Goal: Task Accomplishment & Management: Manage account settings

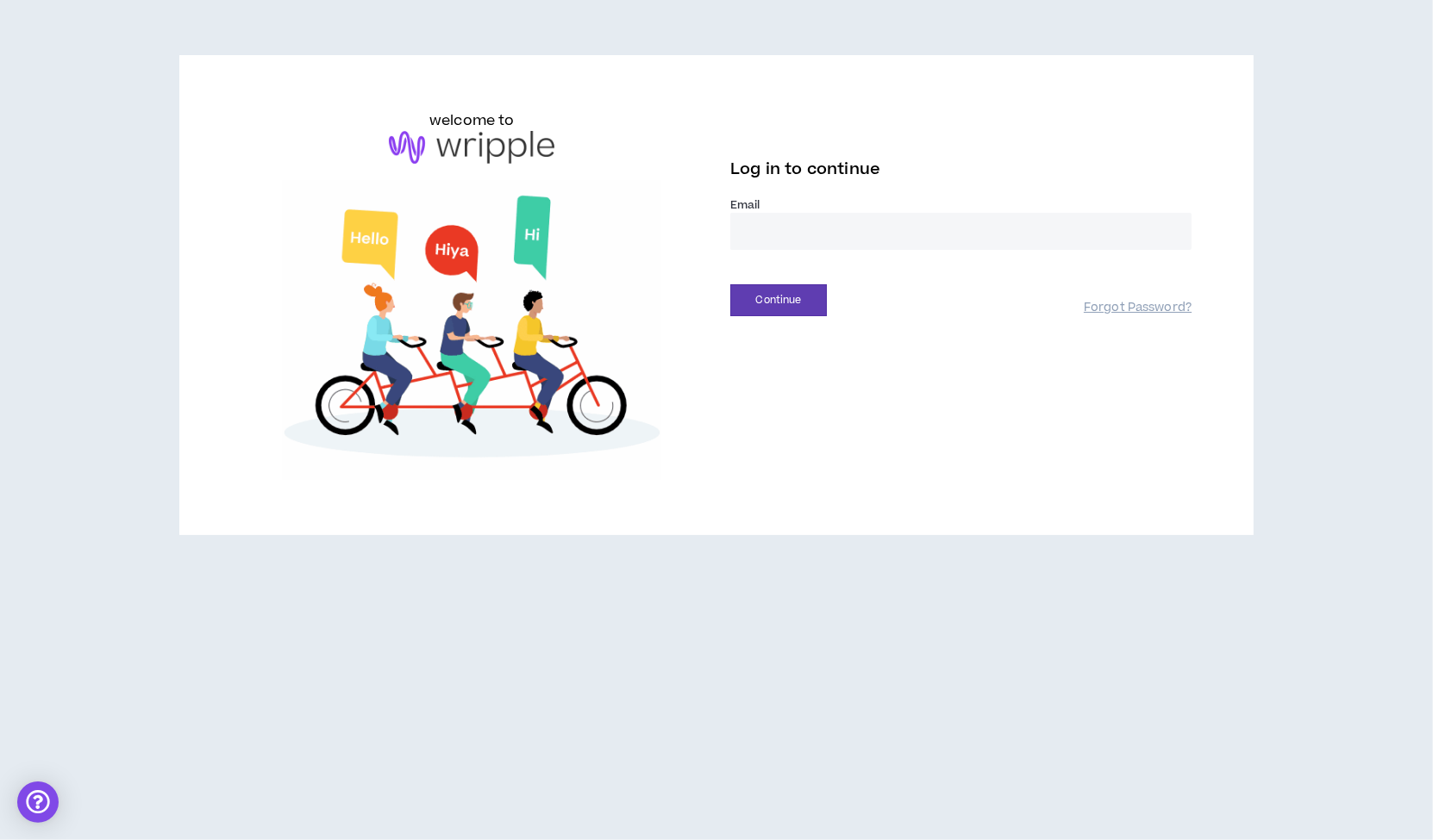
click at [777, 228] on input "email" at bounding box center [961, 231] width 461 height 37
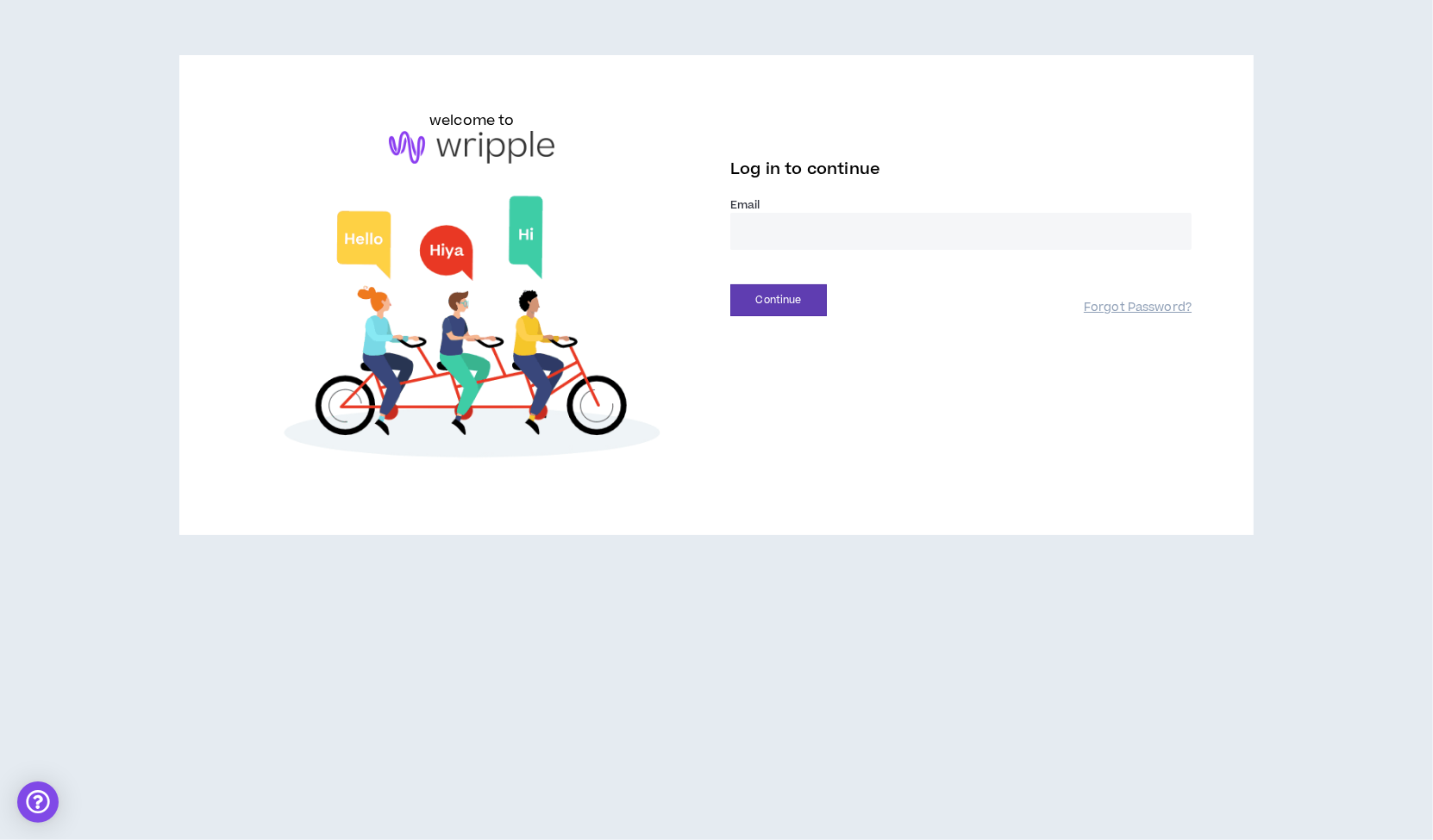
type input "**********"
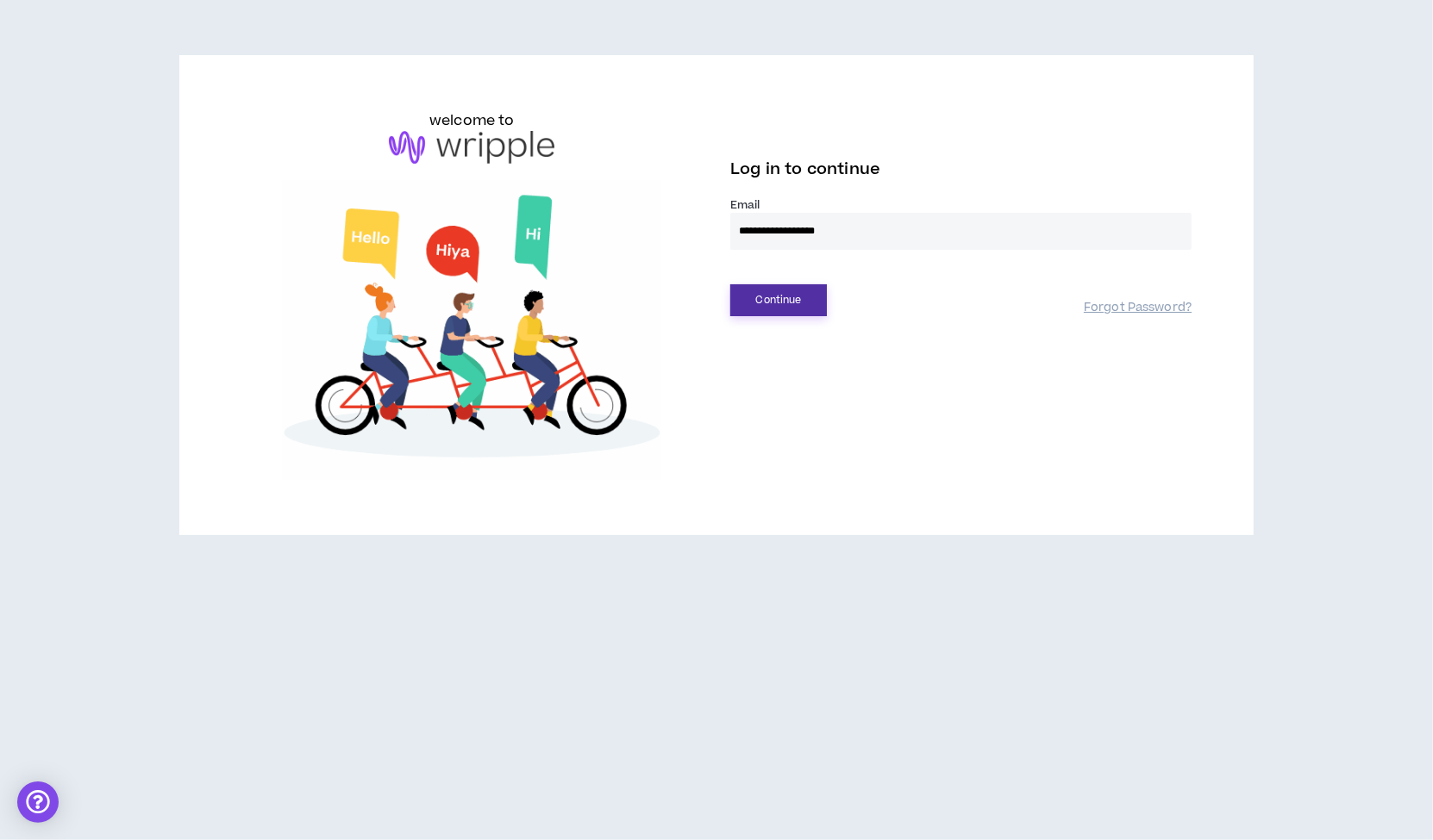
click at [763, 302] on button "Continue" at bounding box center [779, 301] width 97 height 32
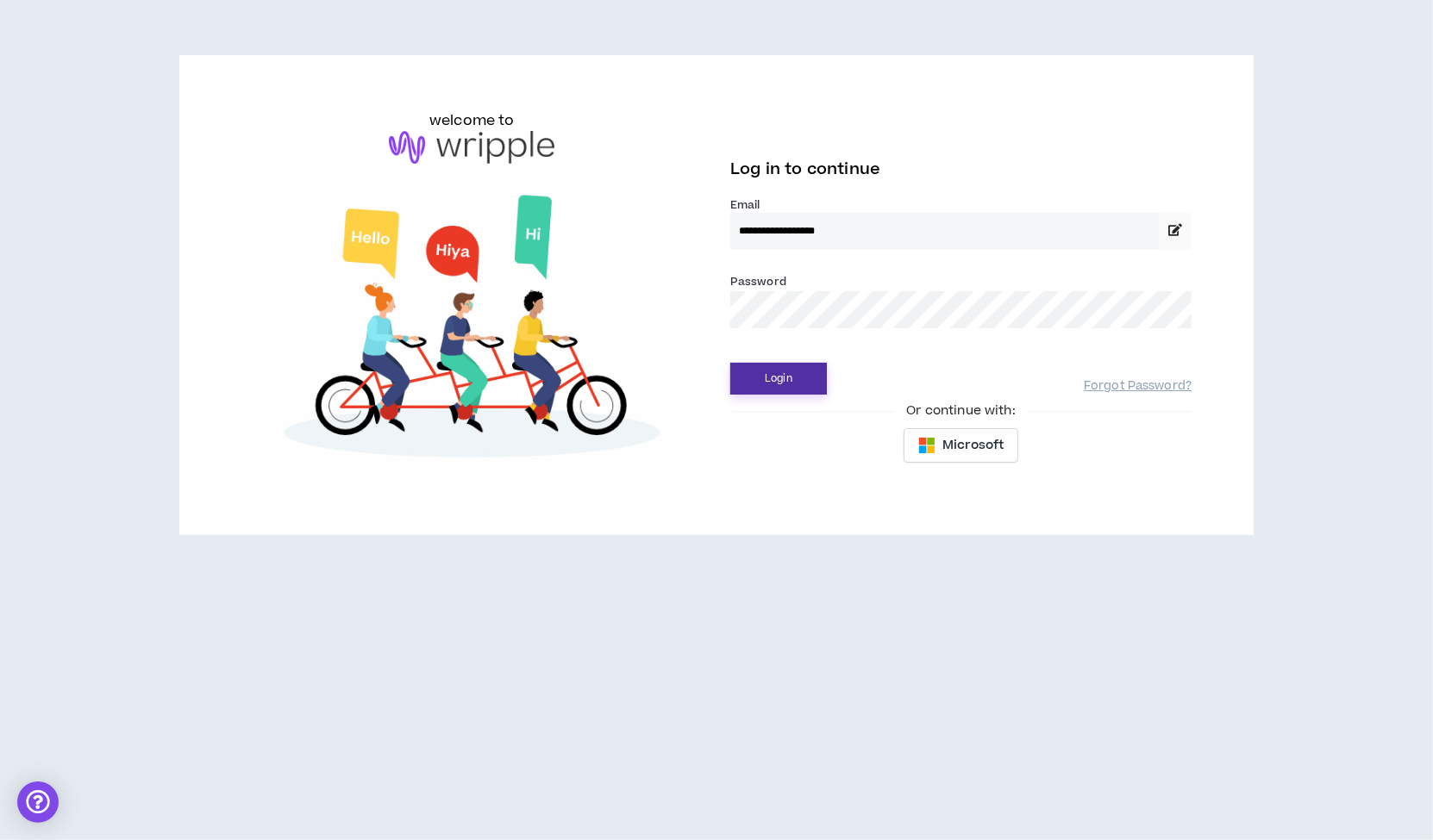
click at [753, 380] on button "Login" at bounding box center [779, 379] width 97 height 32
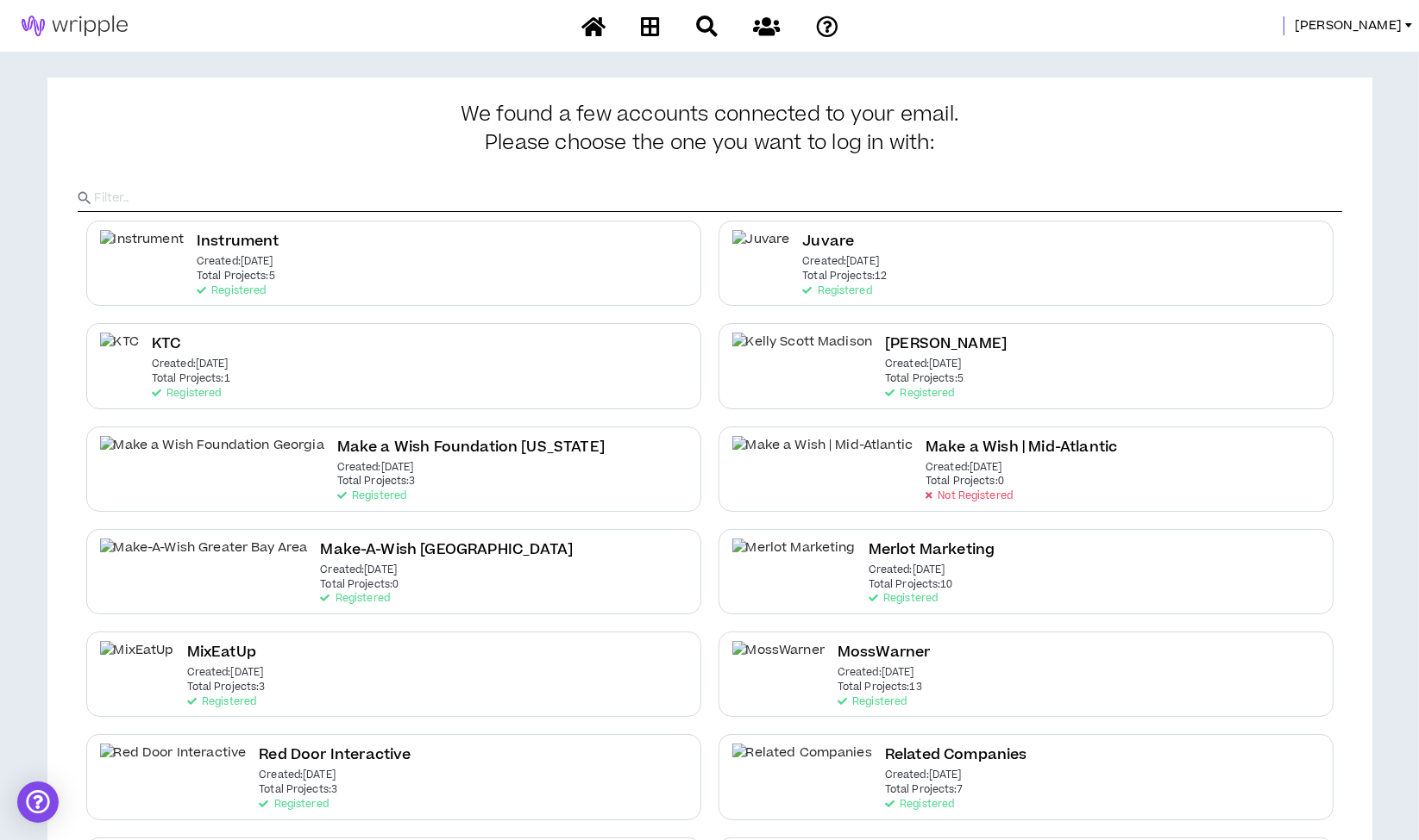
click at [1352, 18] on div "Morgan" at bounding box center [1139, 26] width 559 height 19
click at [1376, 27] on span "Morgan" at bounding box center [1348, 26] width 107 height 19
click at [1361, 56] on link "System Admin Portal" at bounding box center [1331, 58] width 157 height 26
click at [1364, 24] on span "Morgan" at bounding box center [1348, 26] width 107 height 19
click at [1352, 54] on link "System Admin Portal" at bounding box center [1331, 58] width 157 height 26
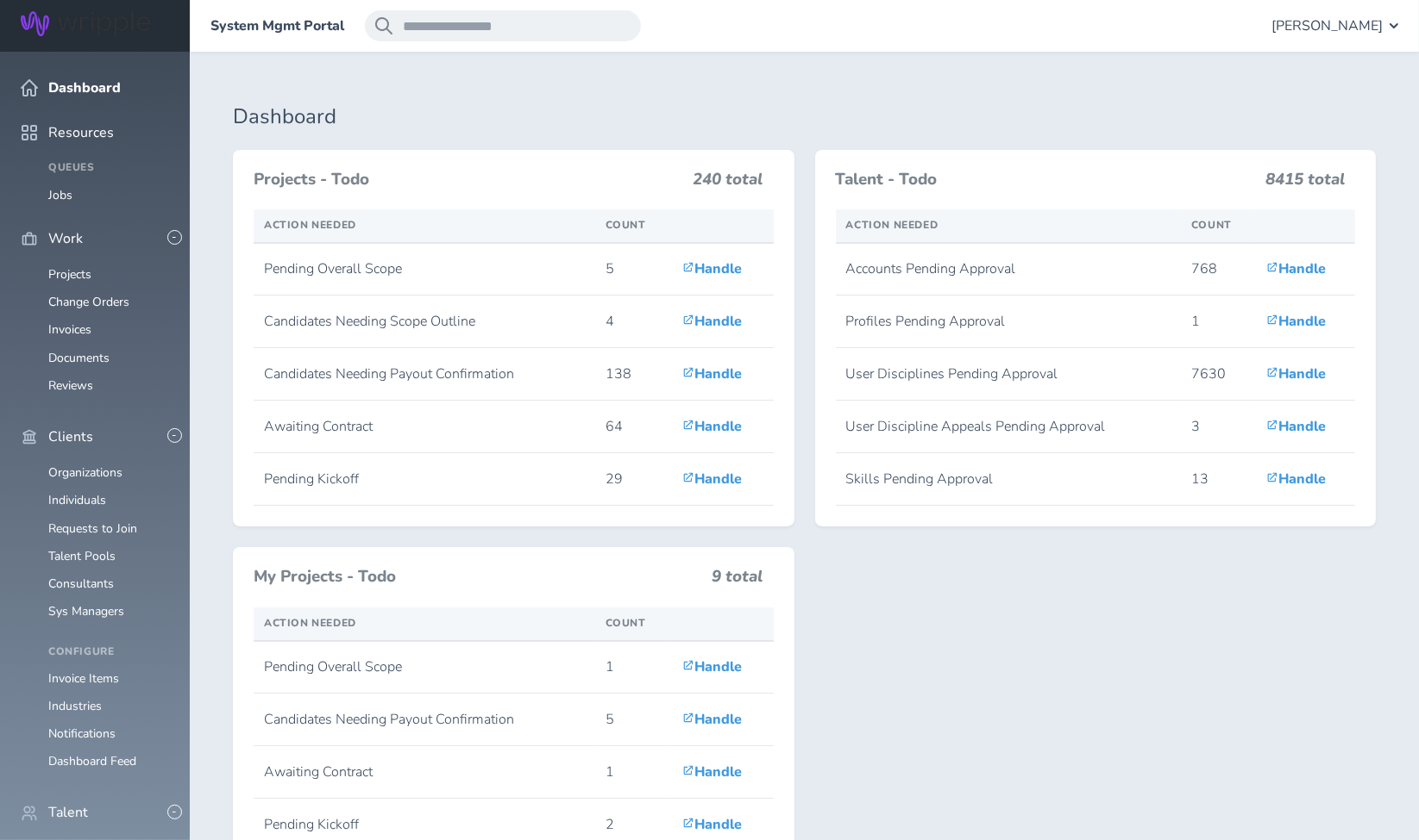
scroll to position [192, 0]
click at [72, 840] on link "Individuals" at bounding box center [77, 849] width 58 height 16
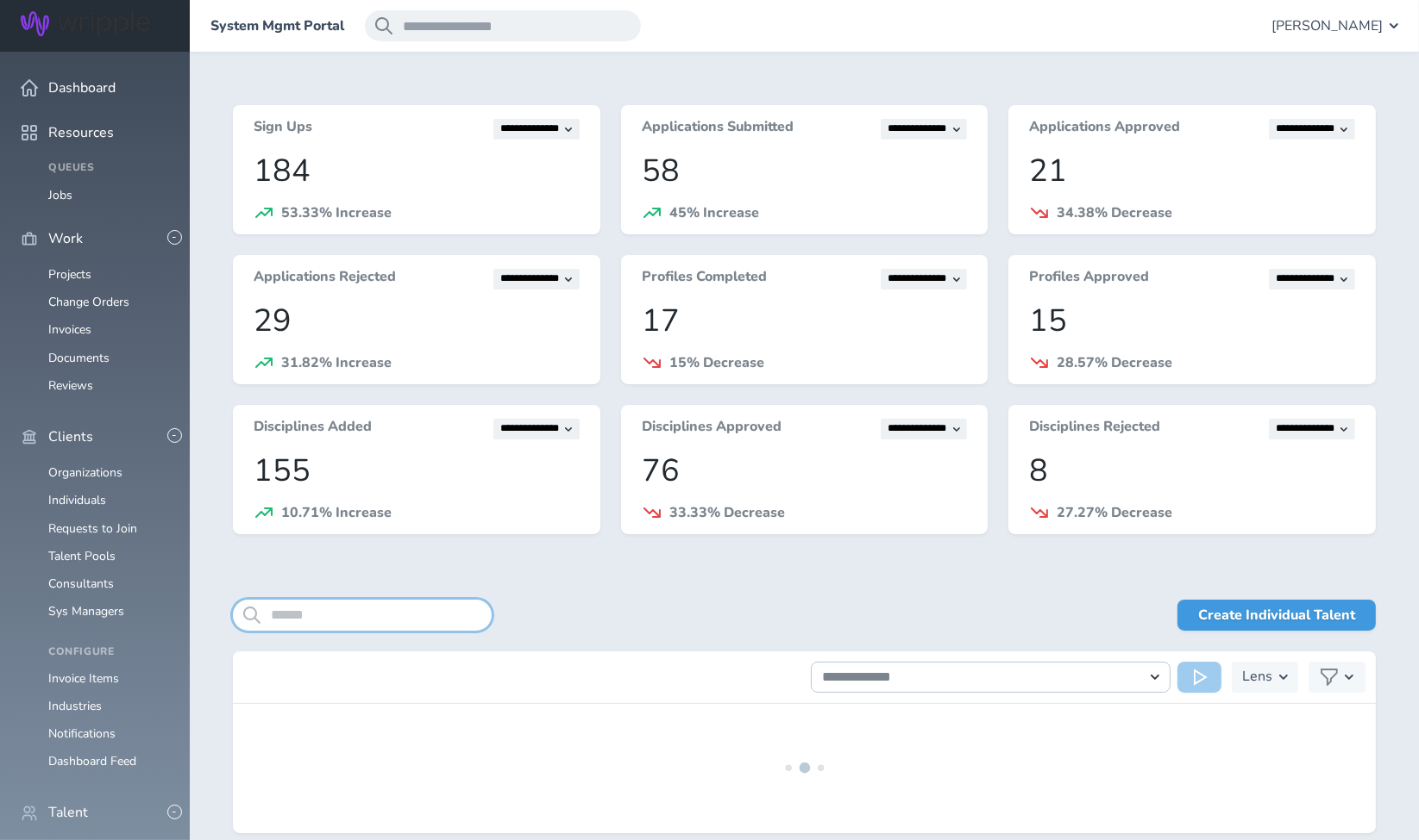
paste input "**********"
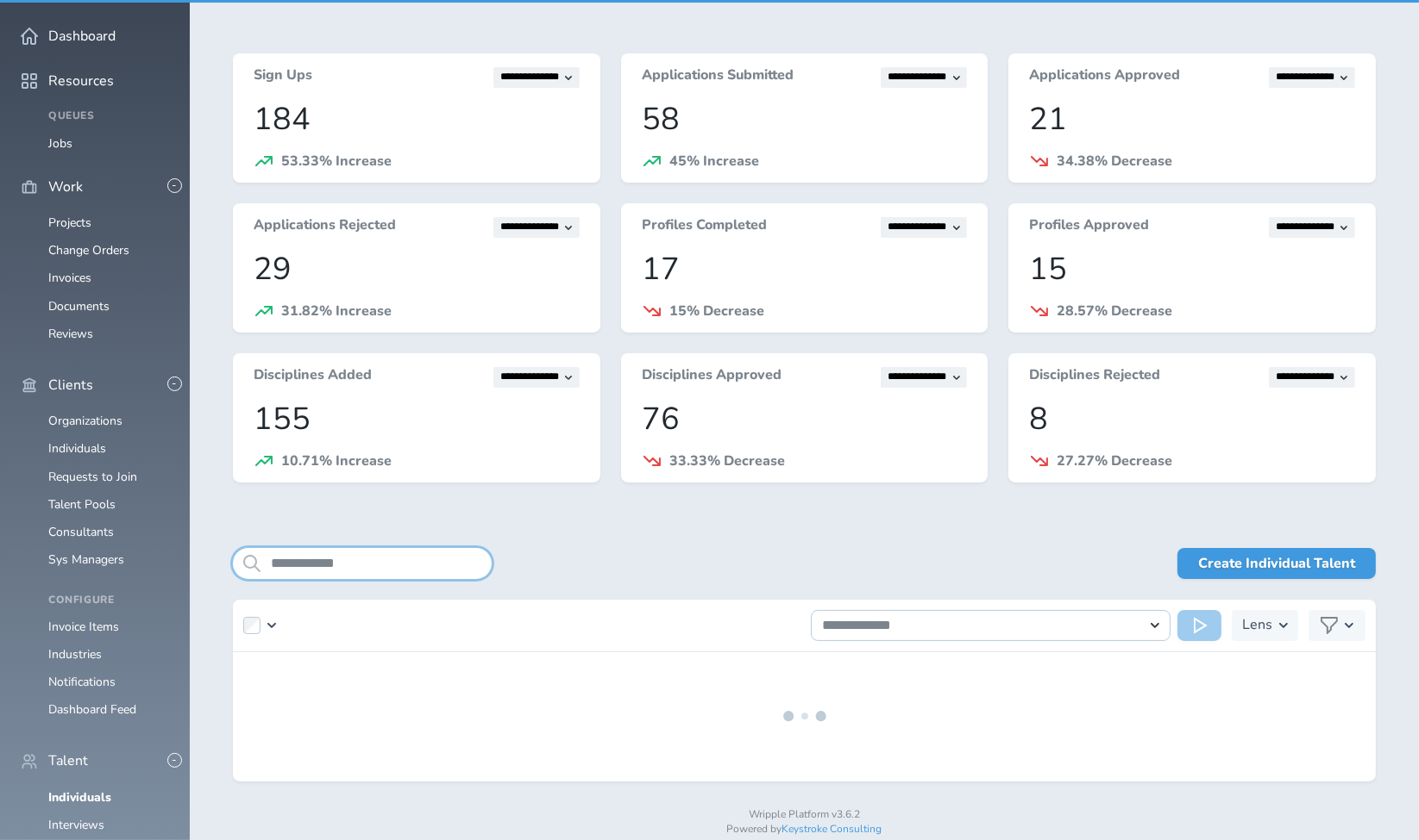
scroll to position [79, 0]
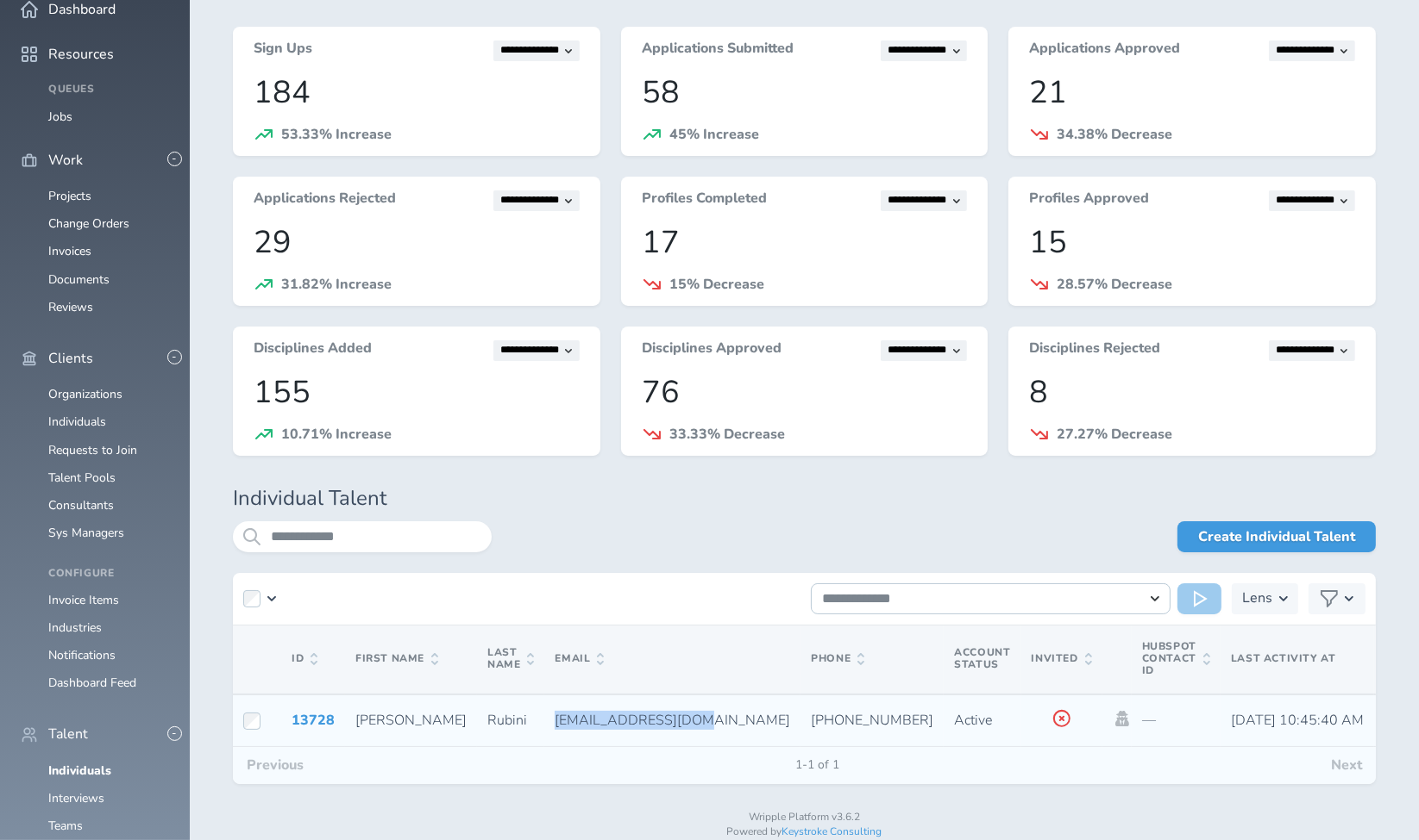
drag, startPoint x: 500, startPoint y: 717, endPoint x: 624, endPoint y: 717, distance: 124.0
click at [624, 717] on td "[EMAIL_ADDRESS][DOMAIN_NAME]" at bounding box center [673, 721] width 256 height 52
copy span "[EMAIL_ADDRESS][DOMAIN_NAME]"
click at [621, 717] on td "[EMAIL_ADDRESS][DOMAIN_NAME]" at bounding box center [673, 721] width 256 height 52
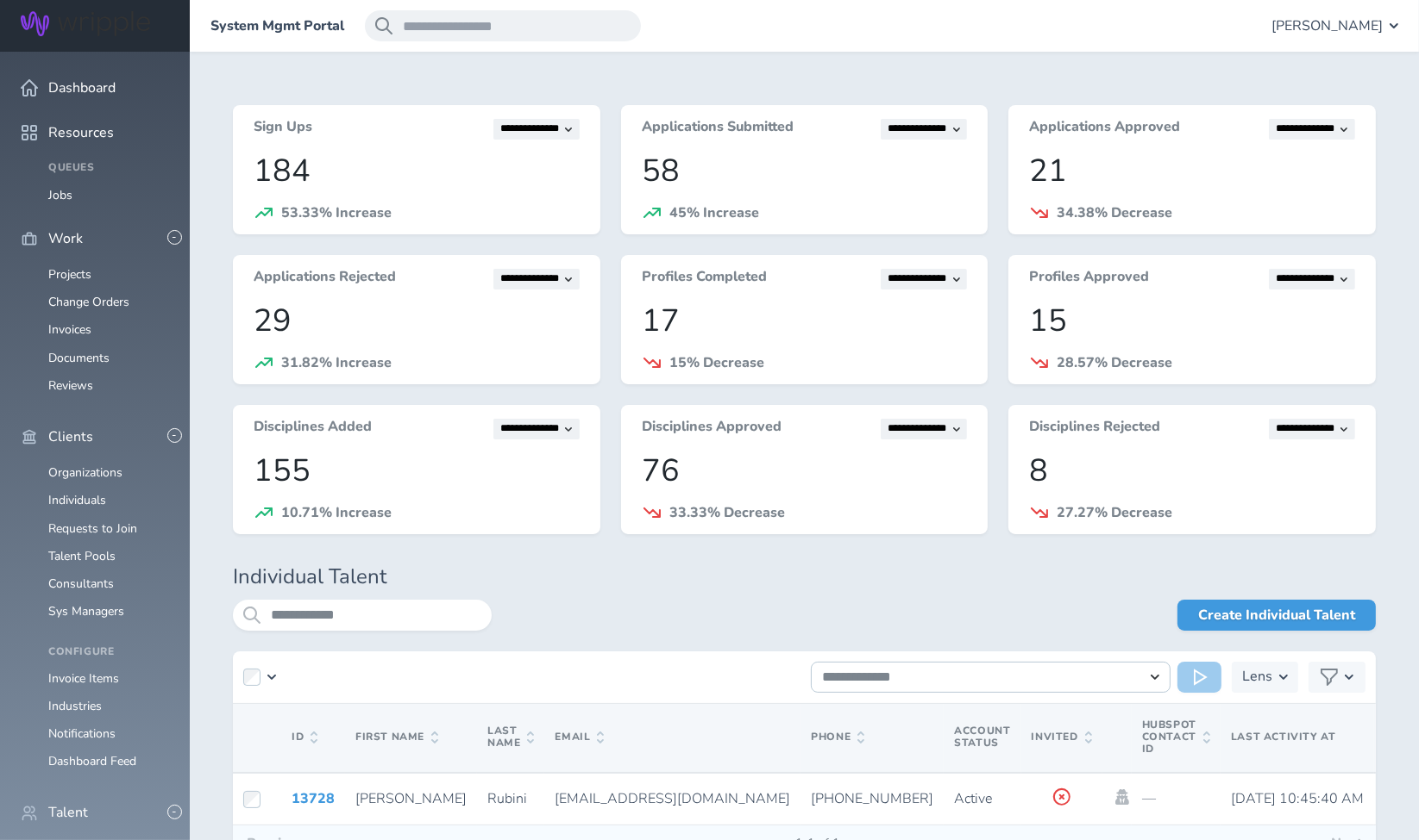
scroll to position [192, 0]
drag, startPoint x: 396, startPoint y: 613, endPoint x: 138, endPoint y: 593, distance: 258.8
type input "*****"
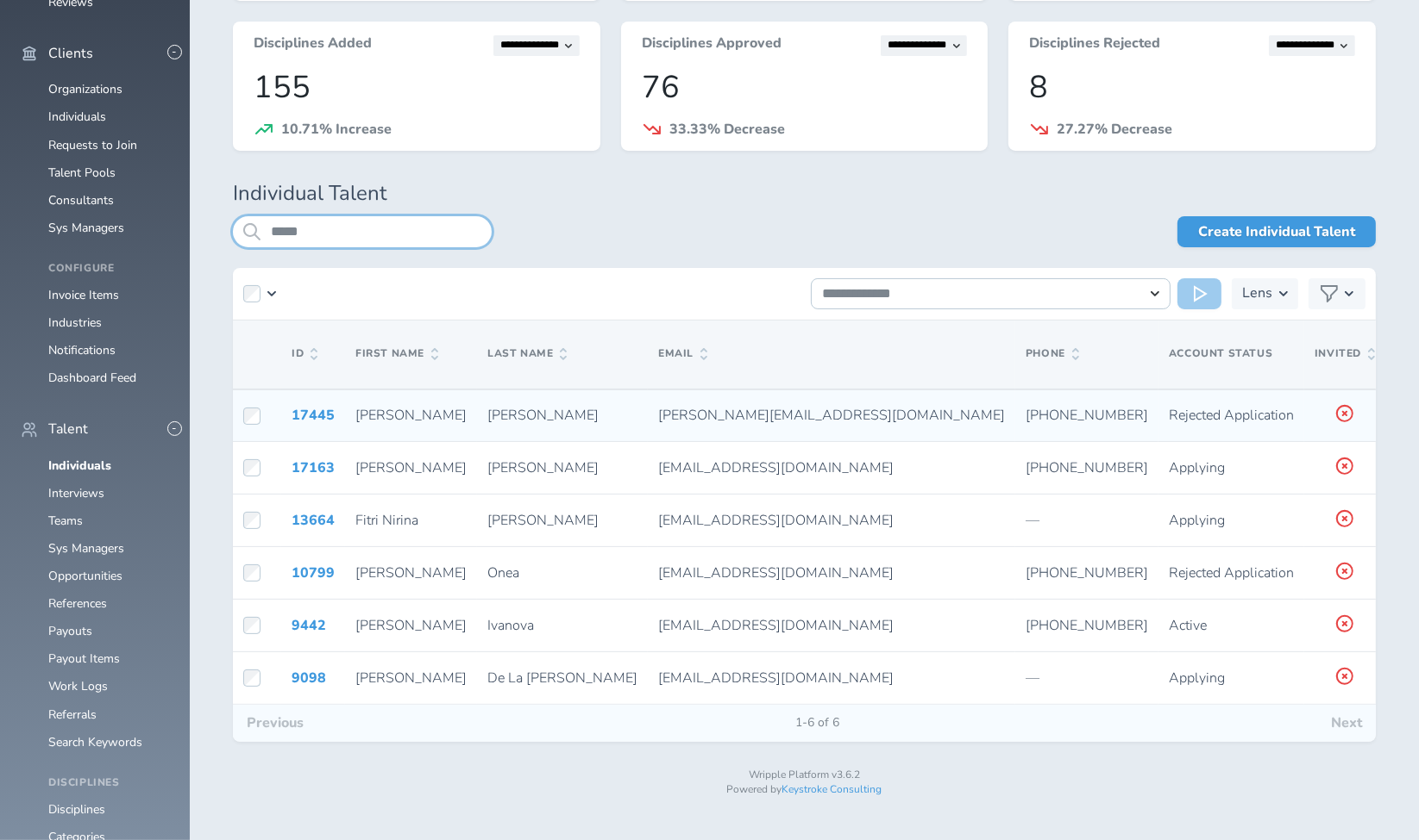
scroll to position [385, 0]
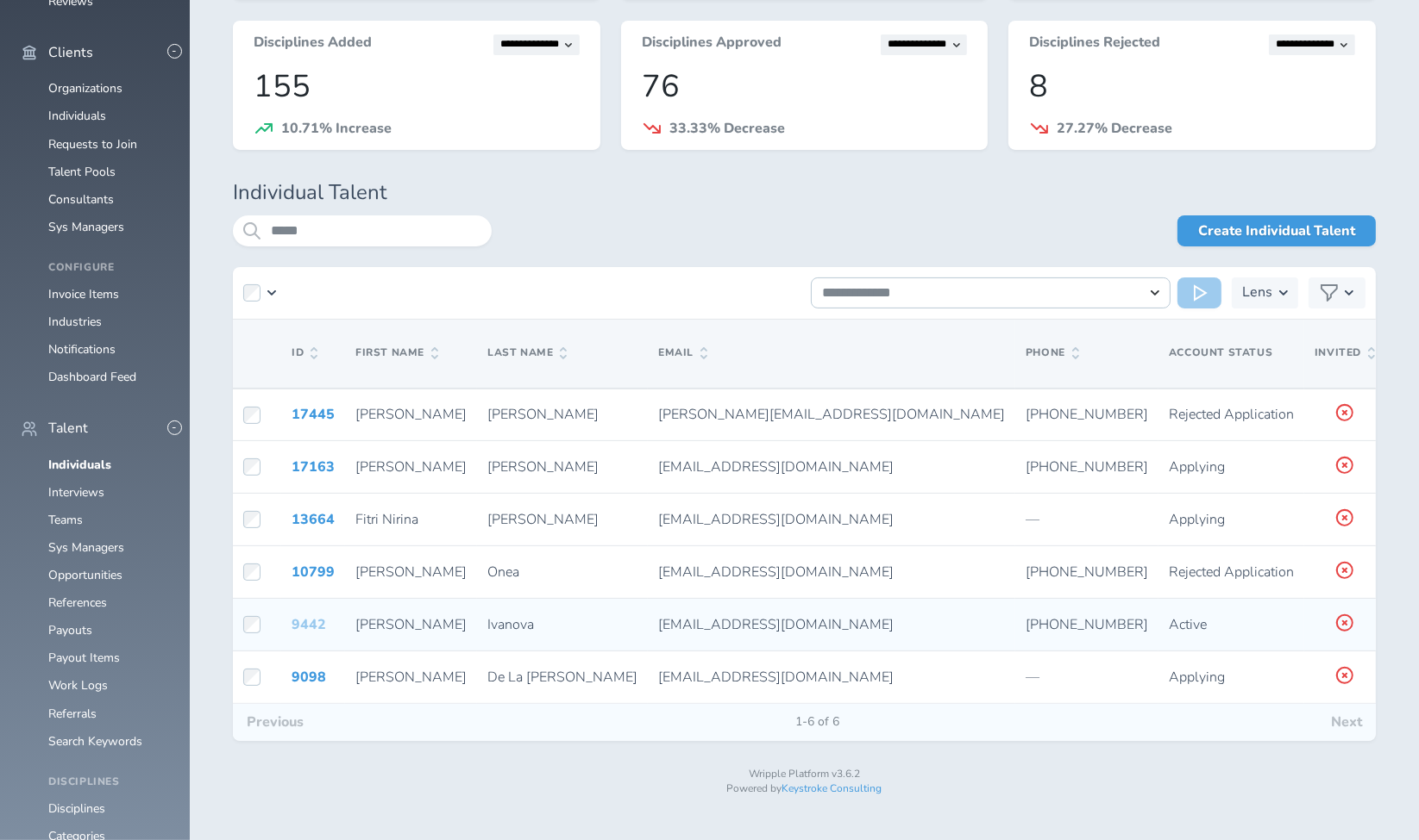
click at [305, 620] on link "9442" at bounding box center [308, 625] width 34 height 19
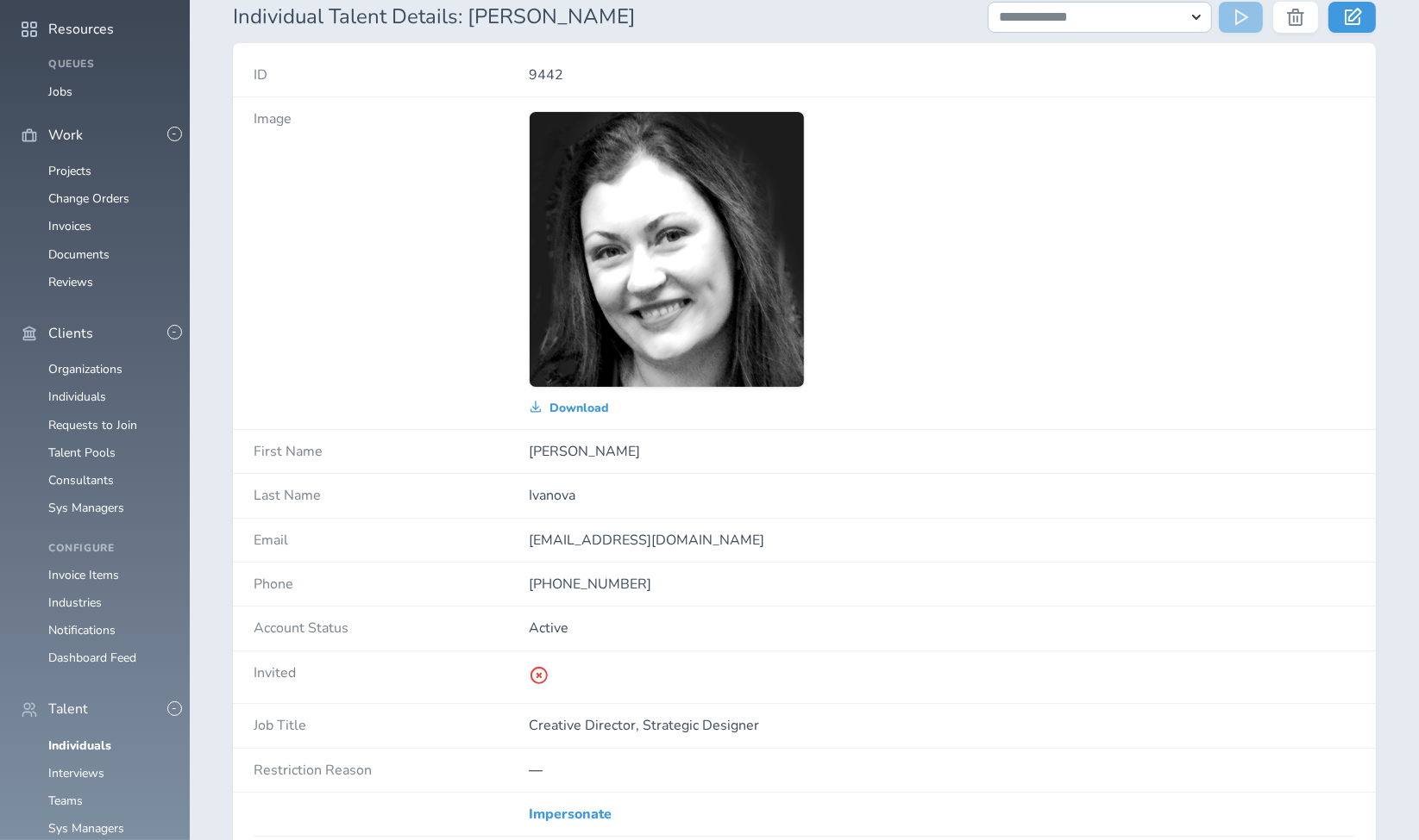
scroll to position [192, 0]
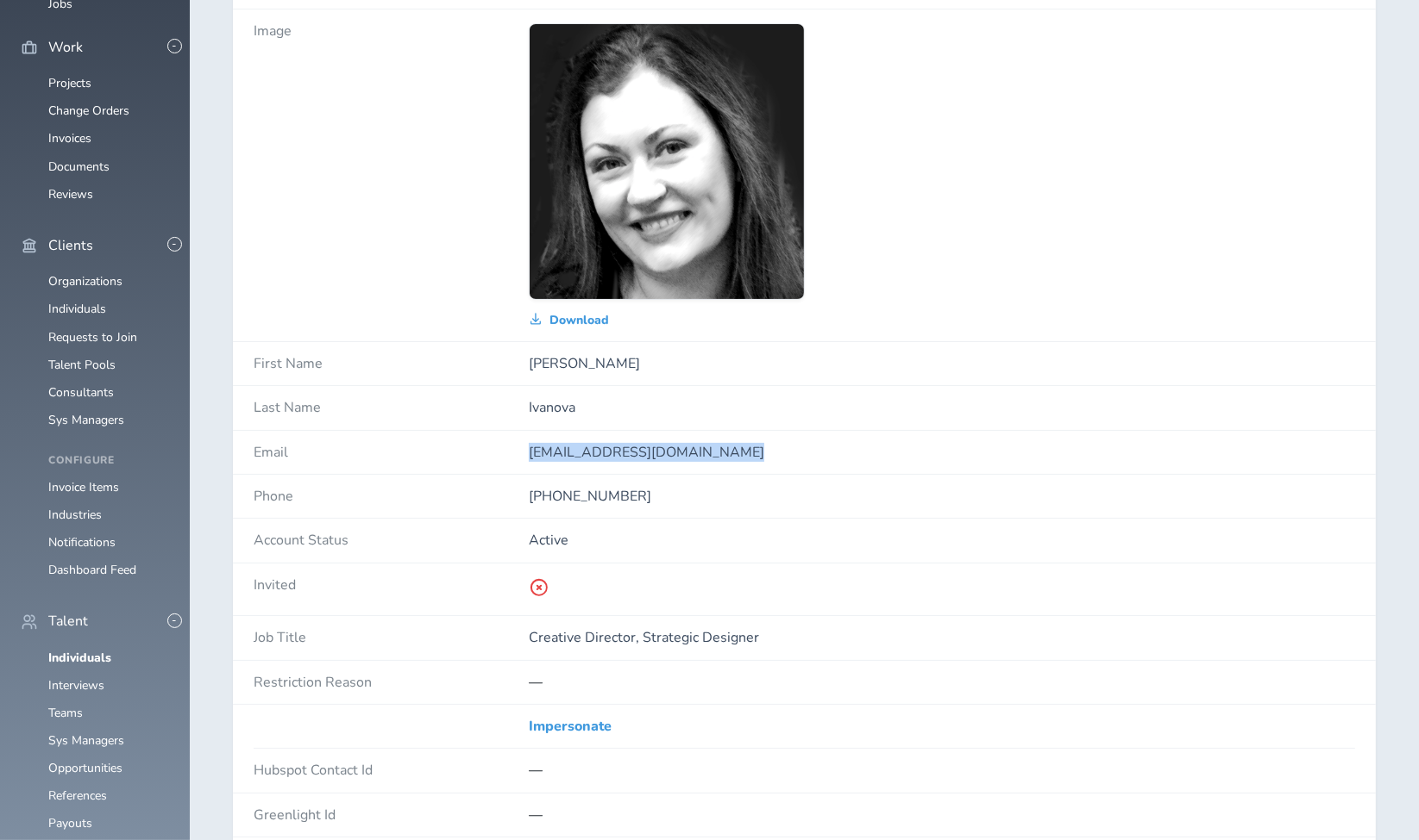
drag, startPoint x: 518, startPoint y: 444, endPoint x: 737, endPoint y: 448, distance: 219.0
click at [737, 448] on div "Email [EMAIL_ADDRESS][DOMAIN_NAME]" at bounding box center [803, 453] width 1143 height 44
copy div "[EMAIL_ADDRESS][DOMAIN_NAME]"
click at [108, 650] on link "Individuals" at bounding box center [80, 658] width 63 height 16
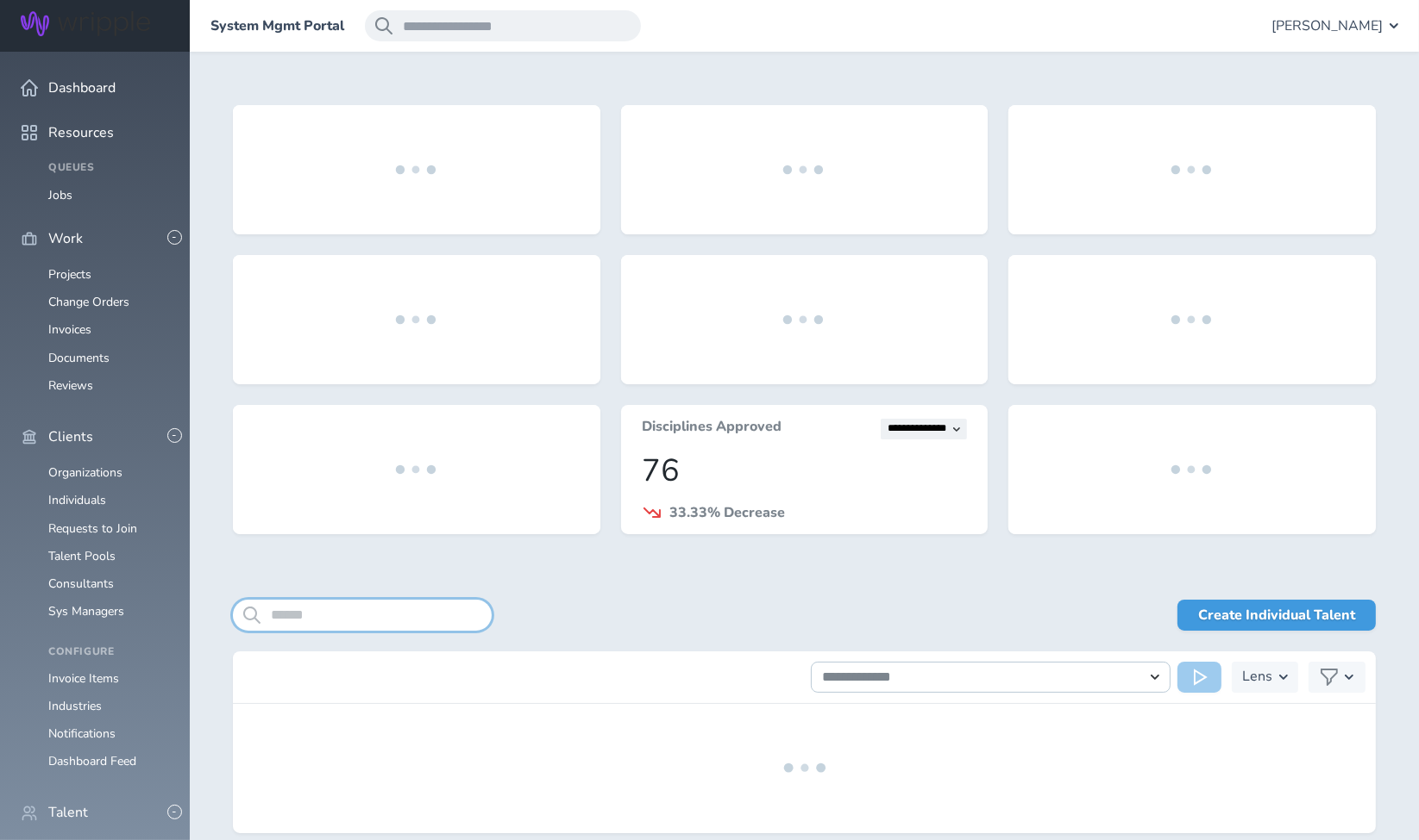
click at [397, 615] on input "search" at bounding box center [361, 615] width 259 height 31
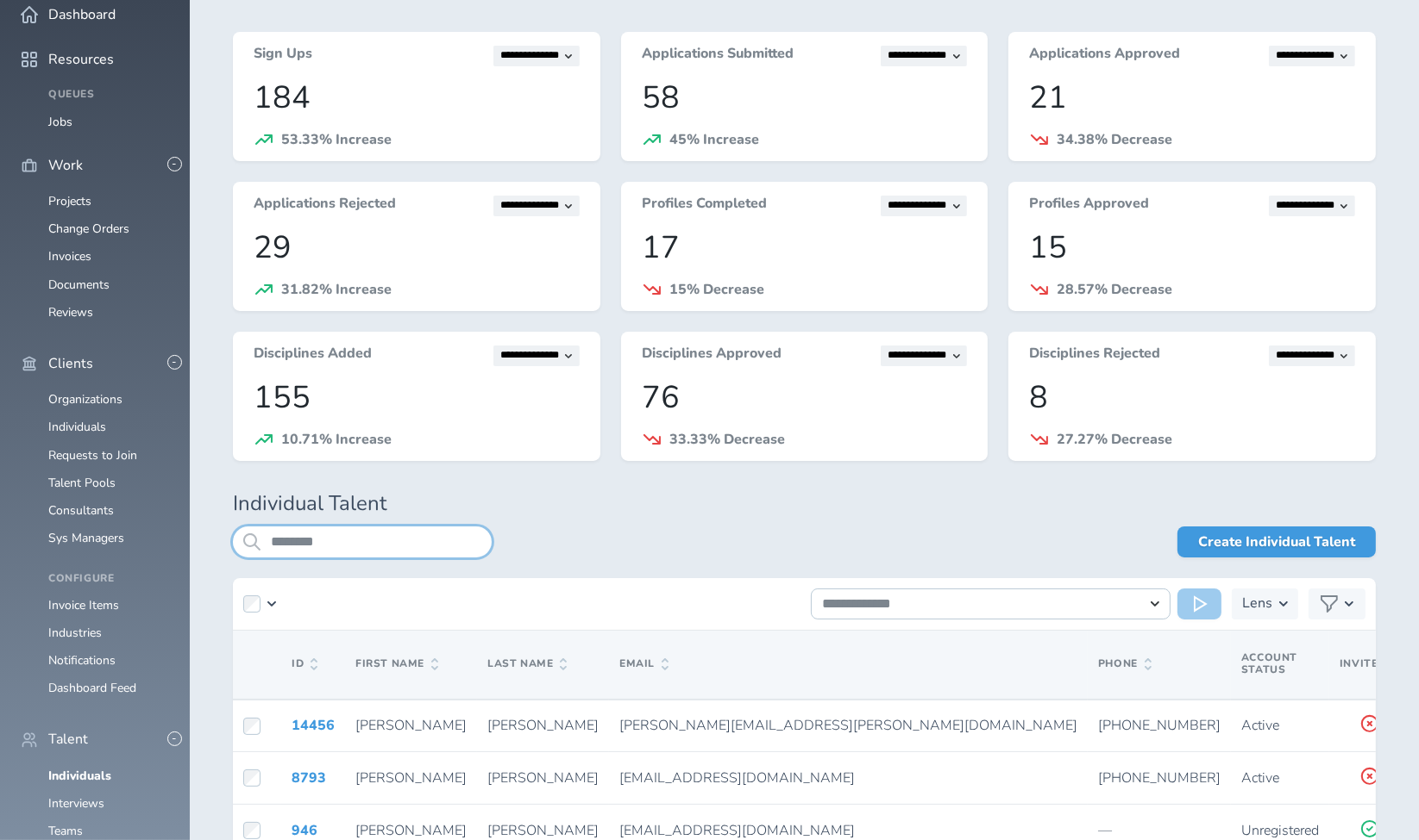
scroll to position [192, 0]
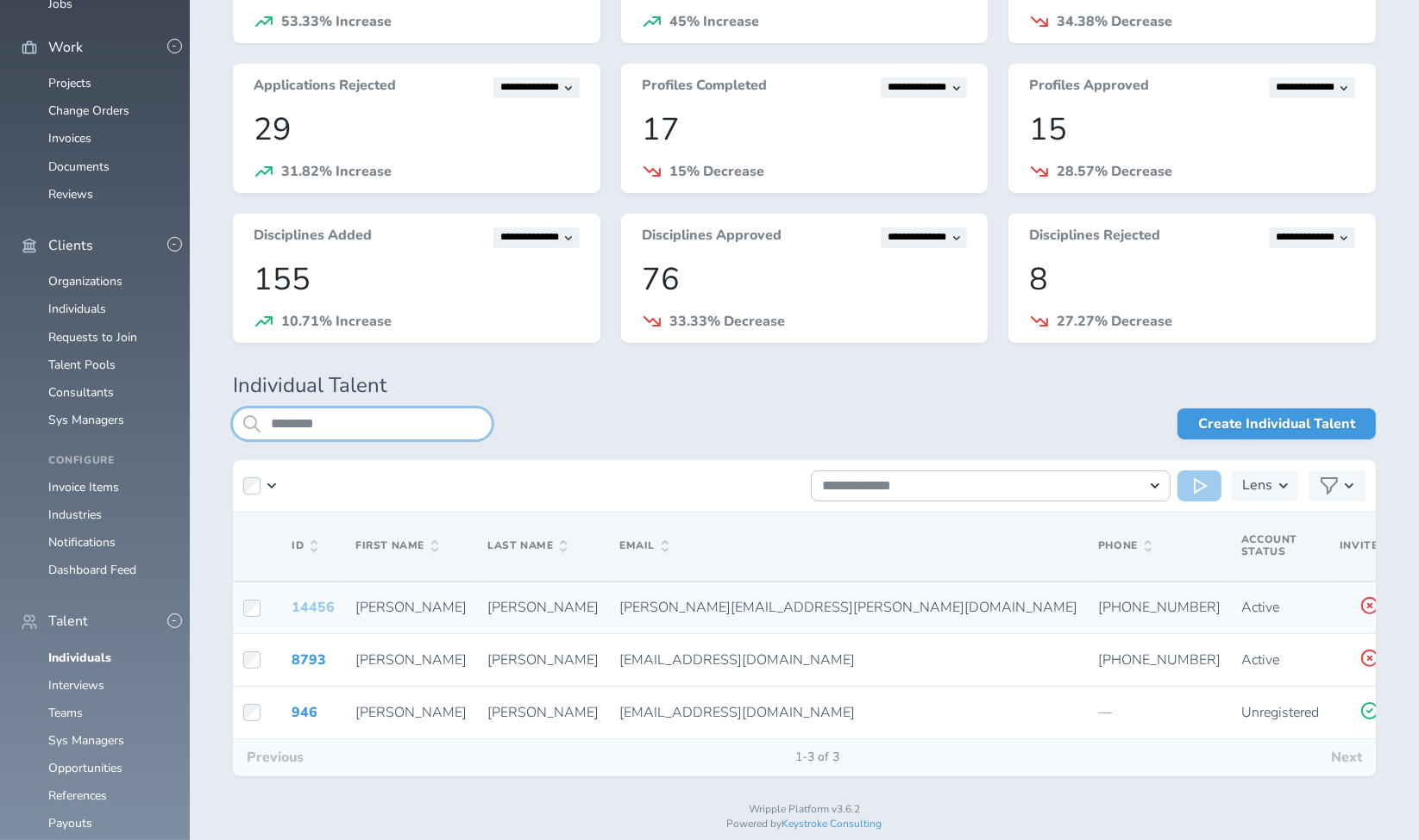
type input "********"
click at [307, 603] on link "14456" at bounding box center [312, 608] width 43 height 19
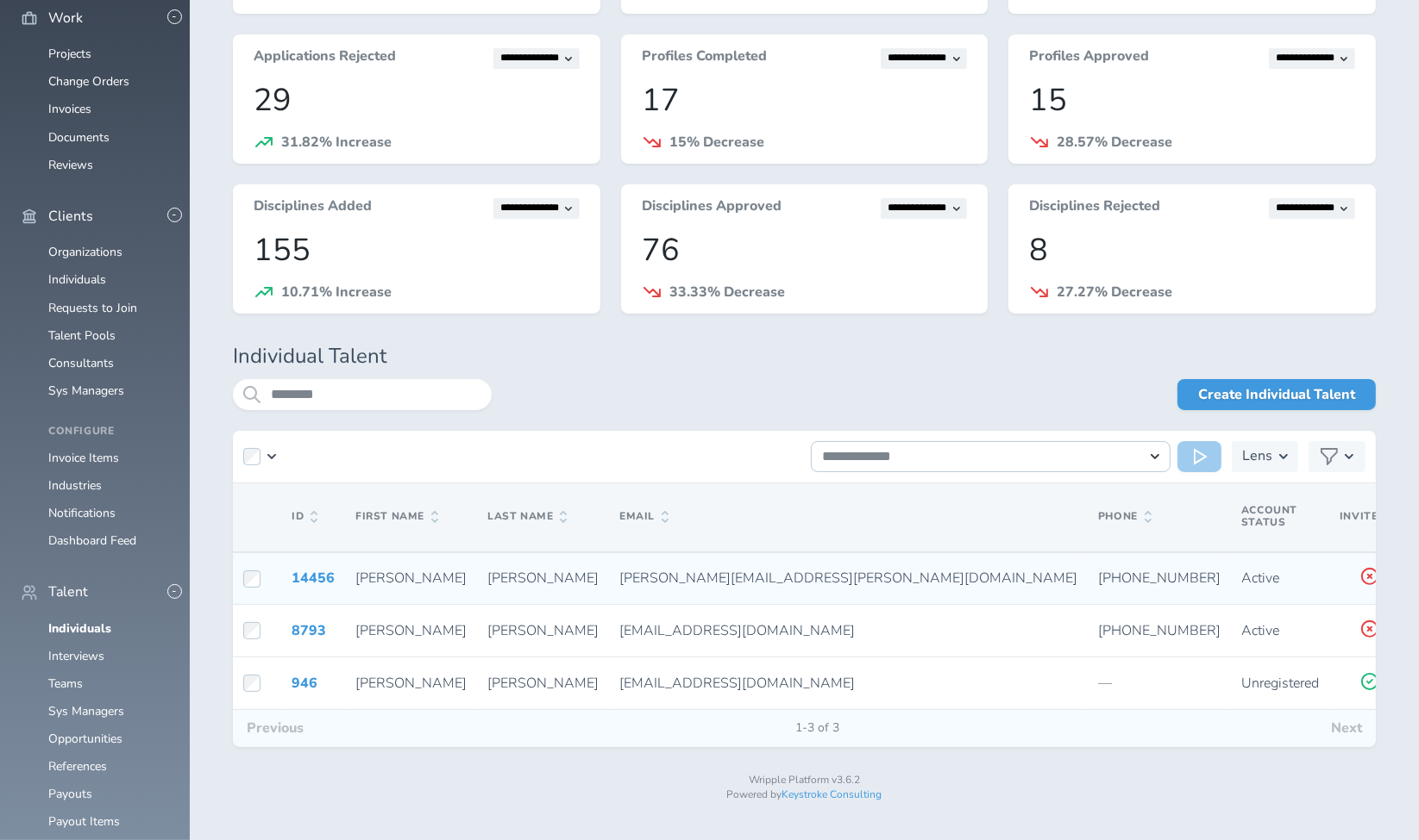
scroll to position [227, 0]
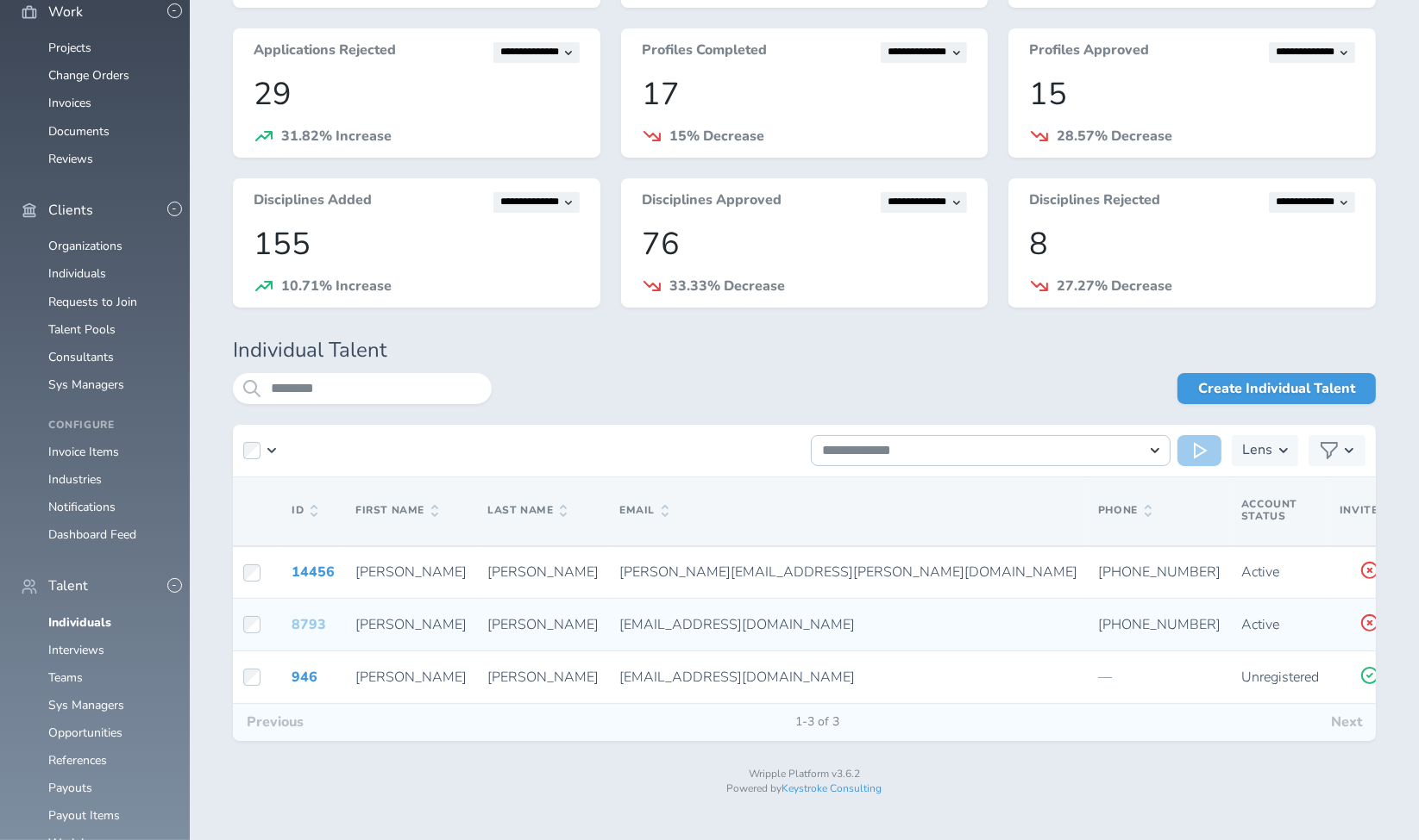
click at [298, 620] on link "8793" at bounding box center [308, 625] width 34 height 19
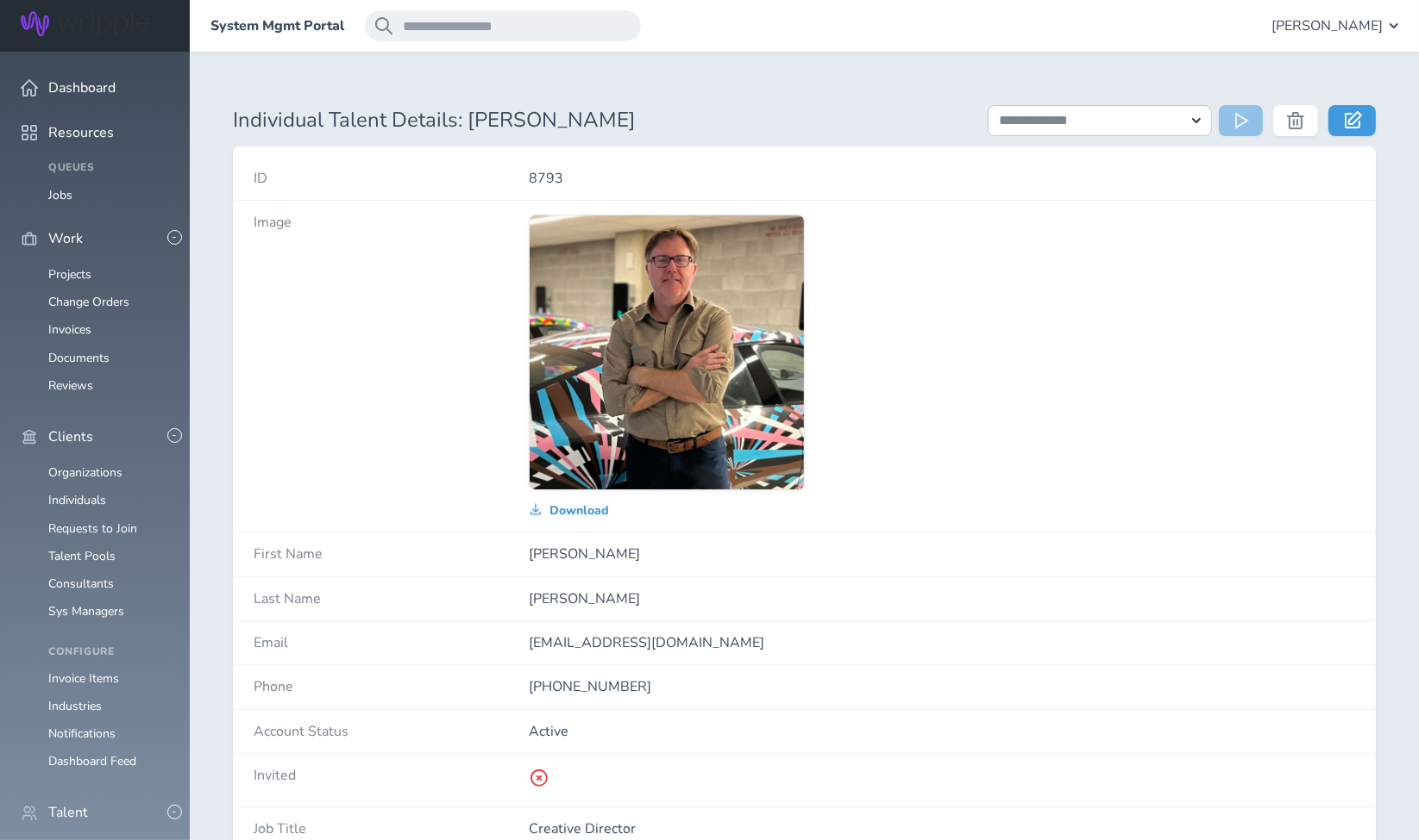
drag, startPoint x: 517, startPoint y: 640, endPoint x: 774, endPoint y: 648, distance: 257.1
click at [774, 648] on div "Email [EMAIL_ADDRESS][DOMAIN_NAME]" at bounding box center [803, 644] width 1143 height 44
copy div "[EMAIL_ADDRESS][DOMAIN_NAME]"
click at [1000, 394] on div "Download" at bounding box center [941, 366] width 826 height 303
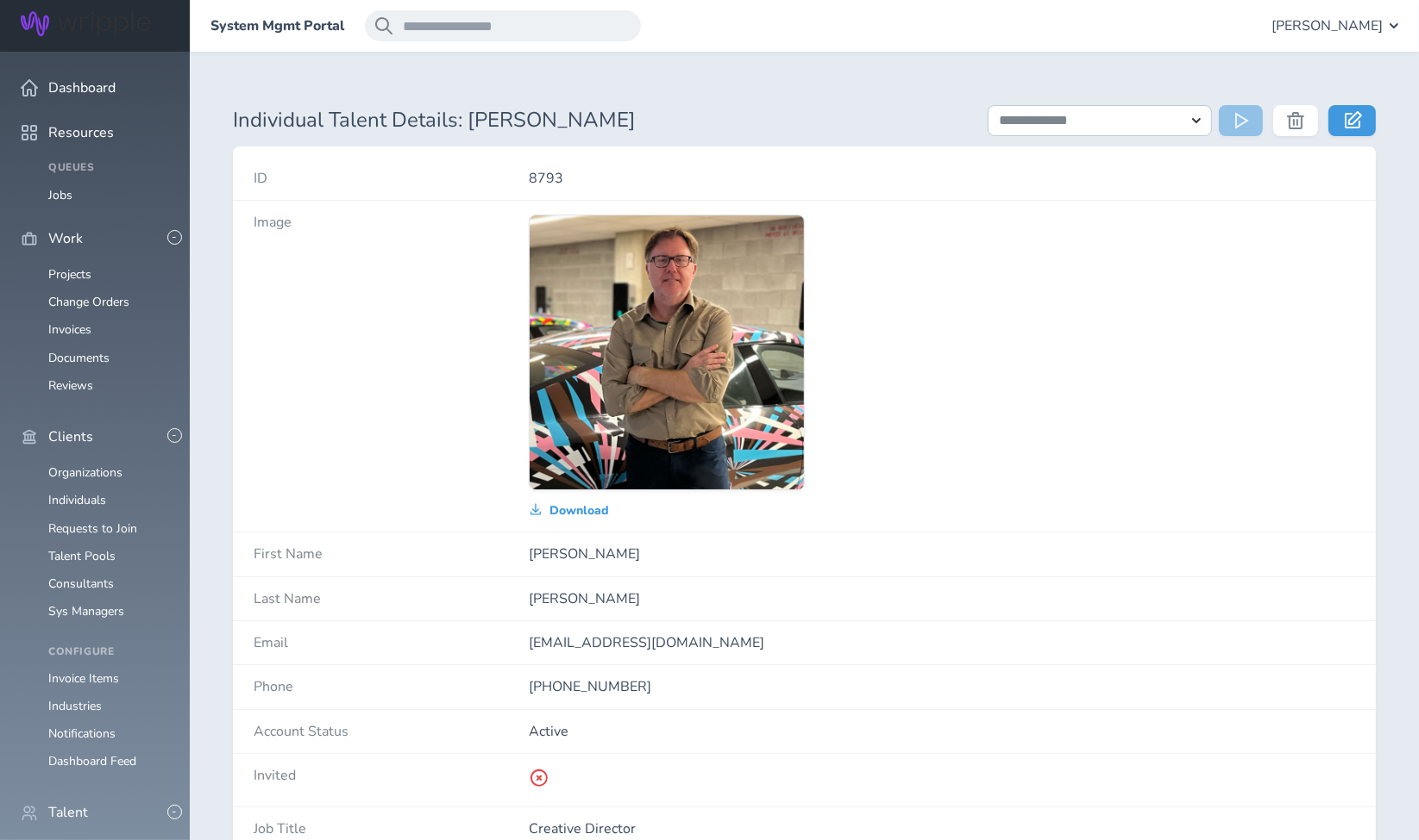
click at [76, 840] on link "Individuals" at bounding box center [80, 849] width 63 height 16
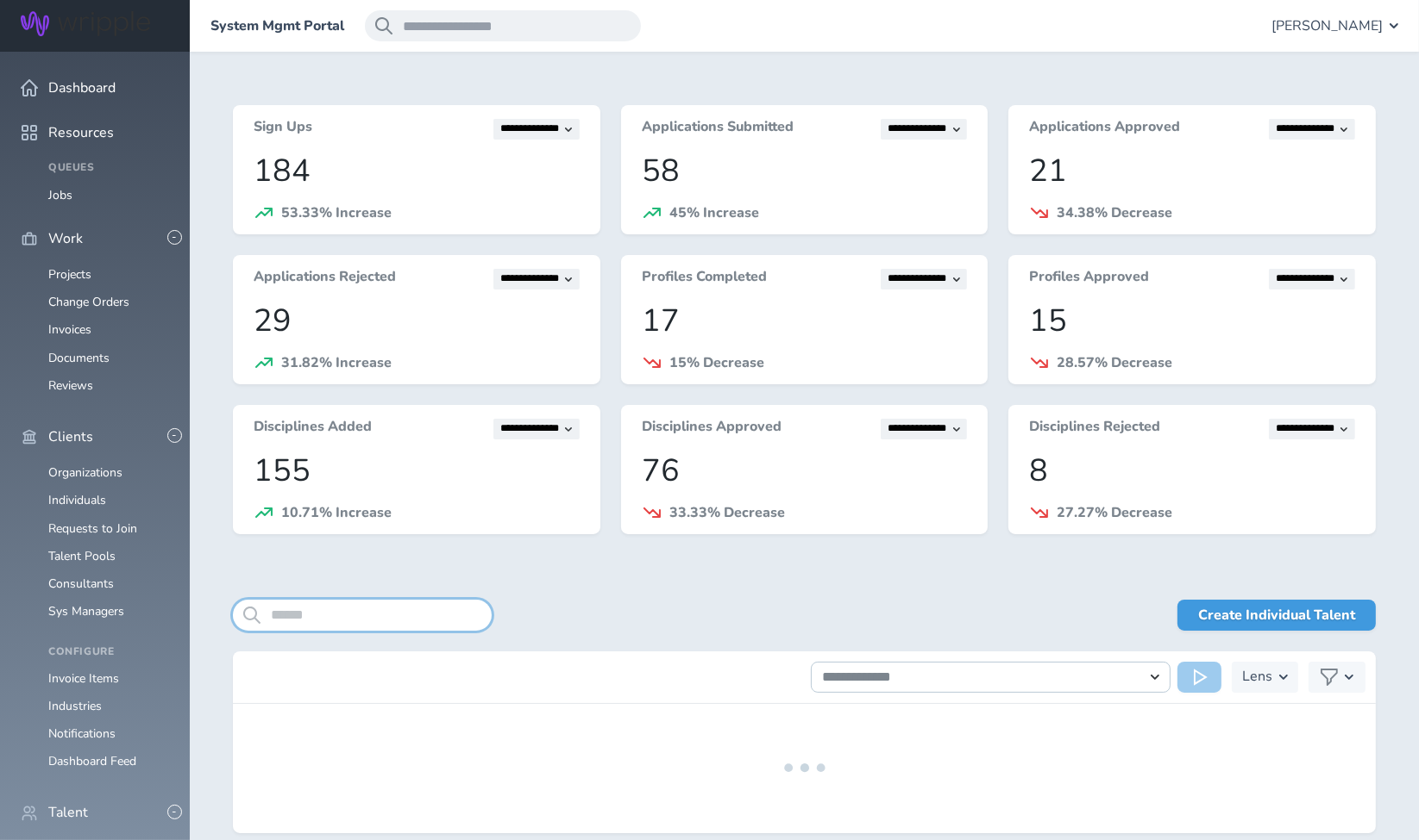
click at [386, 618] on input "search" at bounding box center [361, 615] width 259 height 31
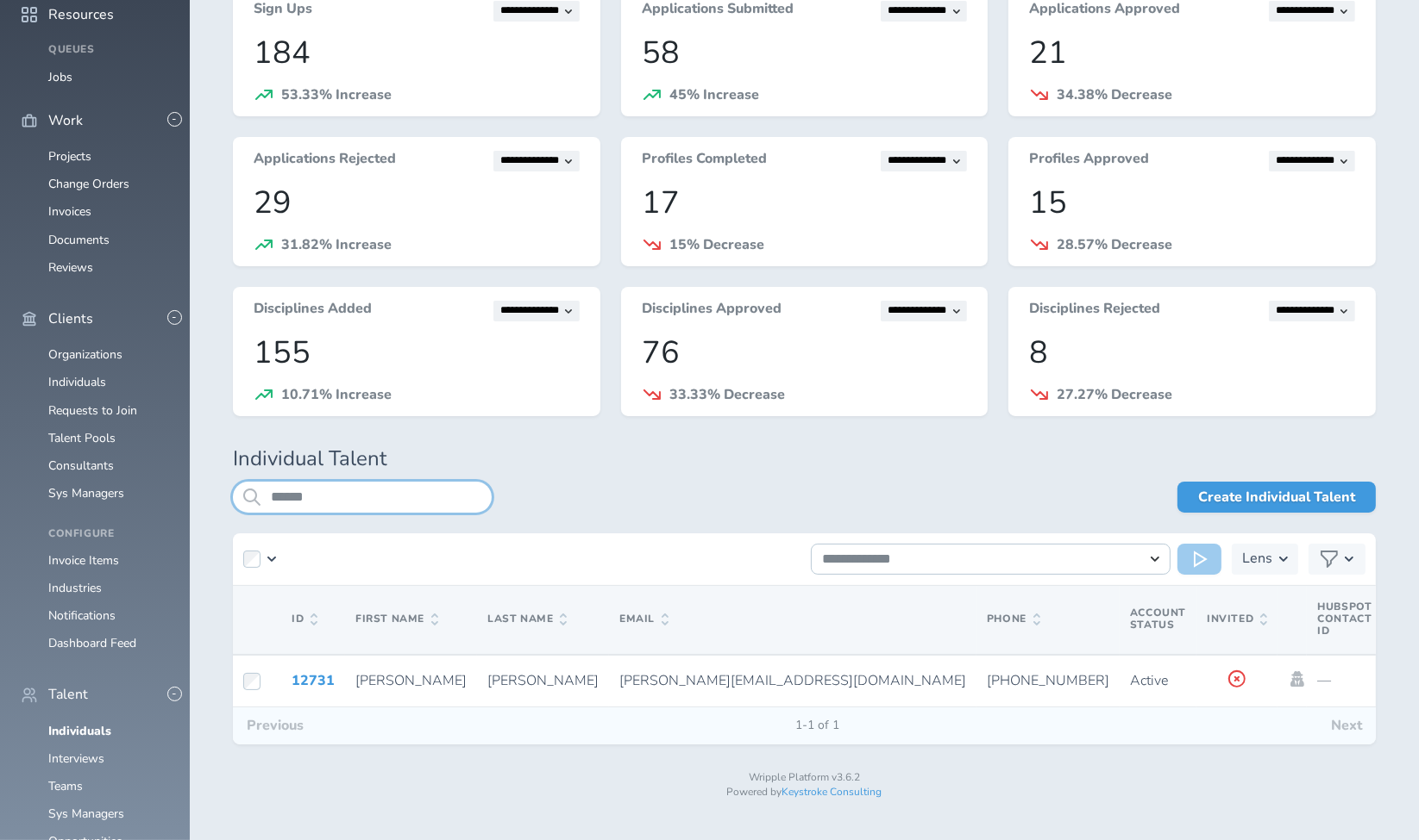
scroll to position [122, 0]
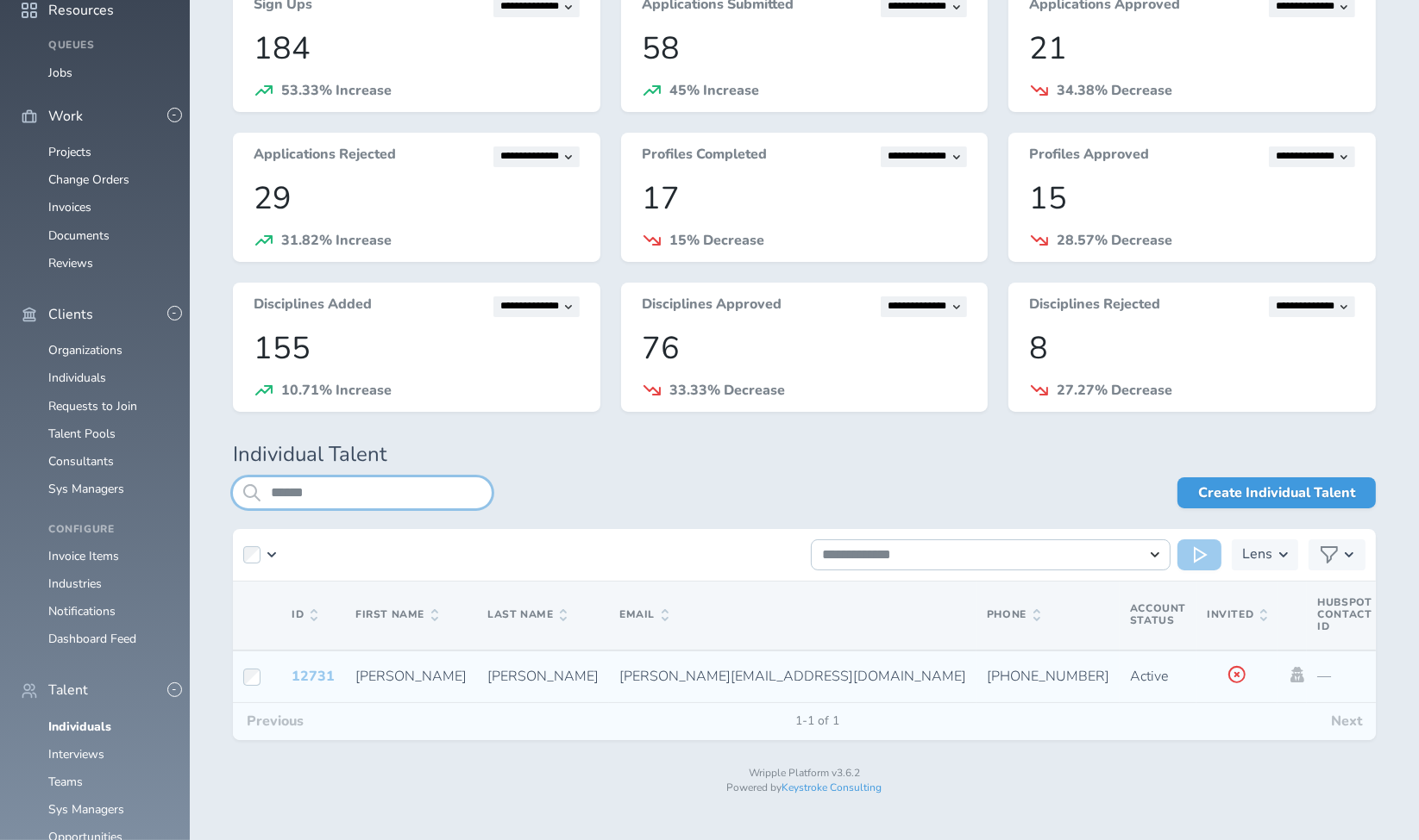
type input "******"
click at [320, 674] on link "12731" at bounding box center [312, 677] width 43 height 19
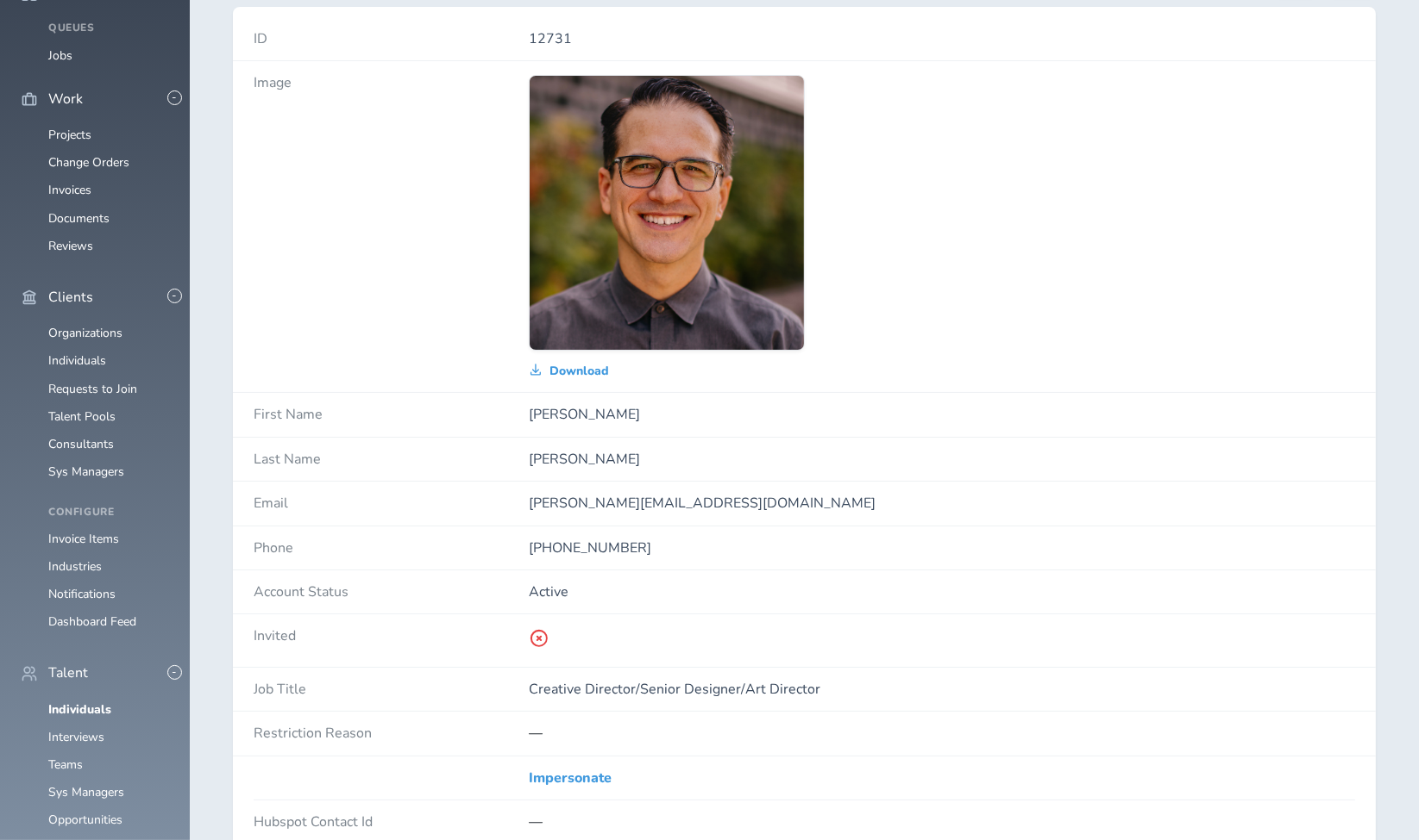
scroll to position [192, 0]
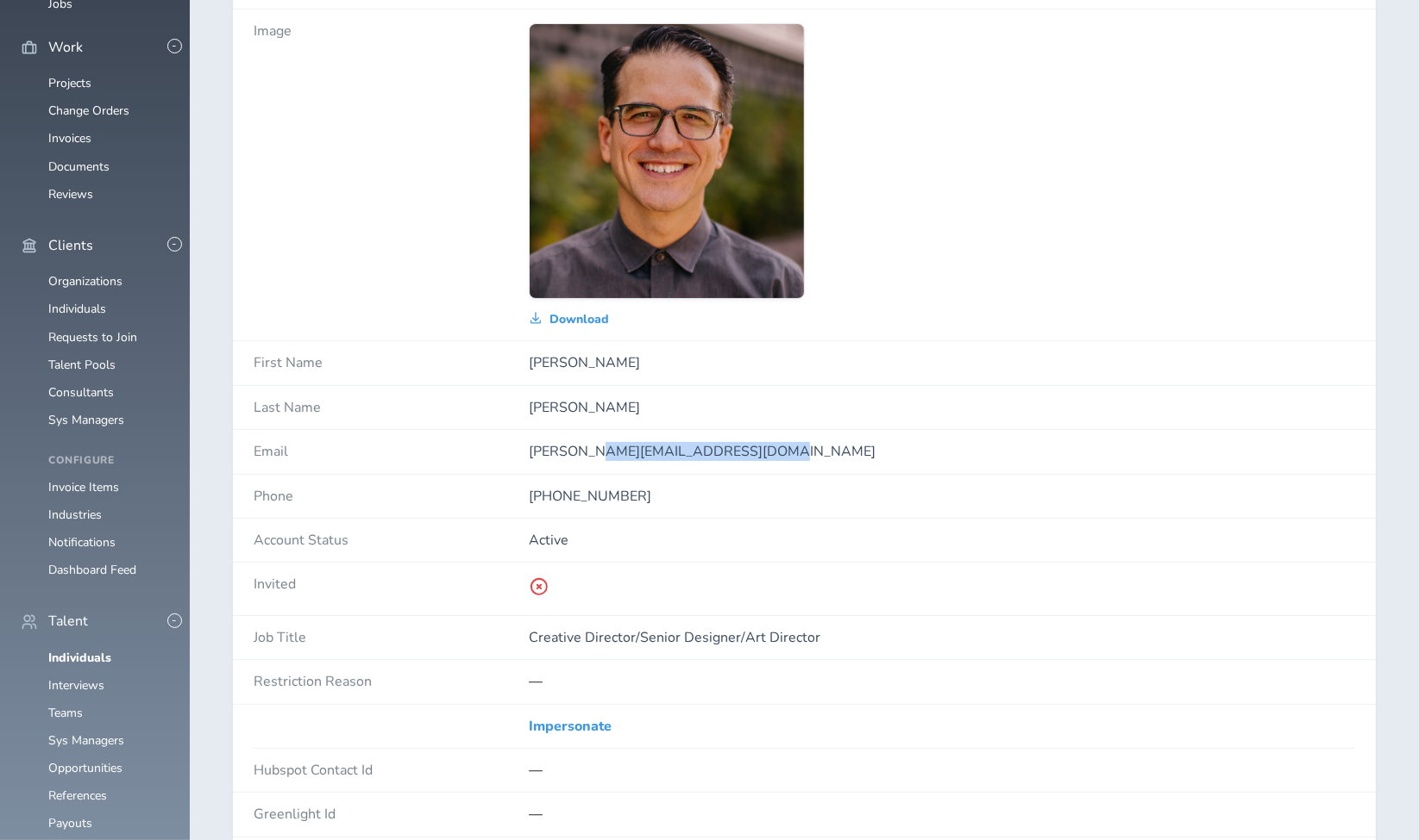
drag, startPoint x: 527, startPoint y: 448, endPoint x: 757, endPoint y: 447, distance: 230.0
click at [757, 447] on p "[PERSON_NAME][EMAIL_ADDRESS][DOMAIN_NAME]" at bounding box center [941, 451] width 826 height 15
copy p "[PERSON_NAME][EMAIL_ADDRESS][DOMAIN_NAME]"
click at [82, 650] on link "Individuals" at bounding box center [80, 658] width 63 height 16
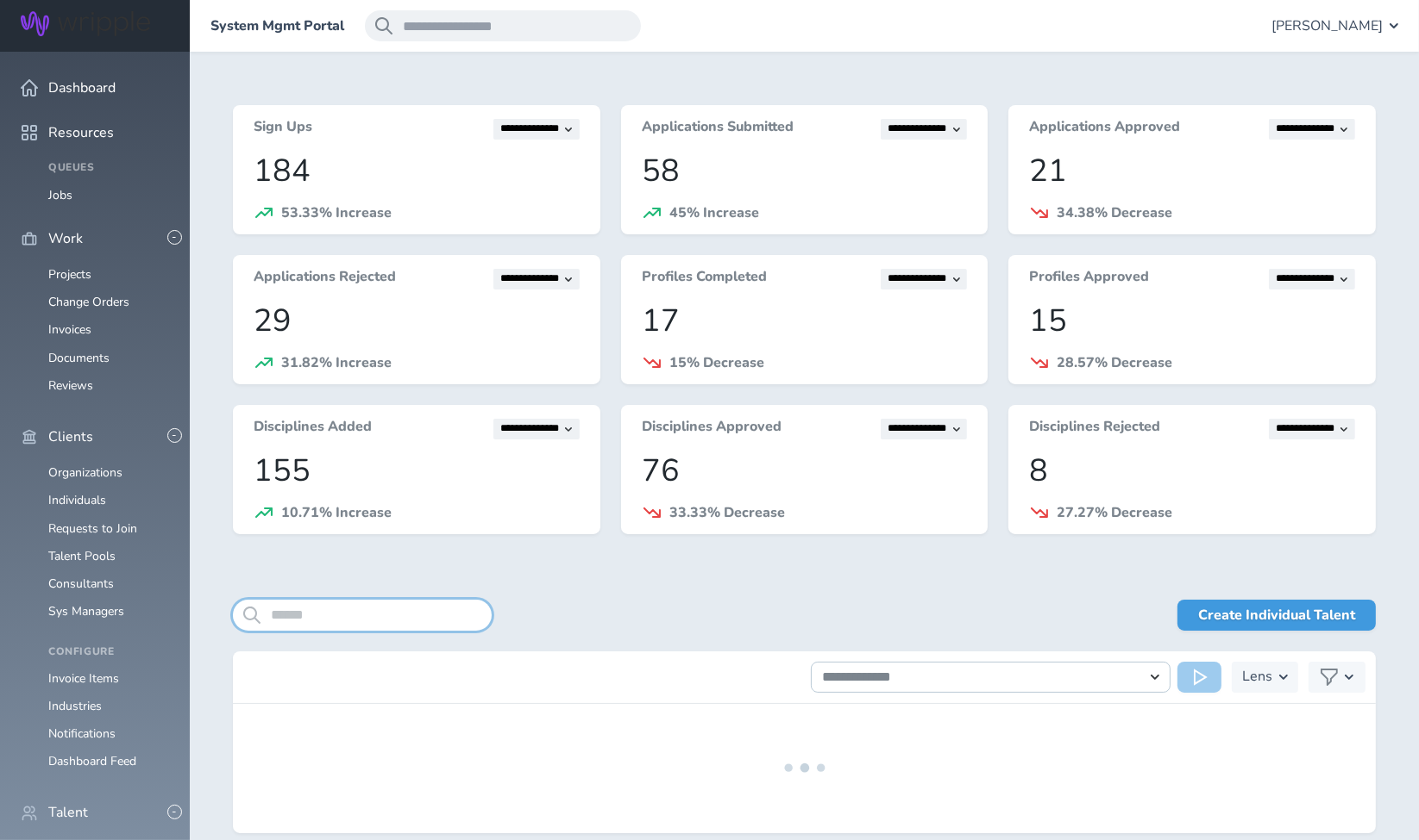
click at [406, 624] on input "search" at bounding box center [361, 615] width 259 height 31
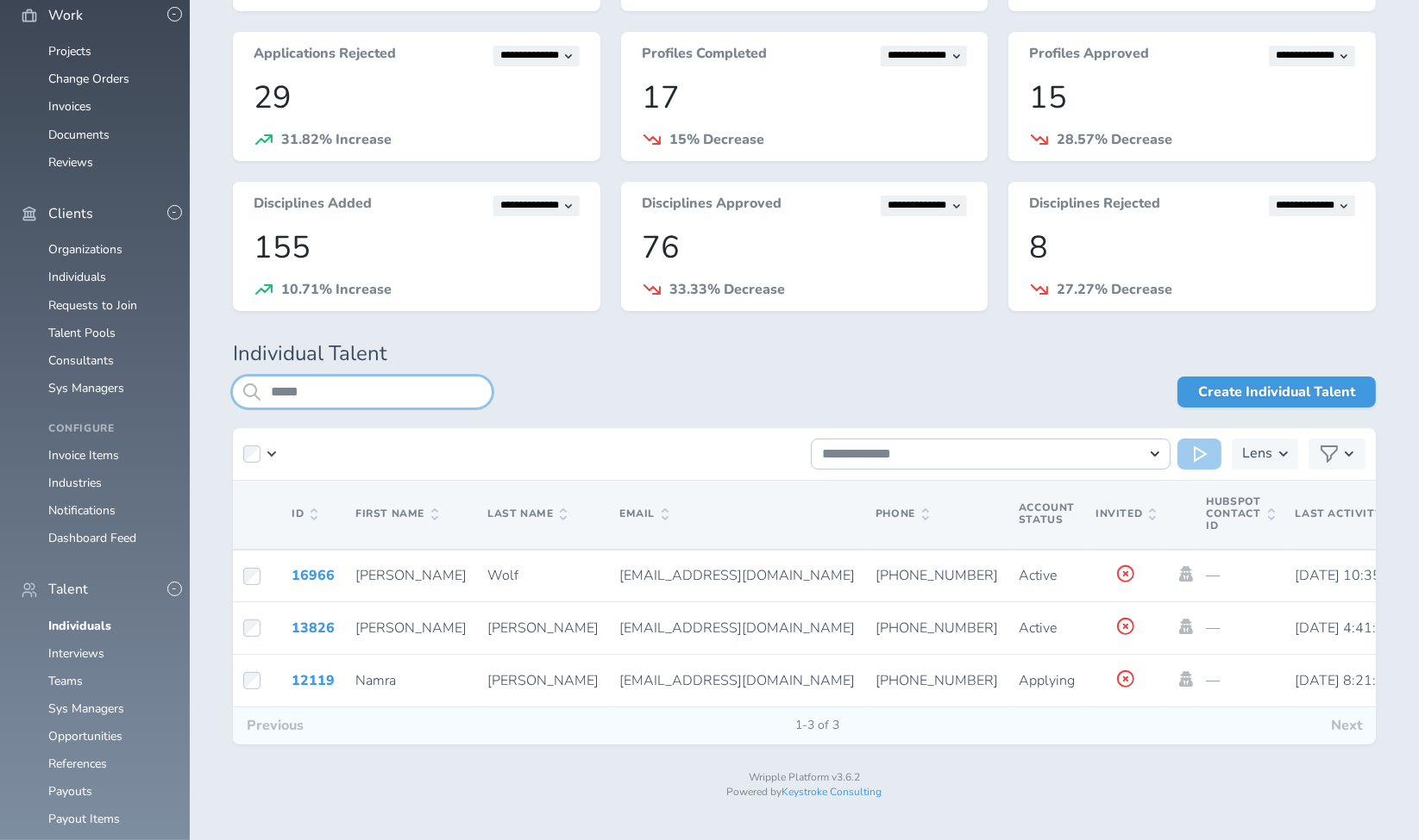
scroll to position [227, 0]
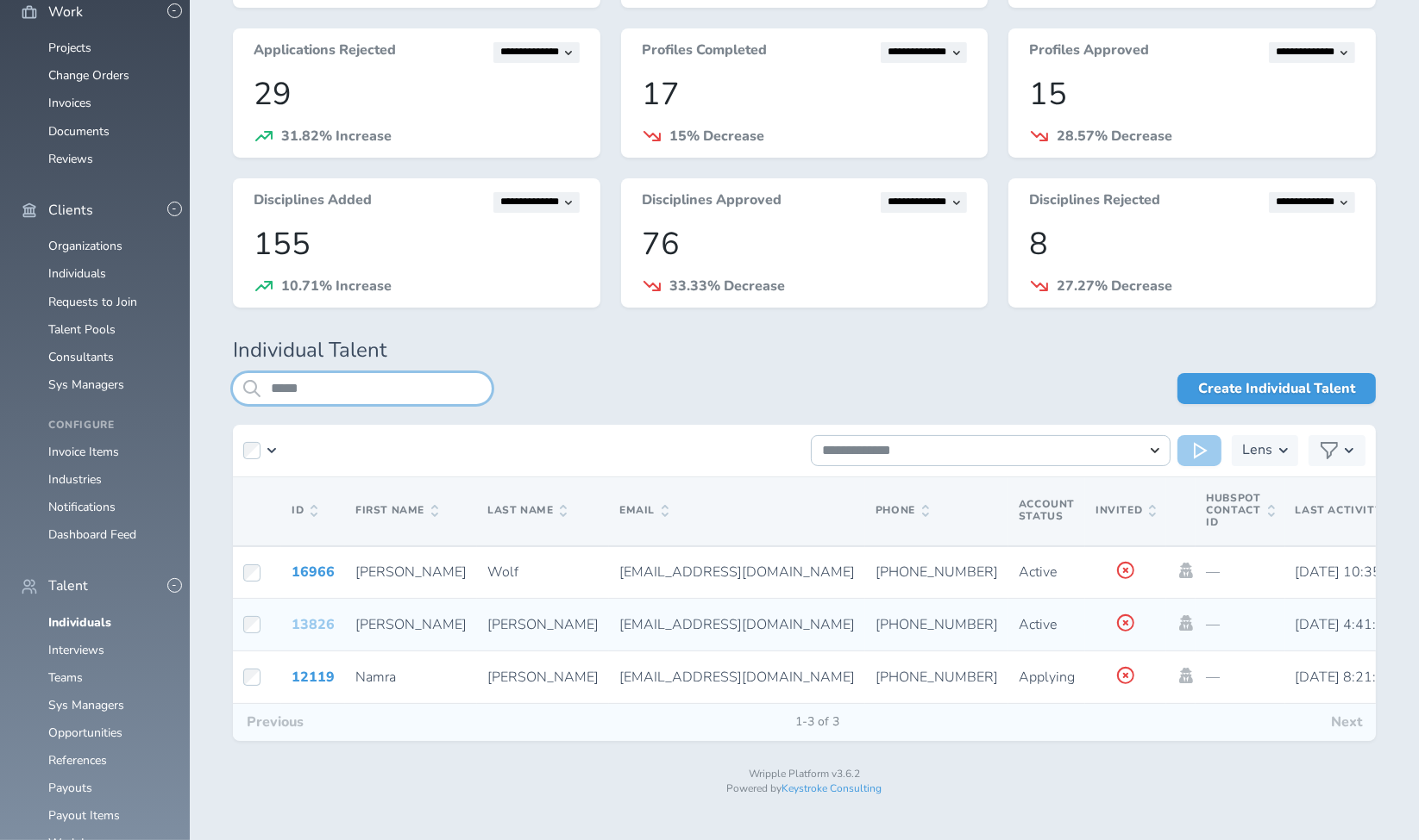
type input "*****"
click at [300, 615] on link "13826" at bounding box center [312, 625] width 43 height 19
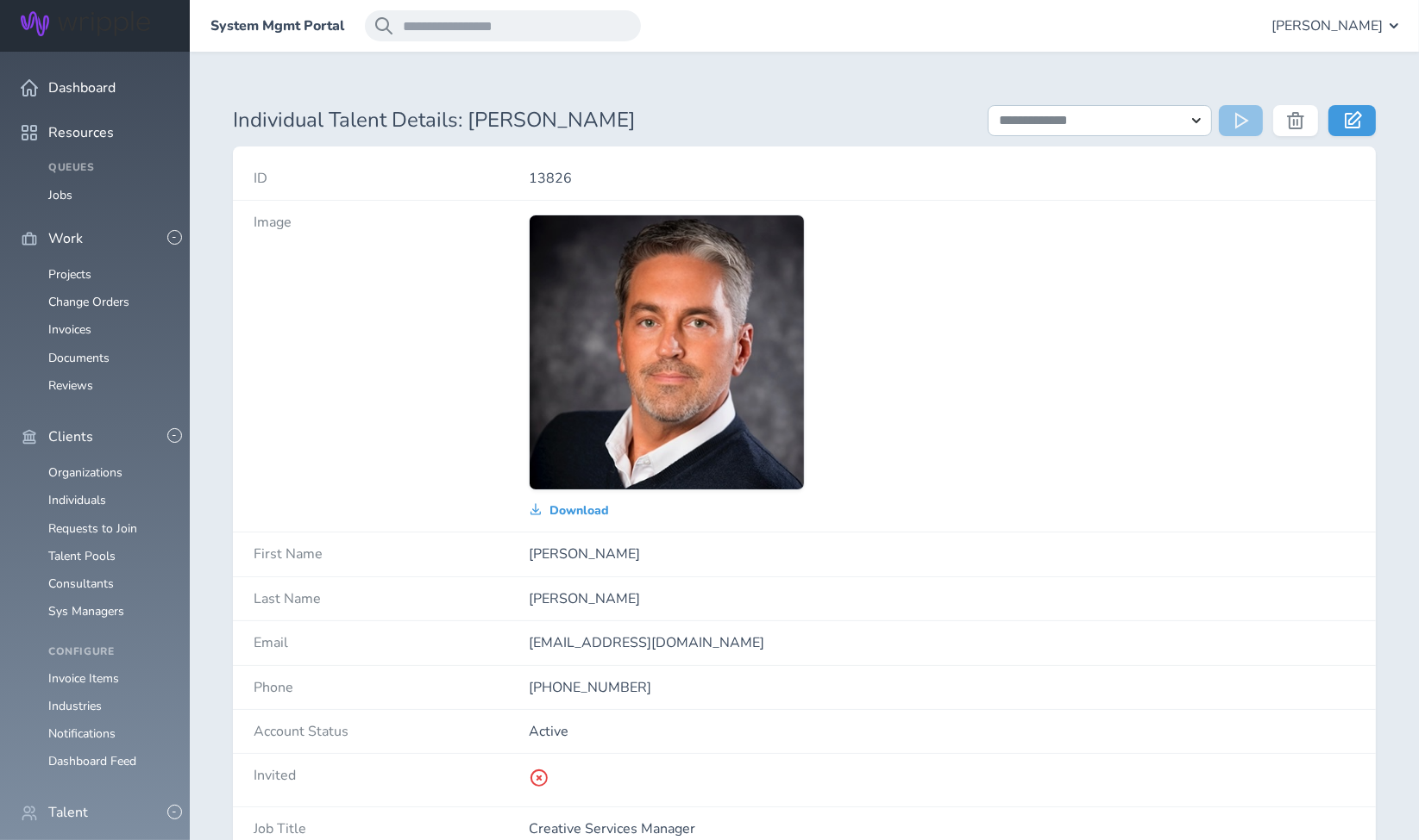
drag, startPoint x: 513, startPoint y: 644, endPoint x: 727, endPoint y: 652, distance: 214.1
click at [727, 652] on div "Email [EMAIL_ADDRESS][DOMAIN_NAME]" at bounding box center [803, 644] width 1143 height 44
copy div "[EMAIL_ADDRESS][DOMAIN_NAME]"
click at [1116, 281] on div "Download" at bounding box center [941, 366] width 826 height 303
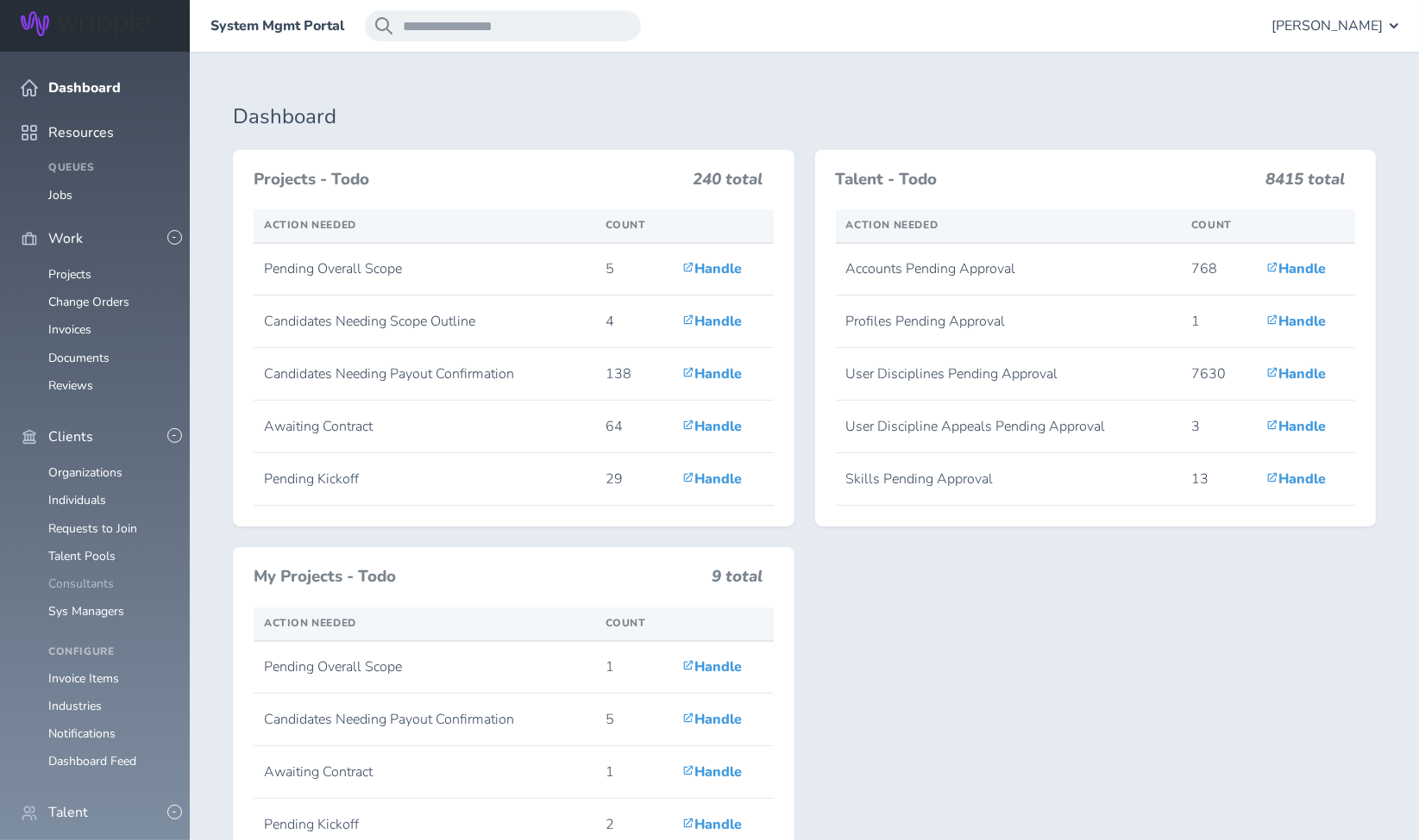
click at [79, 575] on link "Consultants" at bounding box center [81, 583] width 65 height 16
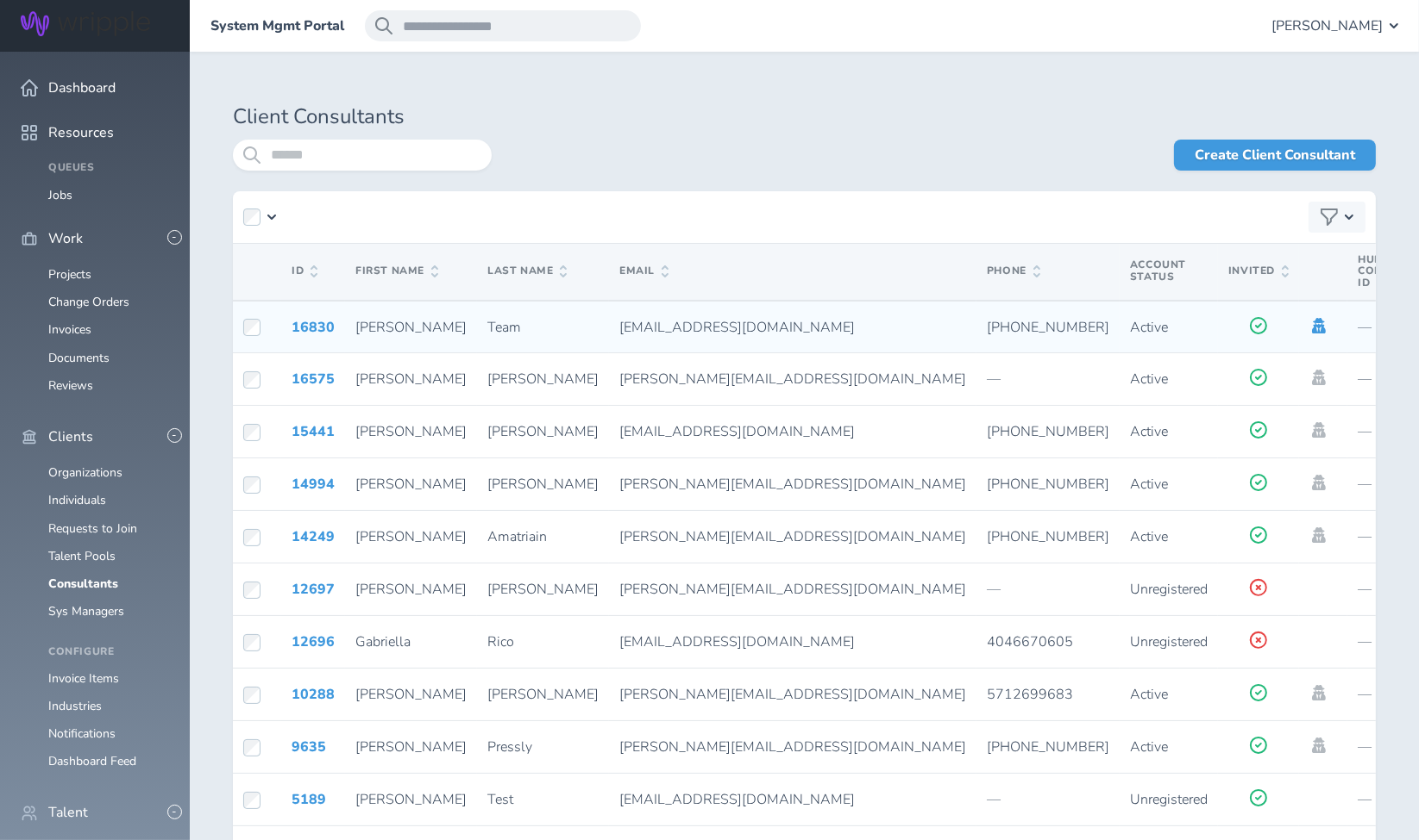
click at [1309, 327] on icon at bounding box center [1318, 325] width 19 height 15
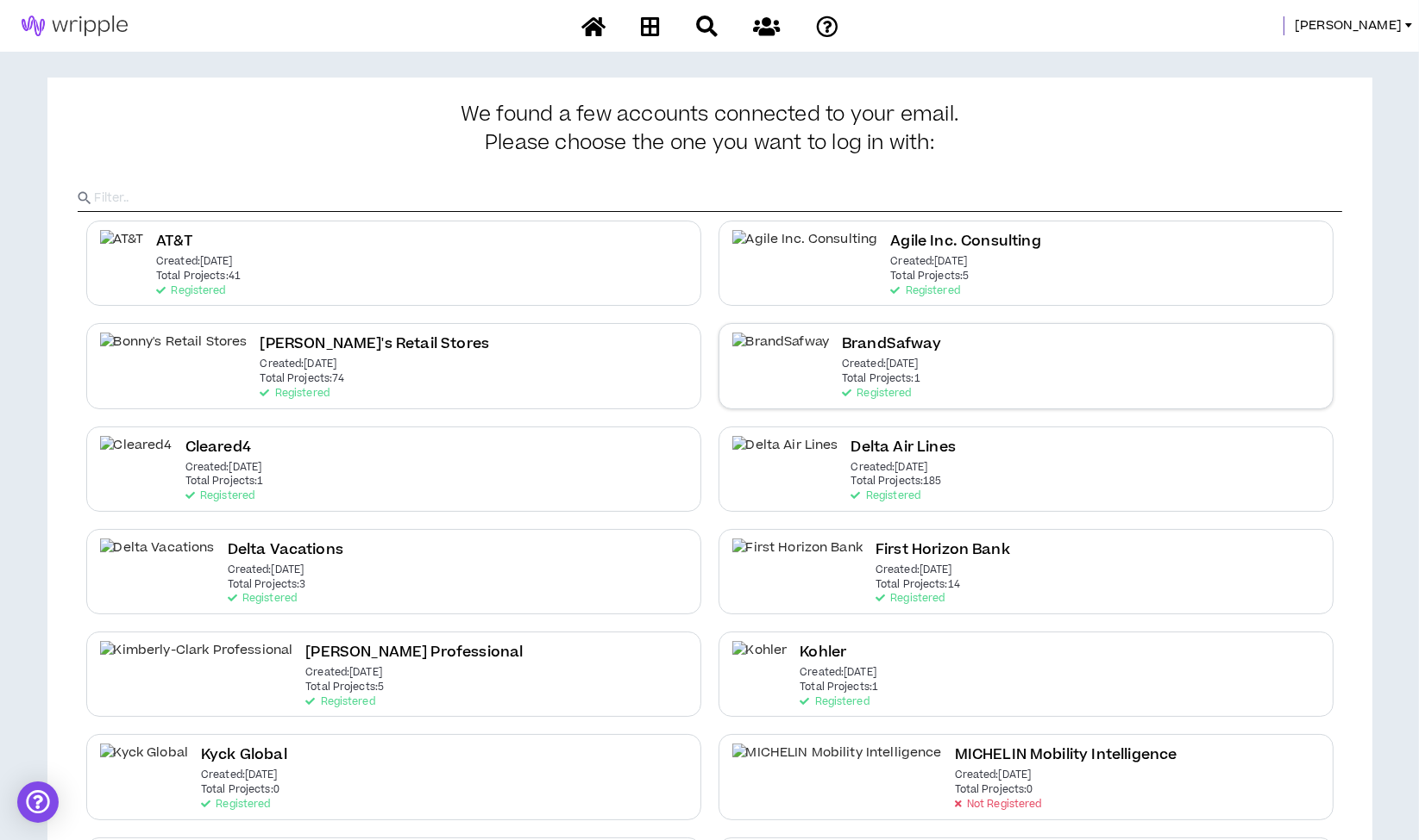
click at [901, 389] on div "BrandSafway Created: Oct 21 2024 Total Projects: 1 Registered" at bounding box center [1025, 366] width 615 height 85
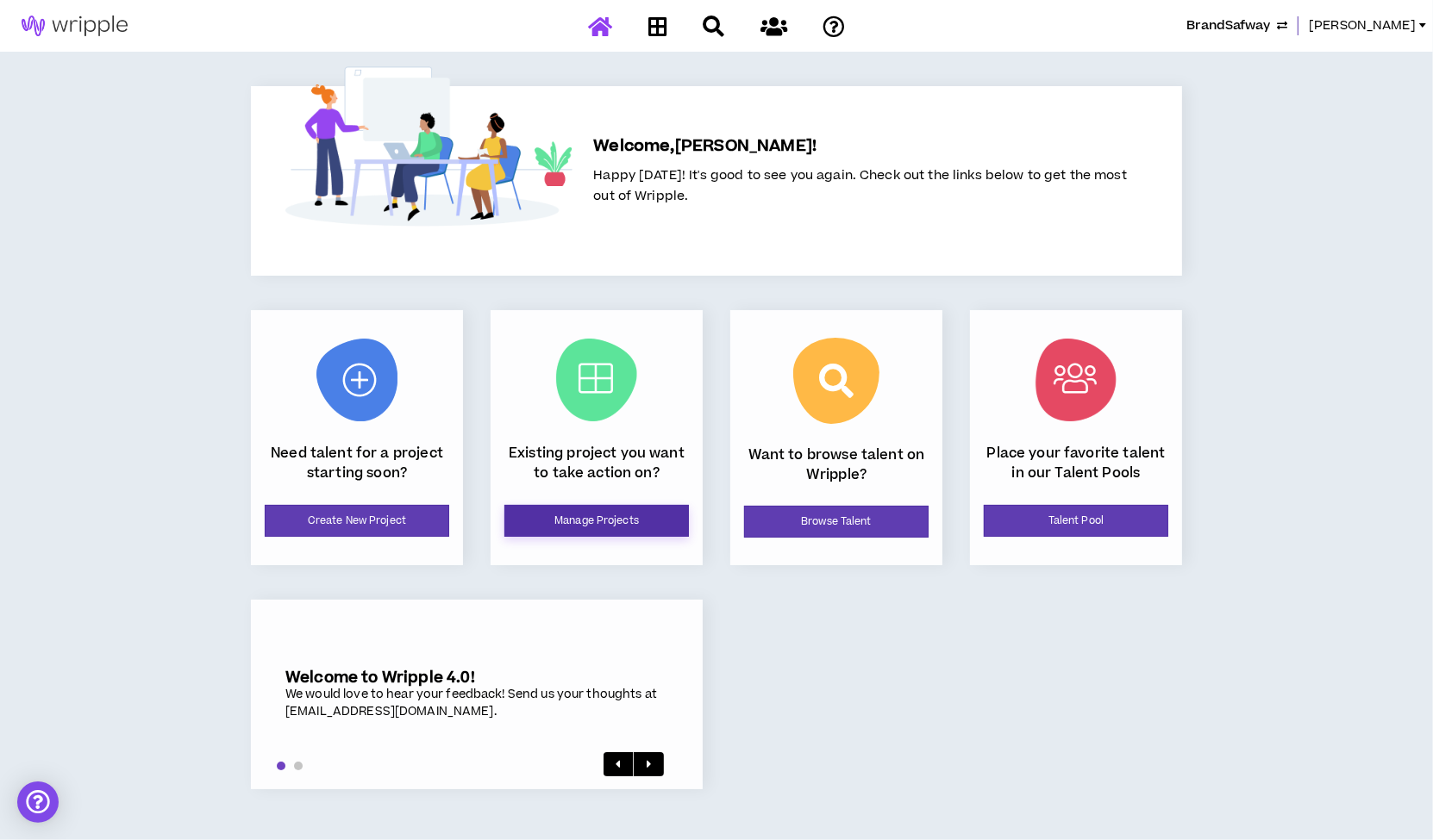
click at [613, 521] on link "Manage Projects" at bounding box center [597, 521] width 185 height 32
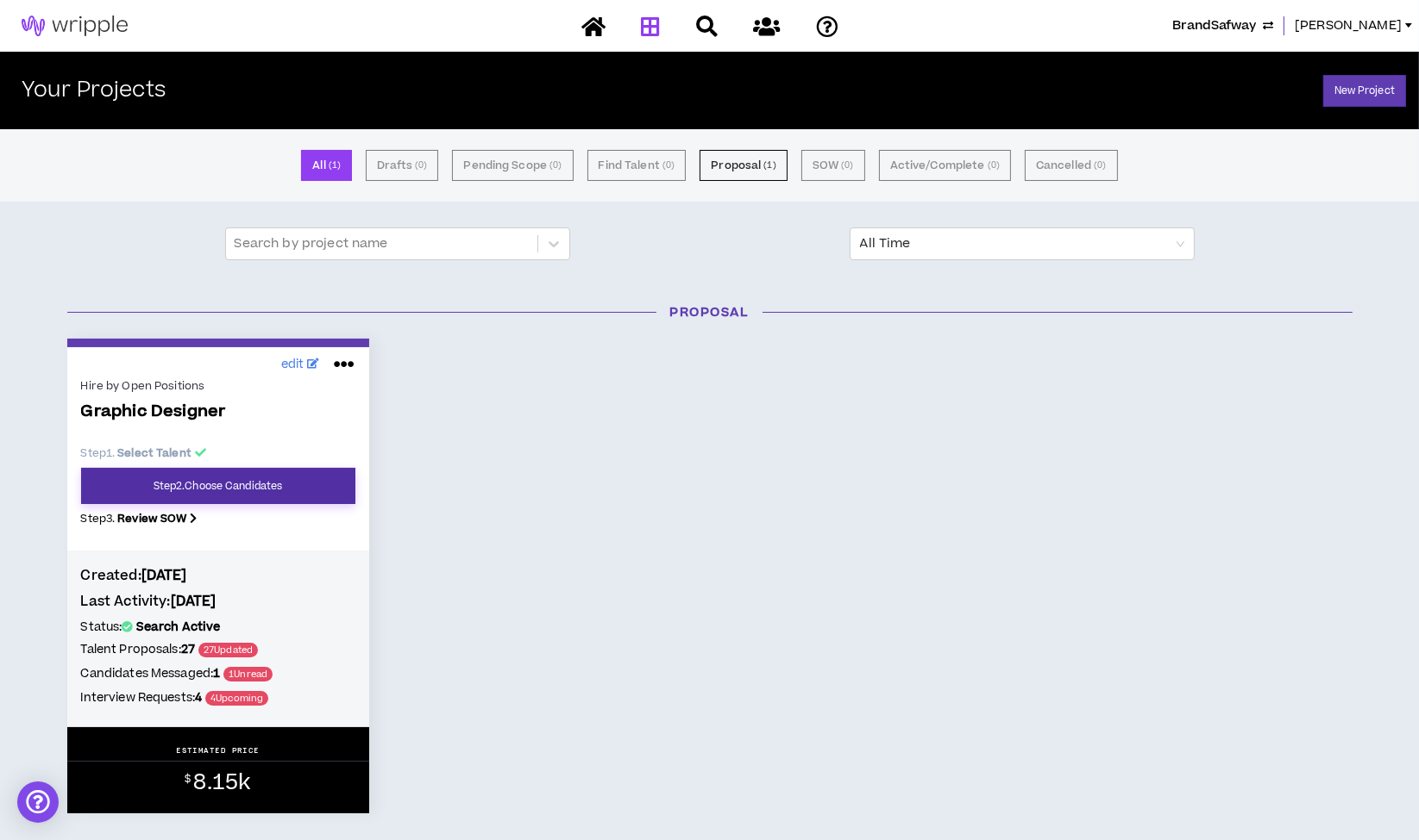
click at [256, 480] on link "Step 2 . Choose Candidates" at bounding box center [217, 486] width 274 height 36
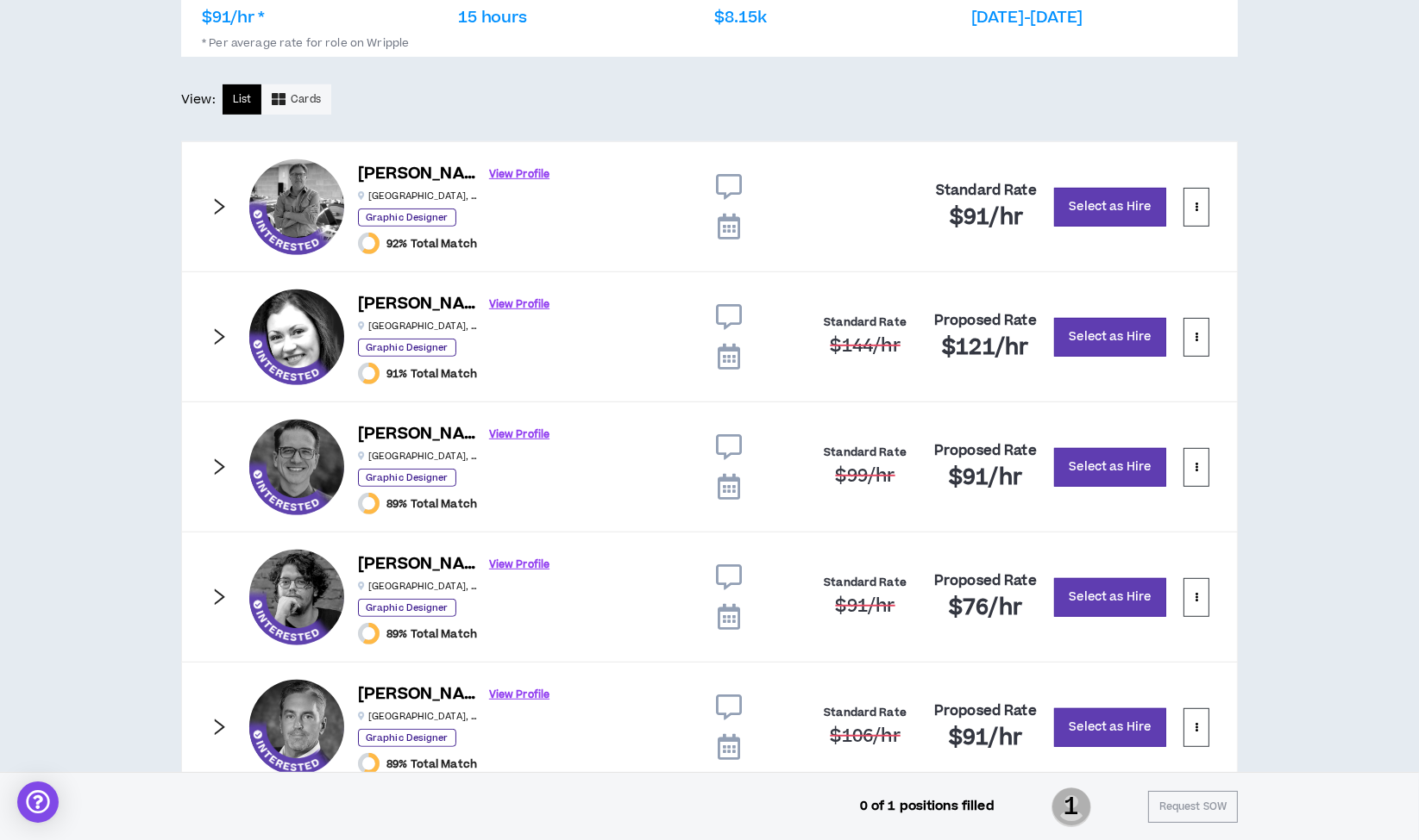
scroll to position [877, 0]
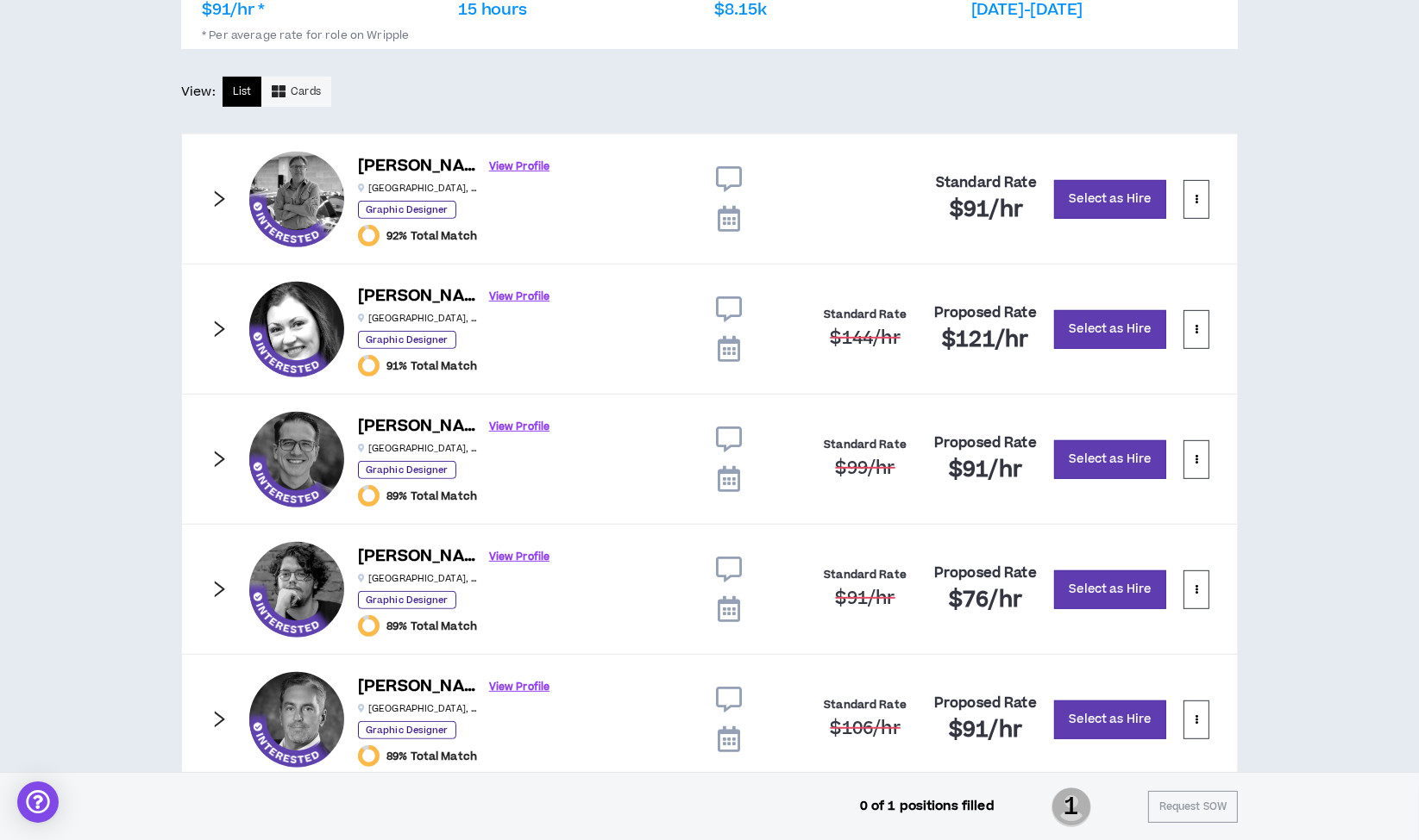
click at [729, 172] on icon at bounding box center [728, 178] width 26 height 26
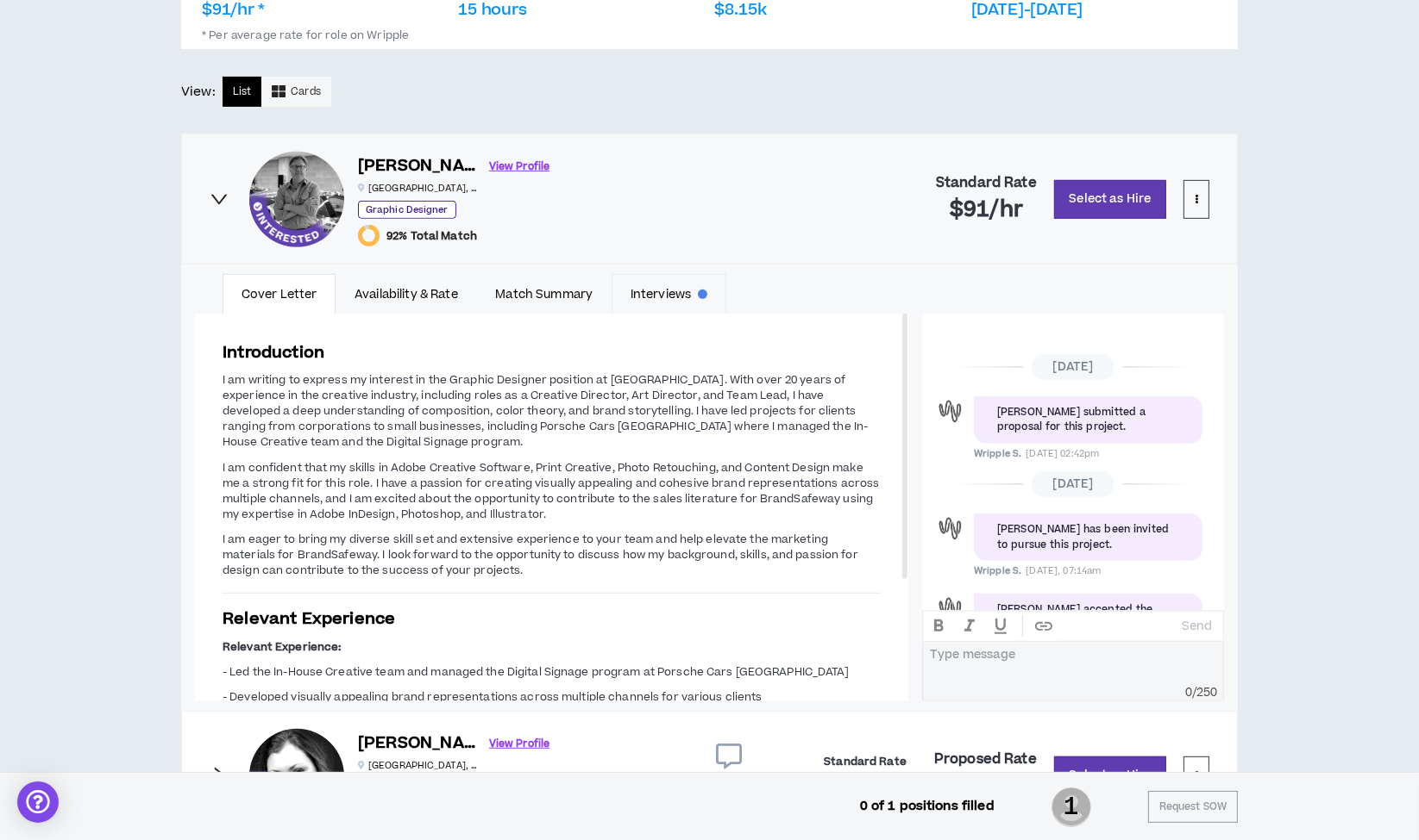
scroll to position [236, 0]
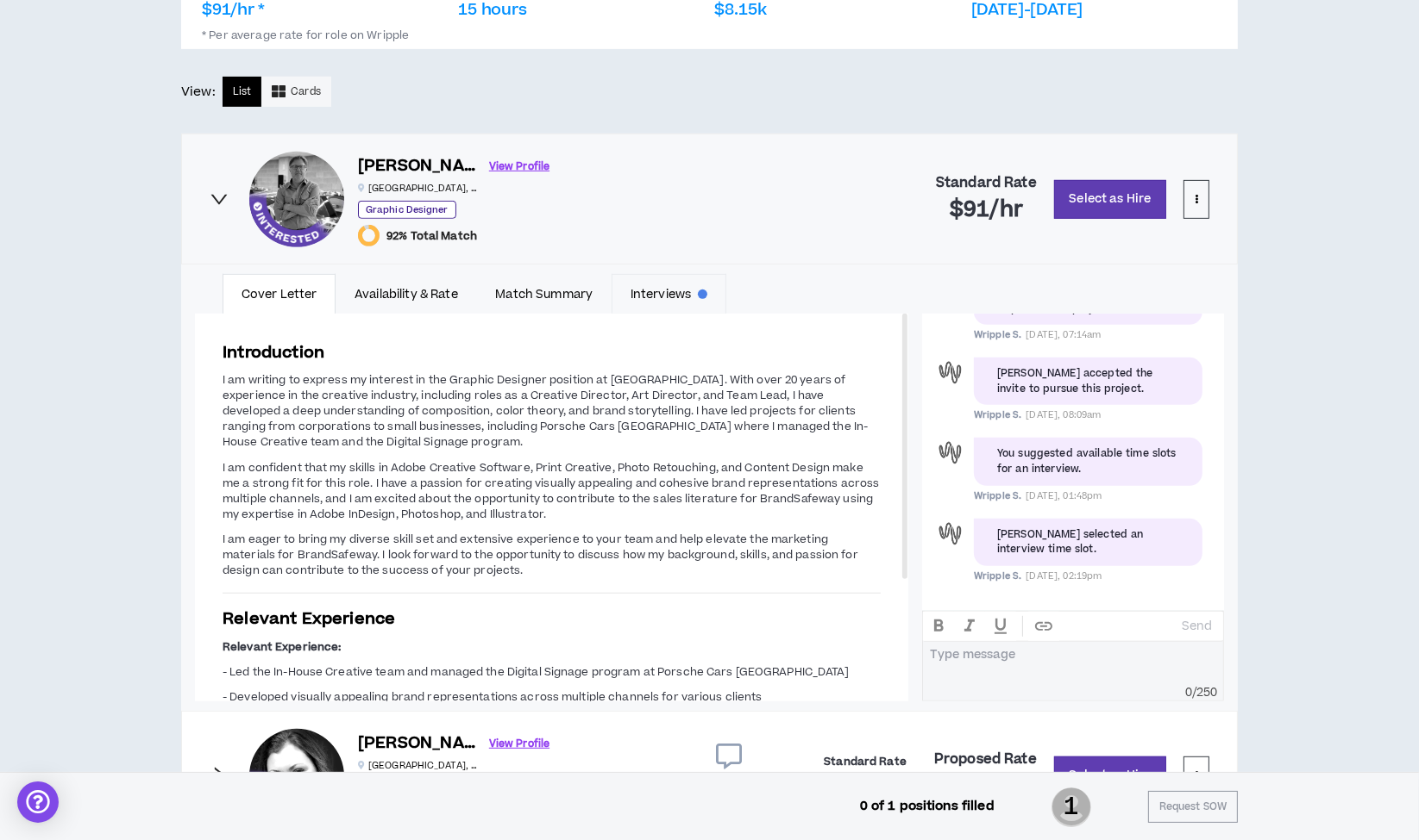
click at [674, 294] on link "Interviews" at bounding box center [669, 294] width 115 height 40
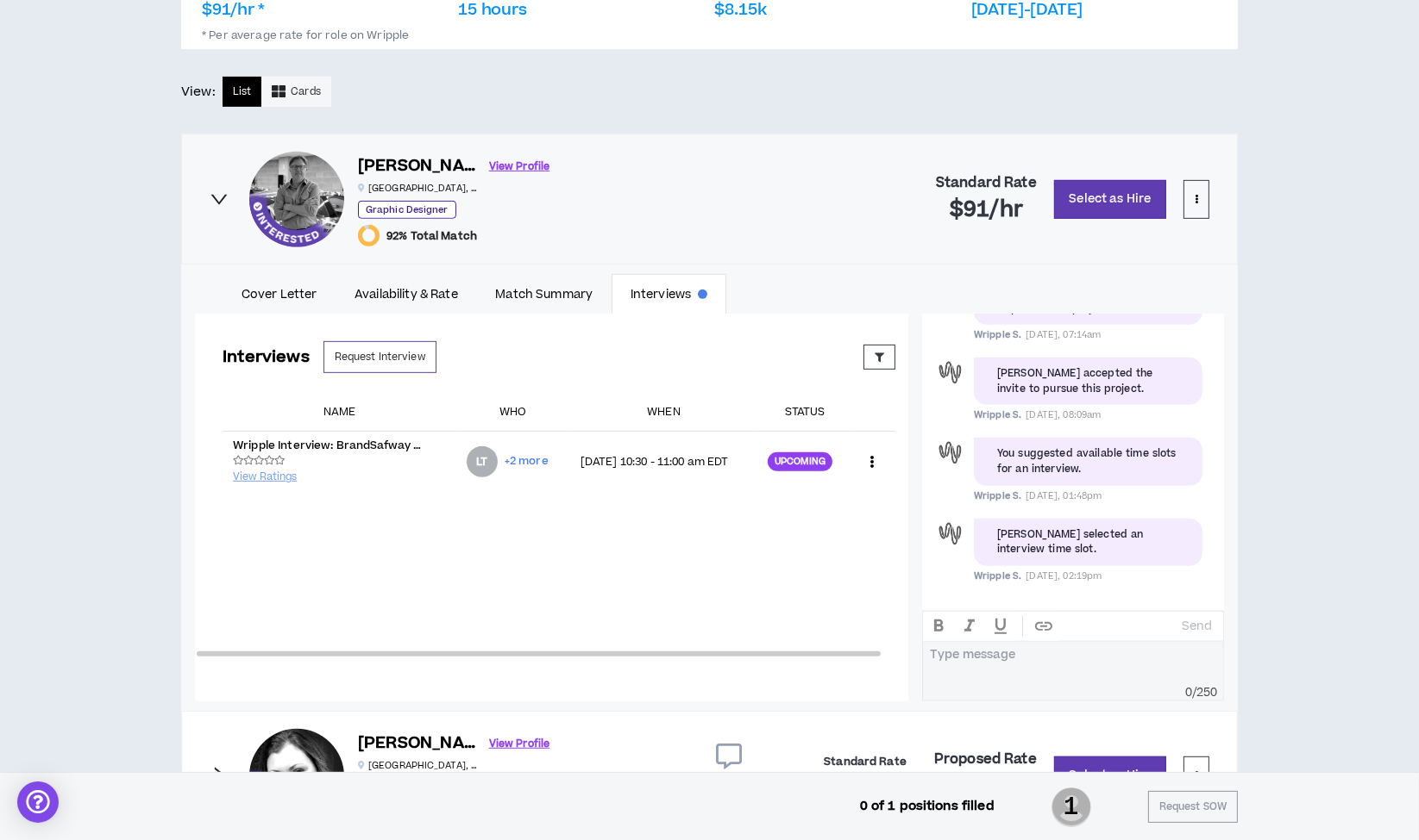
click at [213, 190] on icon "right" at bounding box center [219, 199] width 19 height 19
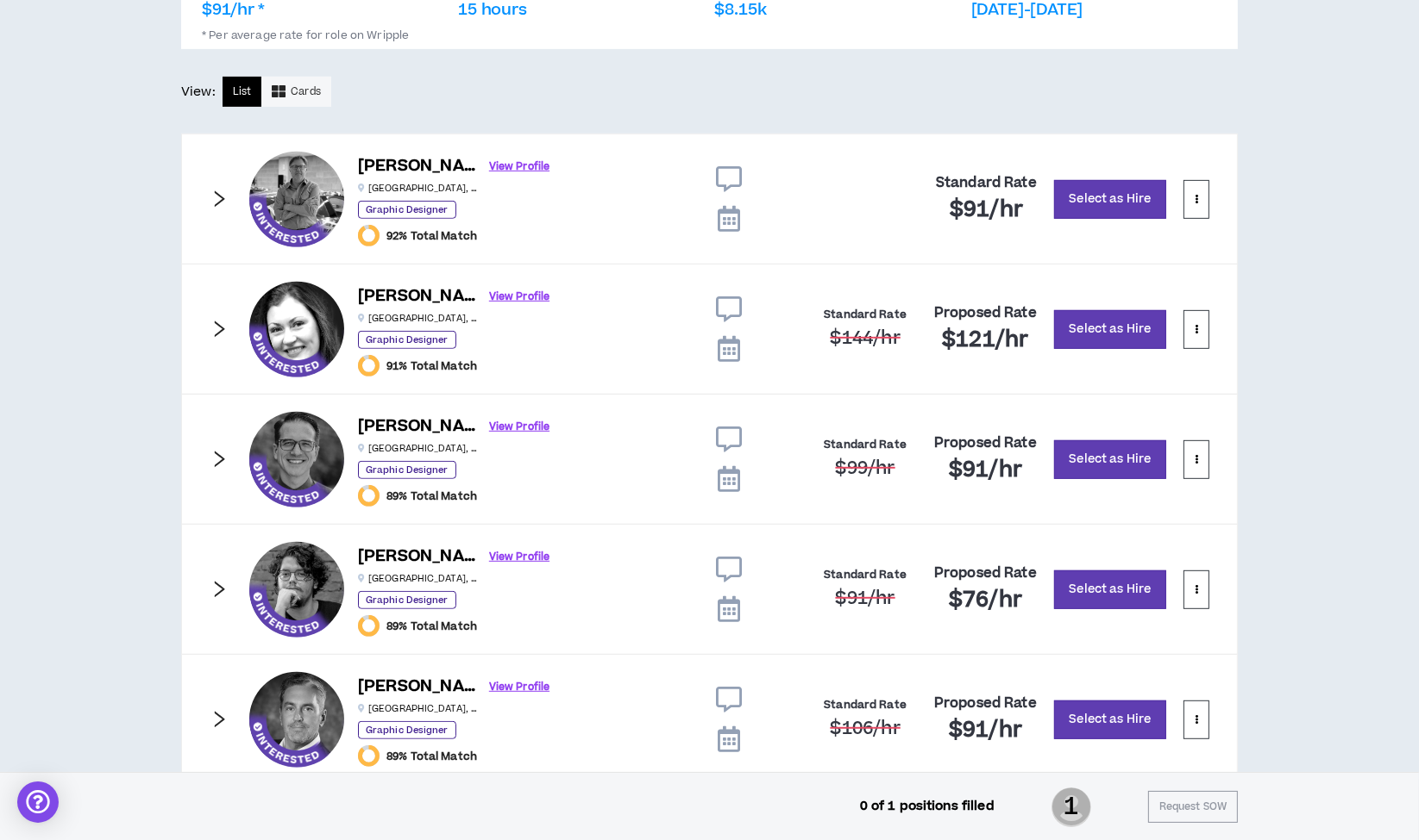
click at [730, 429] on icon at bounding box center [728, 439] width 26 height 26
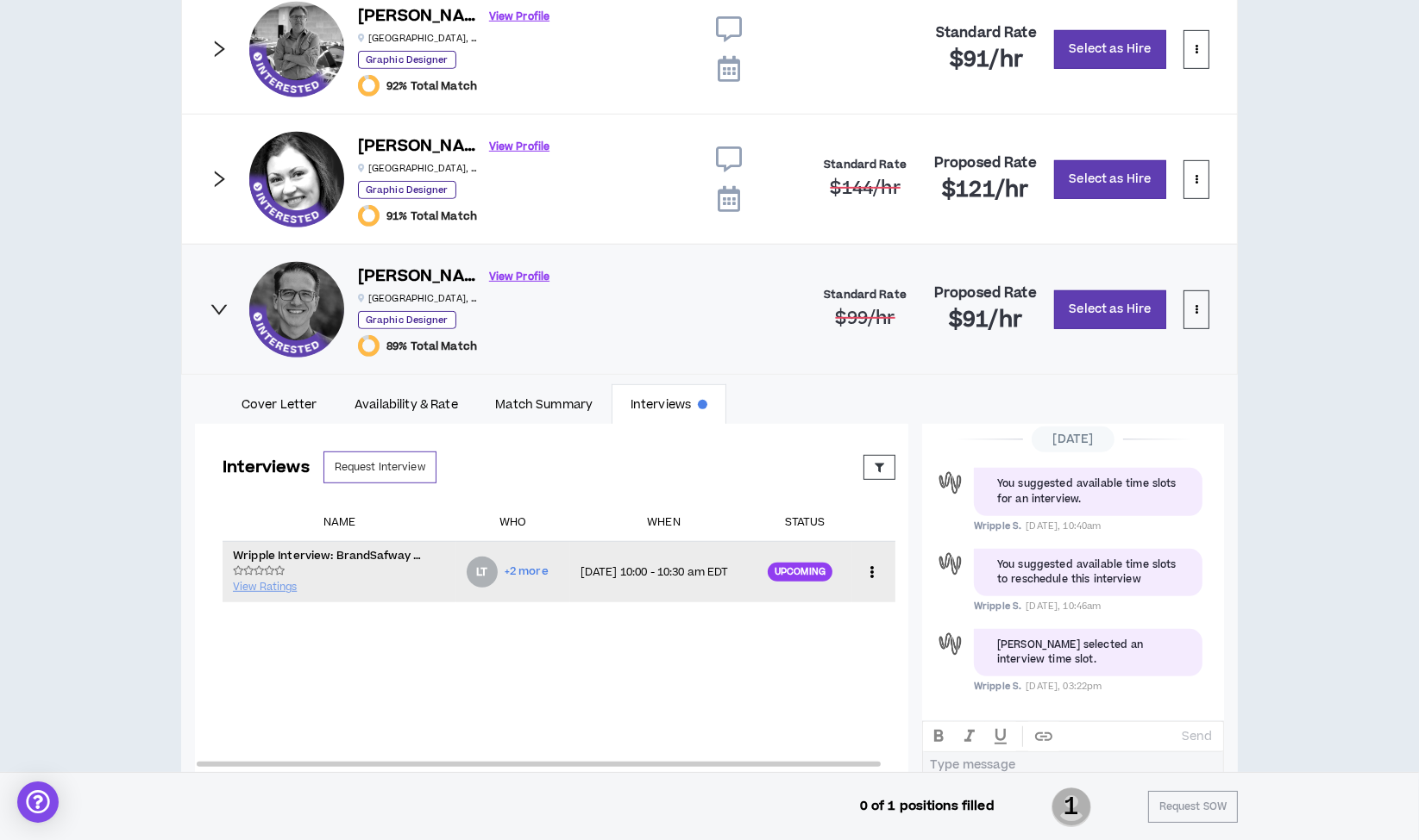
scroll to position [1068, 0]
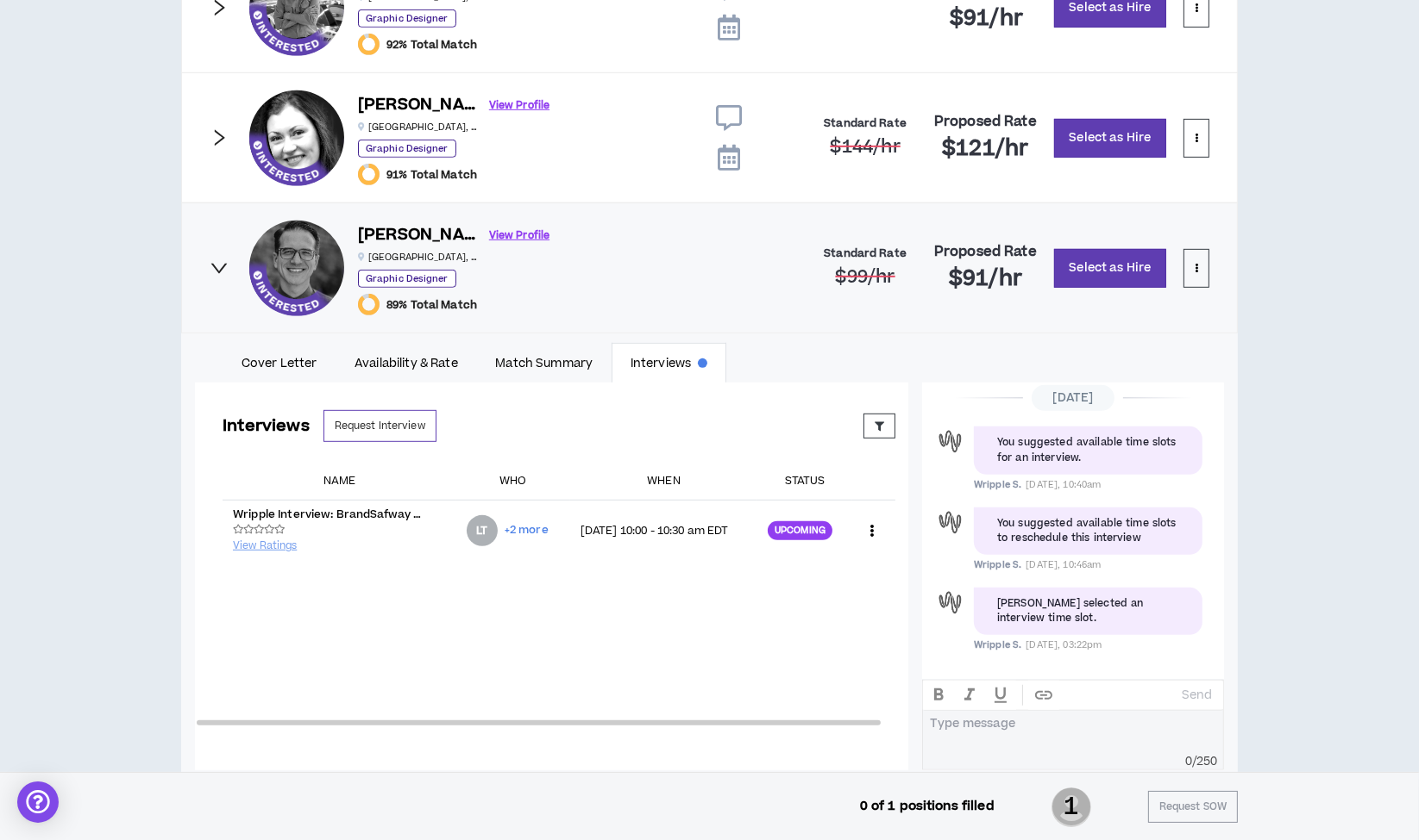
click at [215, 263] on icon "right" at bounding box center [219, 268] width 19 height 19
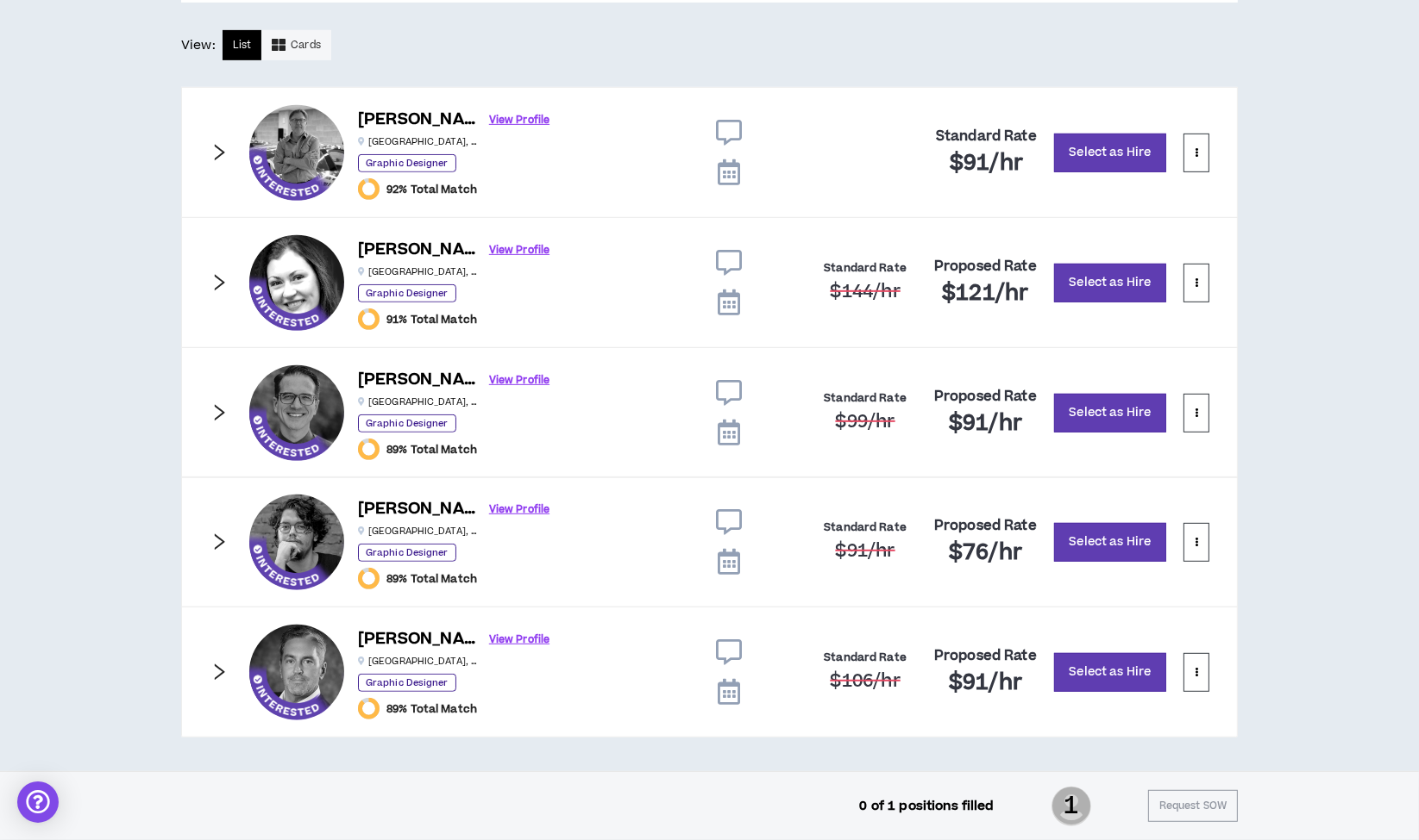
scroll to position [921, 0]
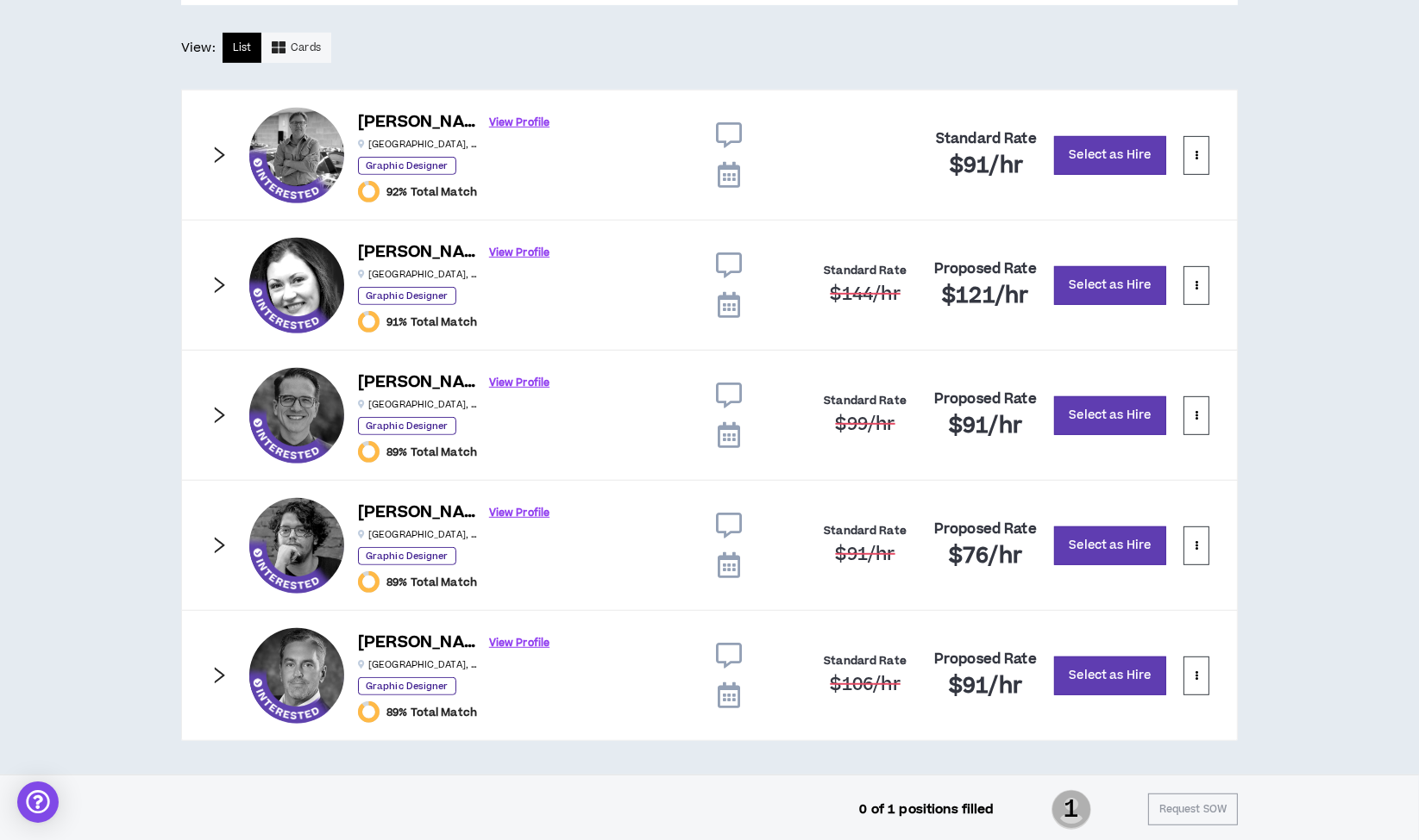
click at [731, 528] on icon at bounding box center [728, 525] width 26 height 26
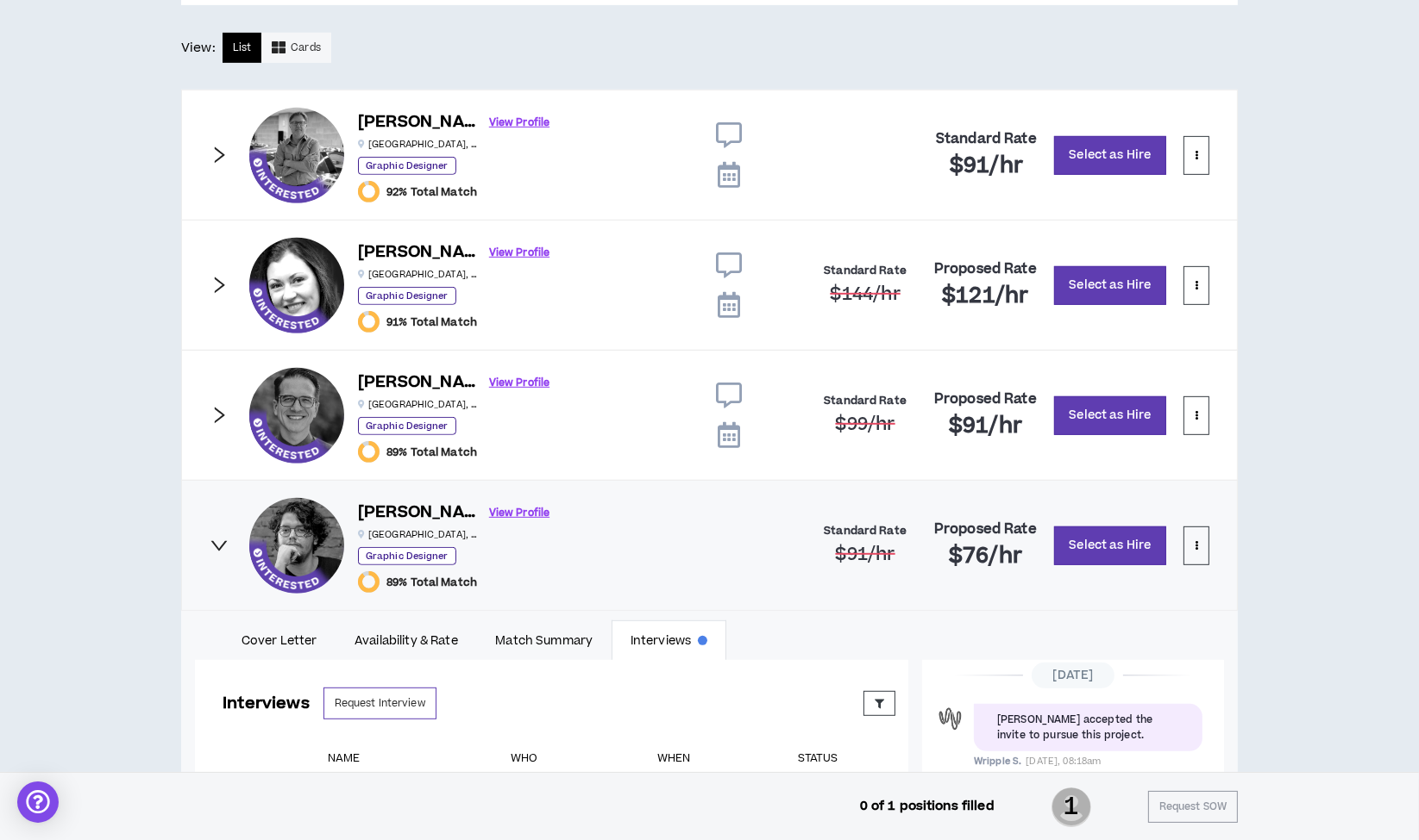
scroll to position [1209, 0]
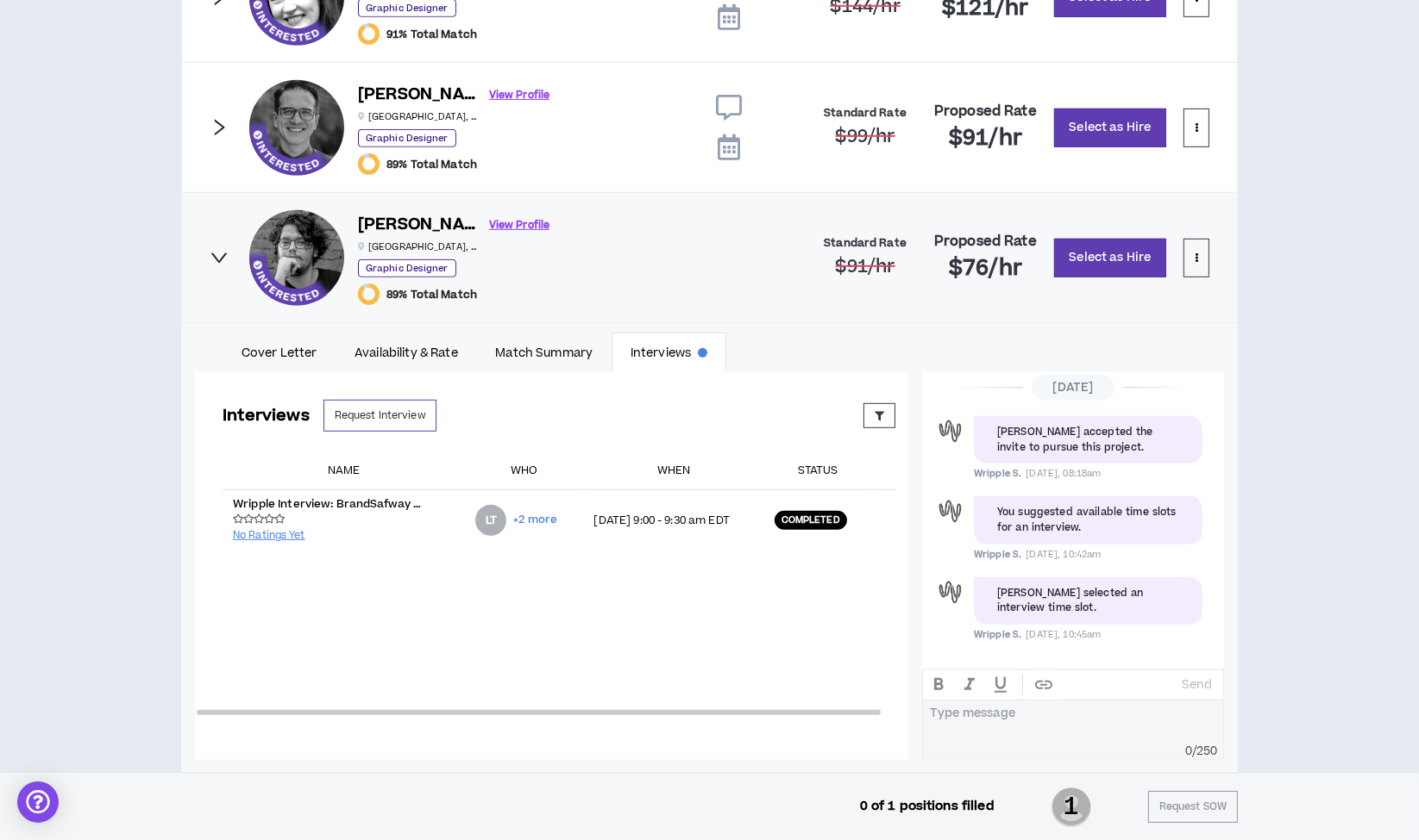
click at [222, 252] on icon "right" at bounding box center [219, 258] width 19 height 19
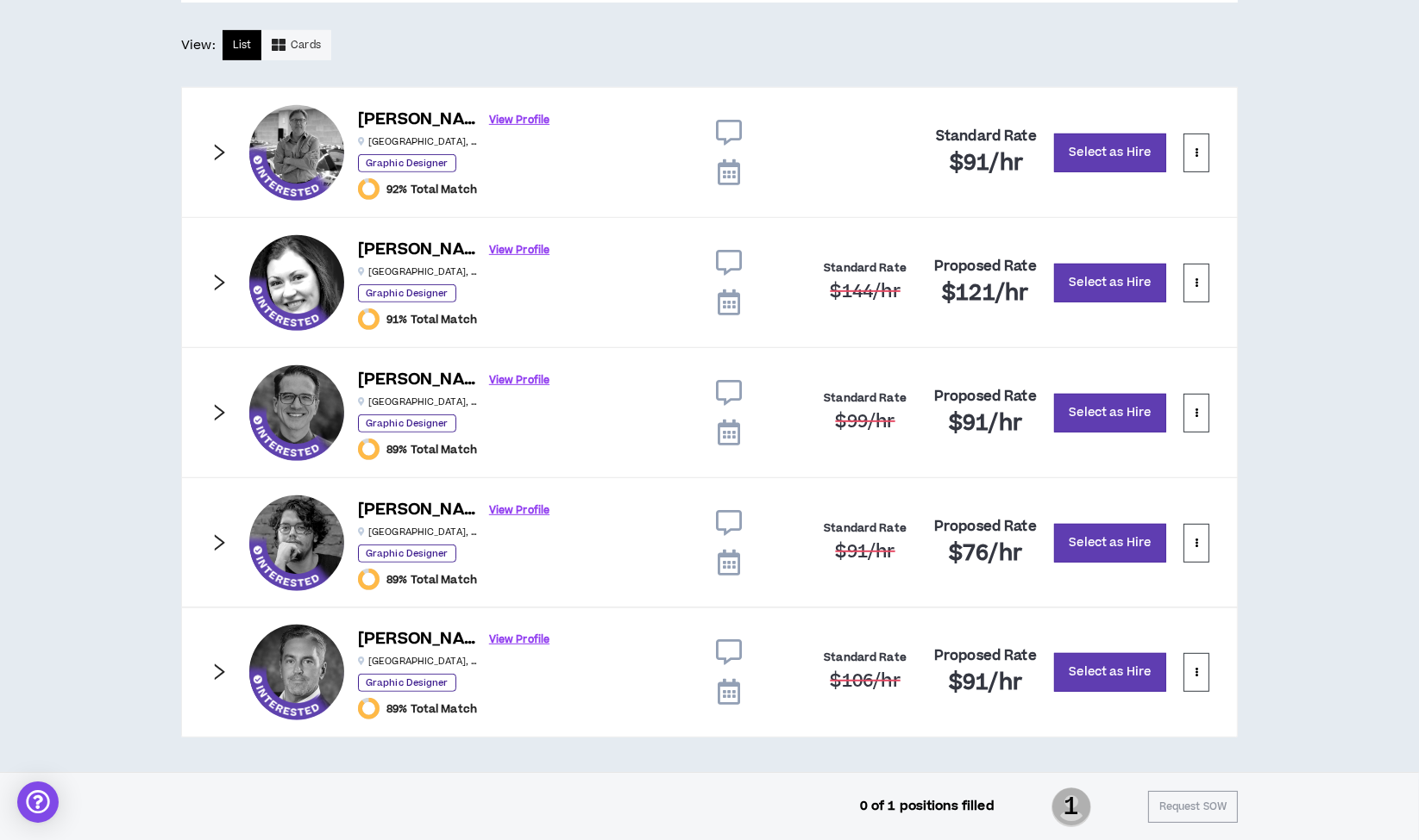
scroll to position [921, 0]
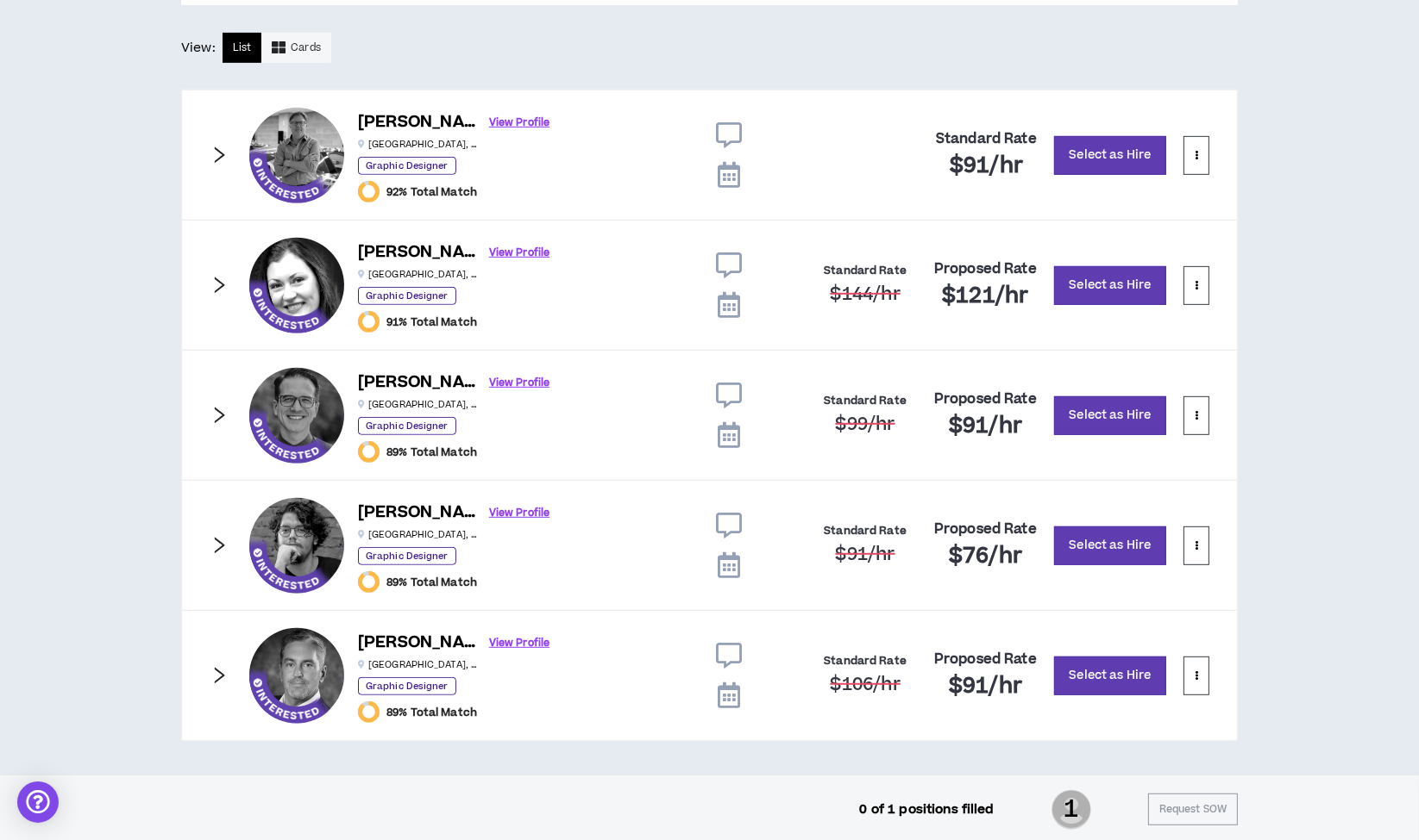
click at [726, 644] on icon at bounding box center [728, 655] width 26 height 26
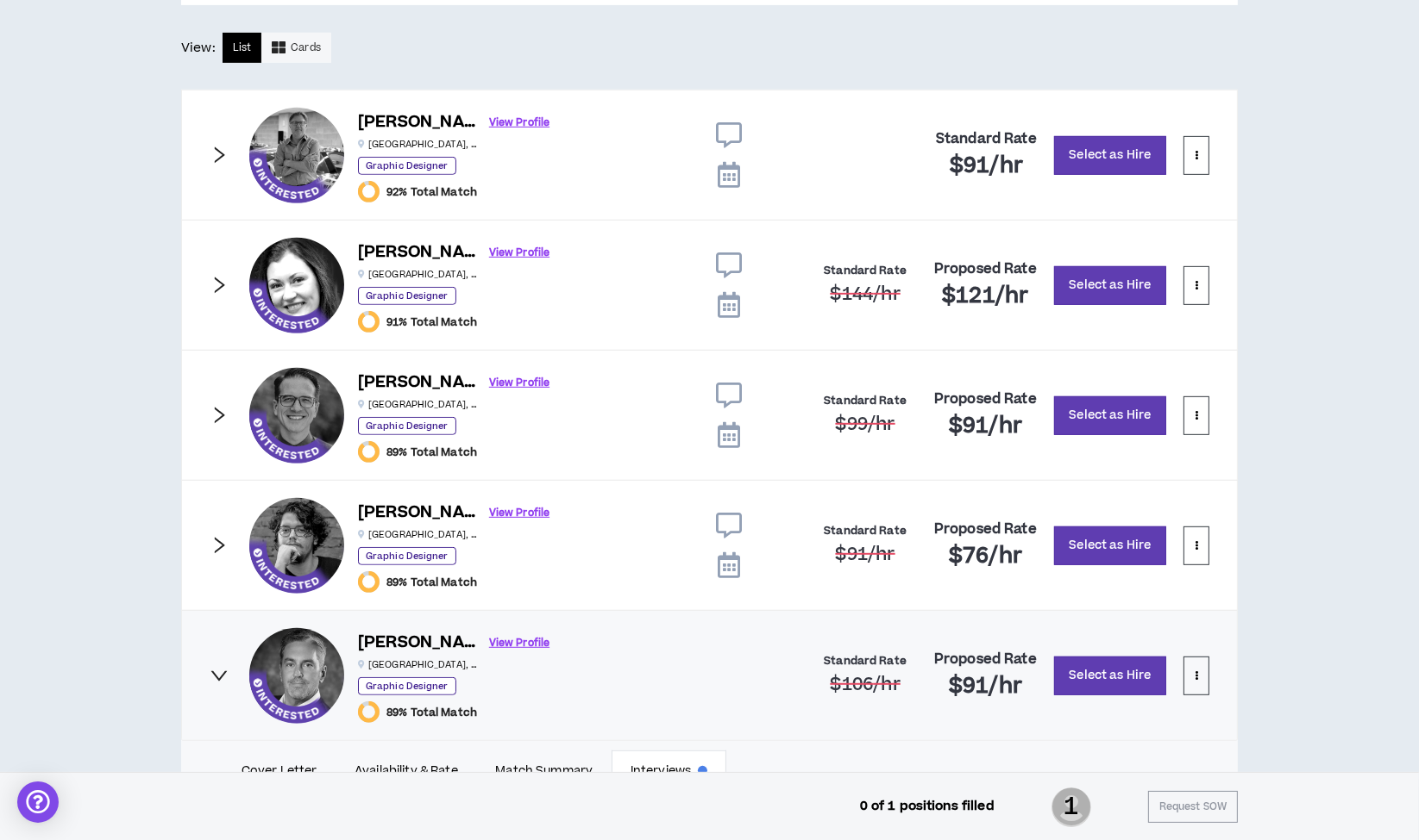
click at [730, 167] on icon at bounding box center [728, 174] width 23 height 26
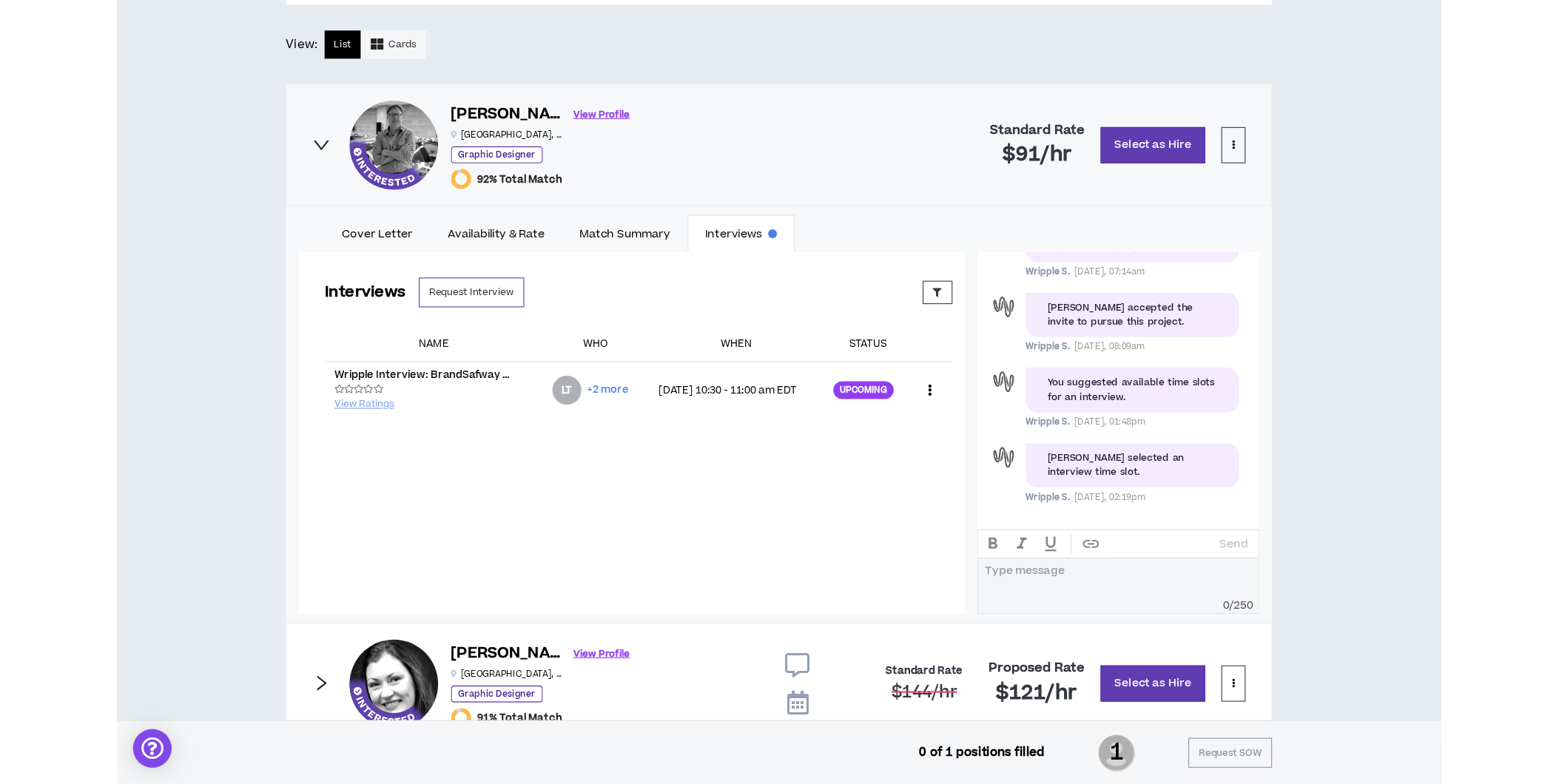
scroll to position [203, 0]
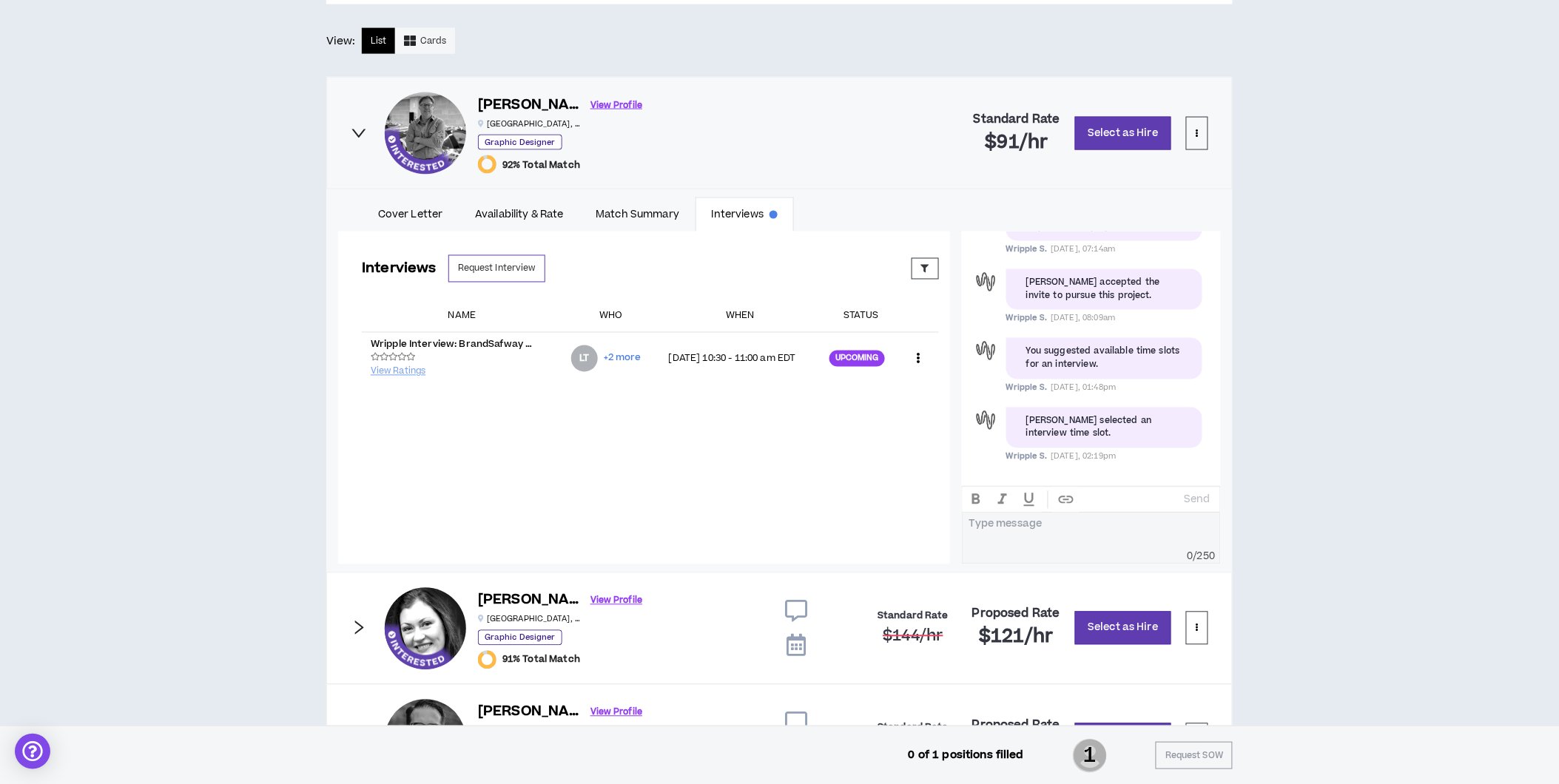
click at [356, 126] on icon "right" at bounding box center [359, 133] width 16 height 16
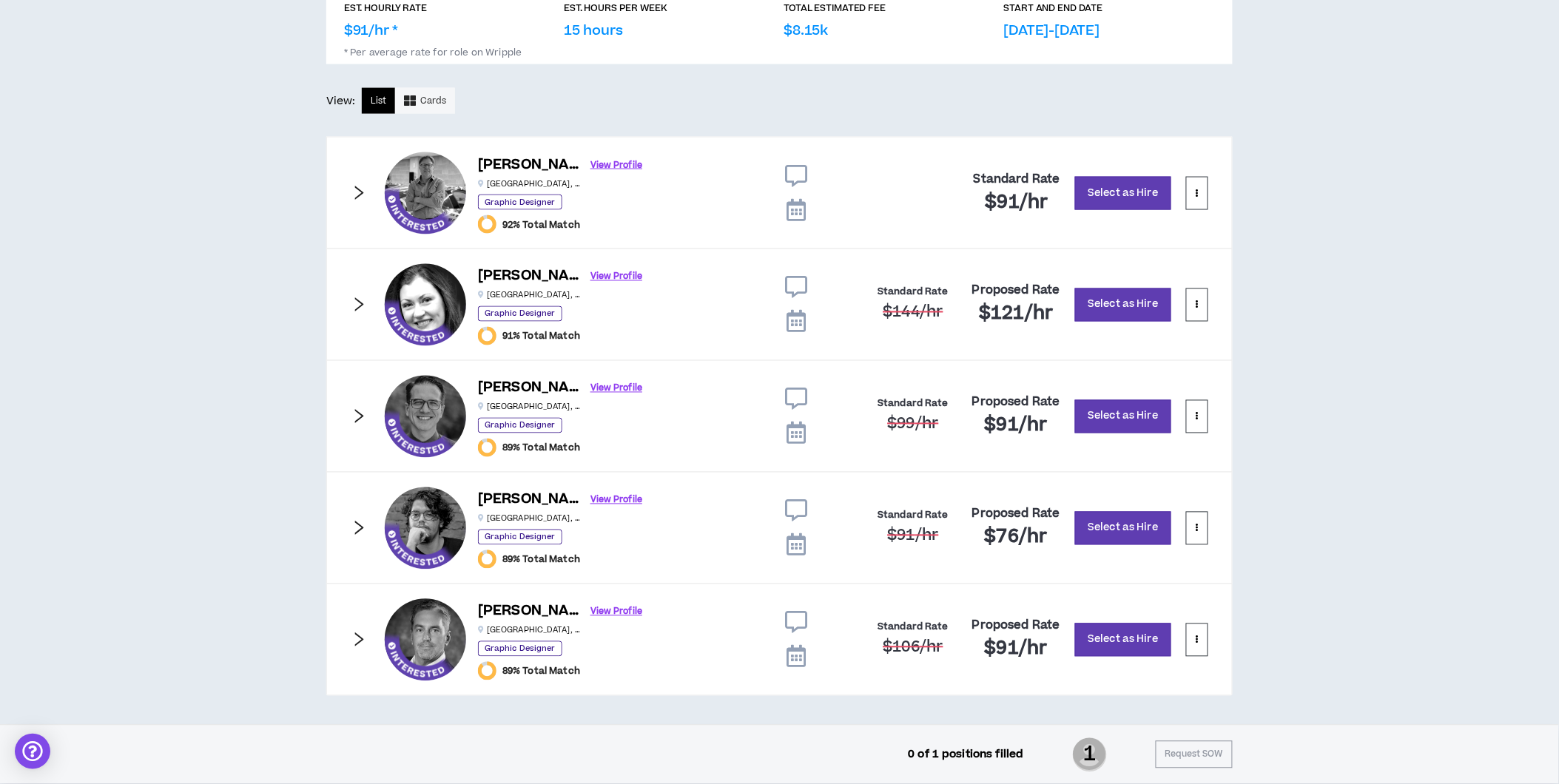
scroll to position [732, 0]
click at [801, 400] on icon at bounding box center [796, 399] width 22 height 22
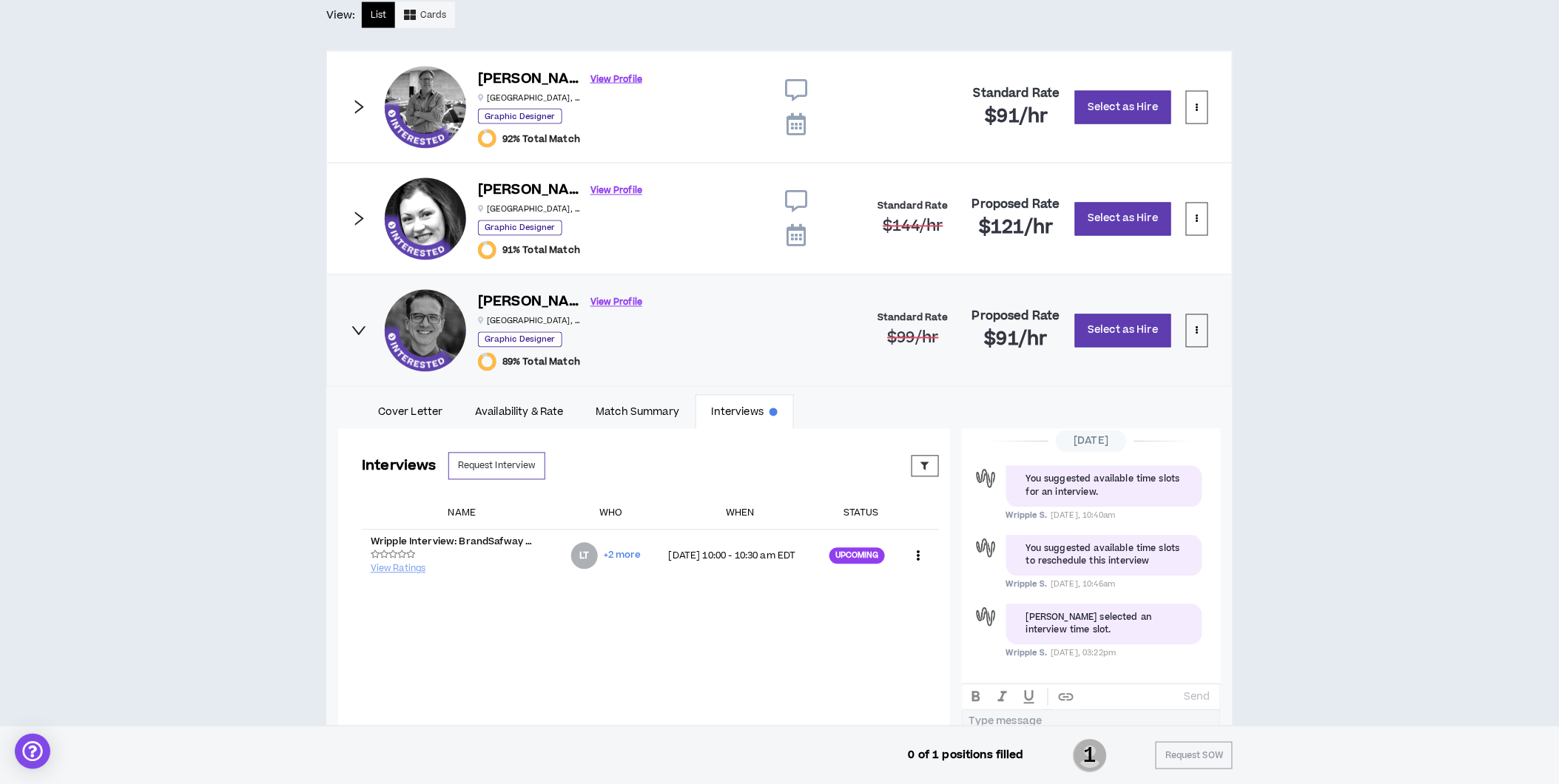
scroll to position [896, 0]
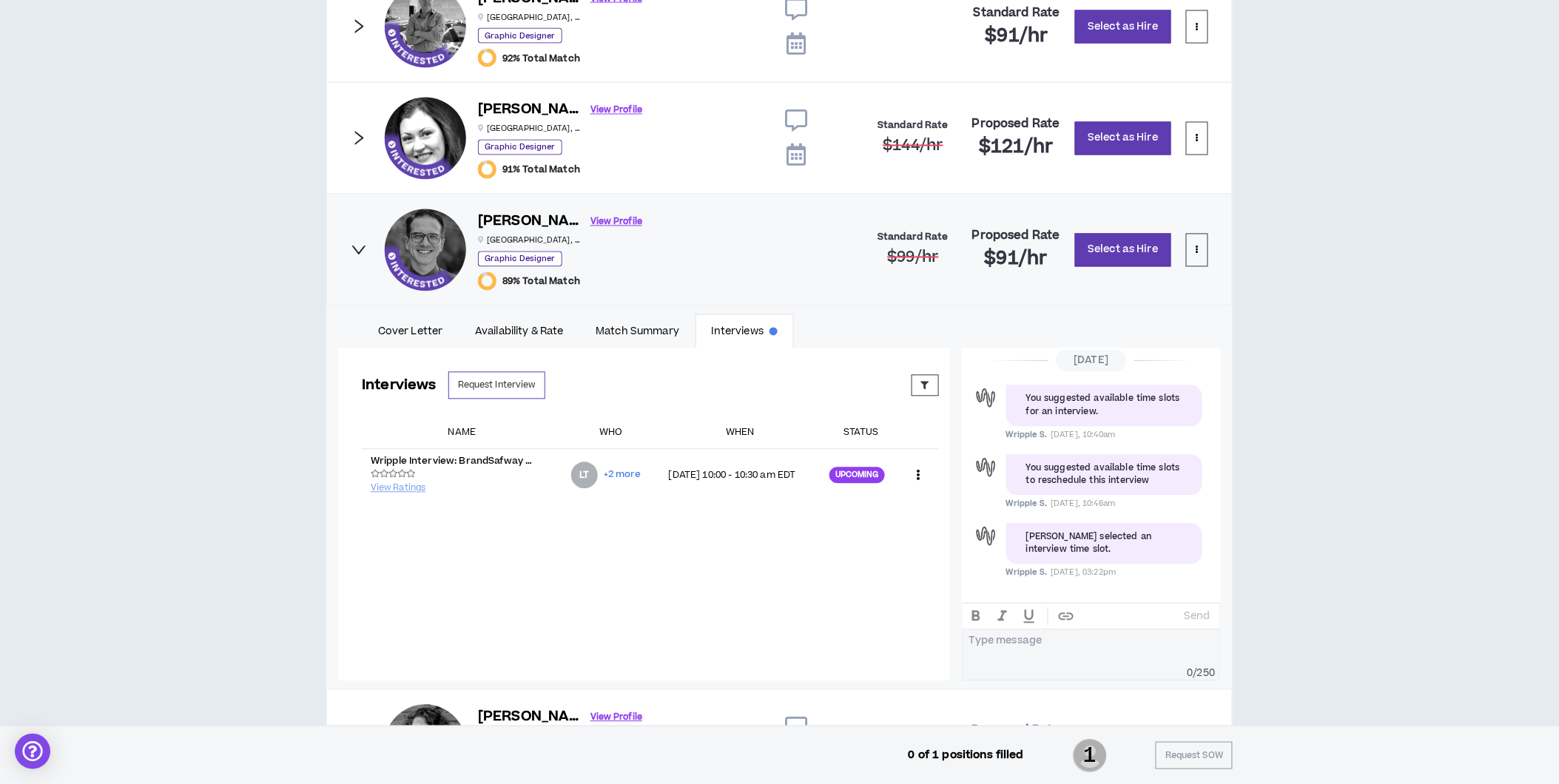
click at [357, 250] on icon "right" at bounding box center [359, 250] width 16 height 16
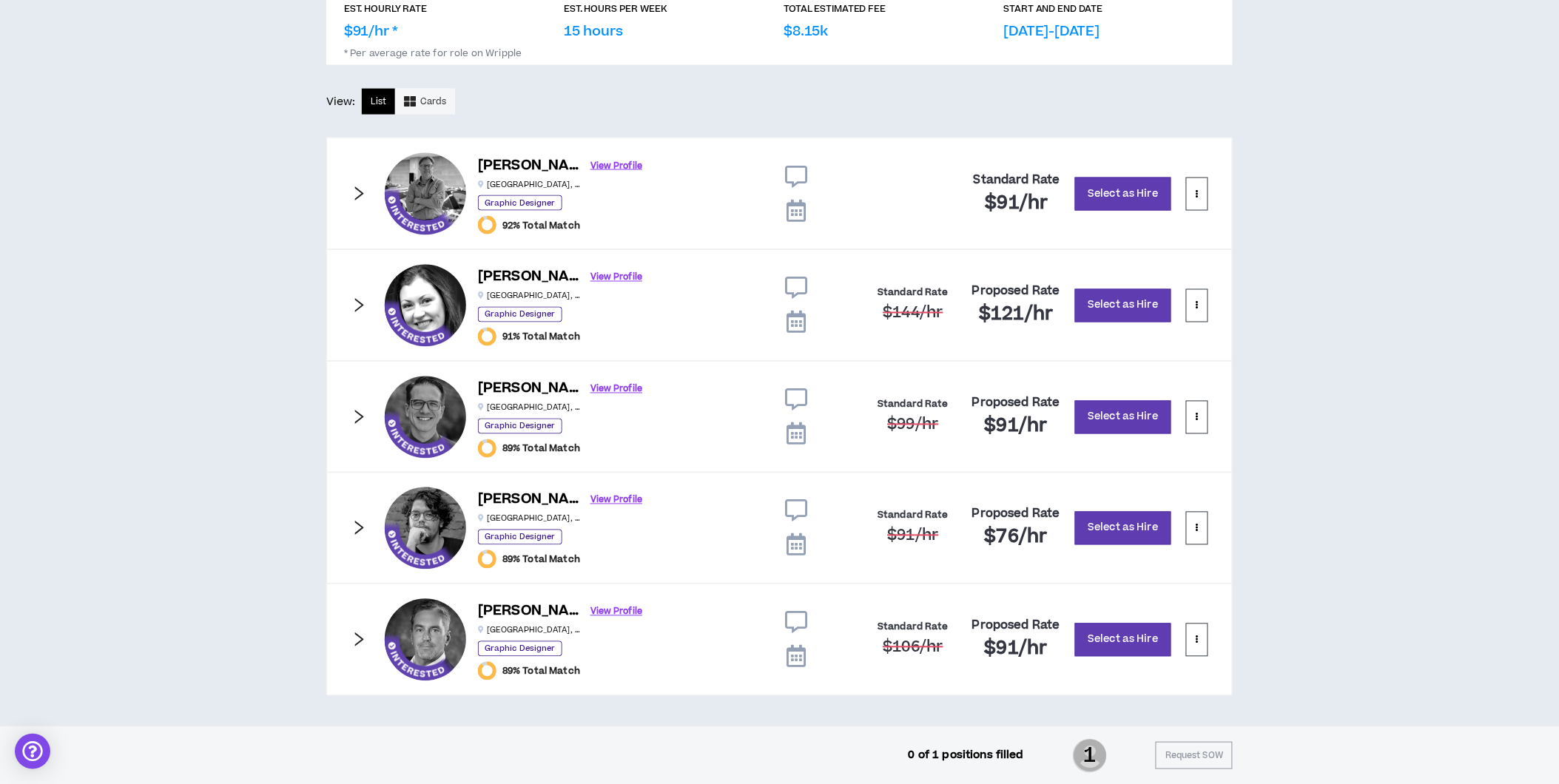
scroll to position [732, 0]
click at [363, 639] on icon "right" at bounding box center [359, 638] width 9 height 14
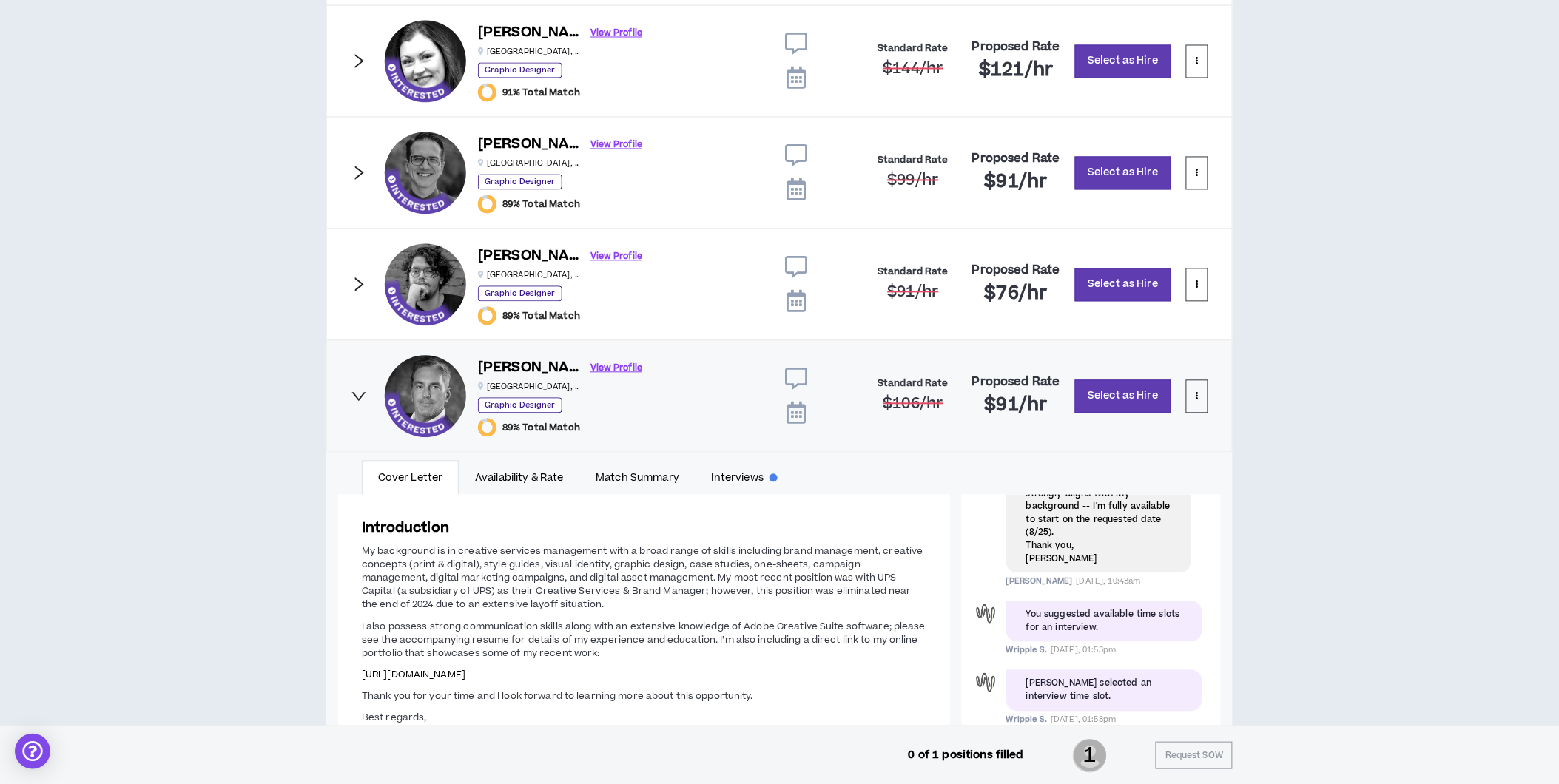
scroll to position [978, 0]
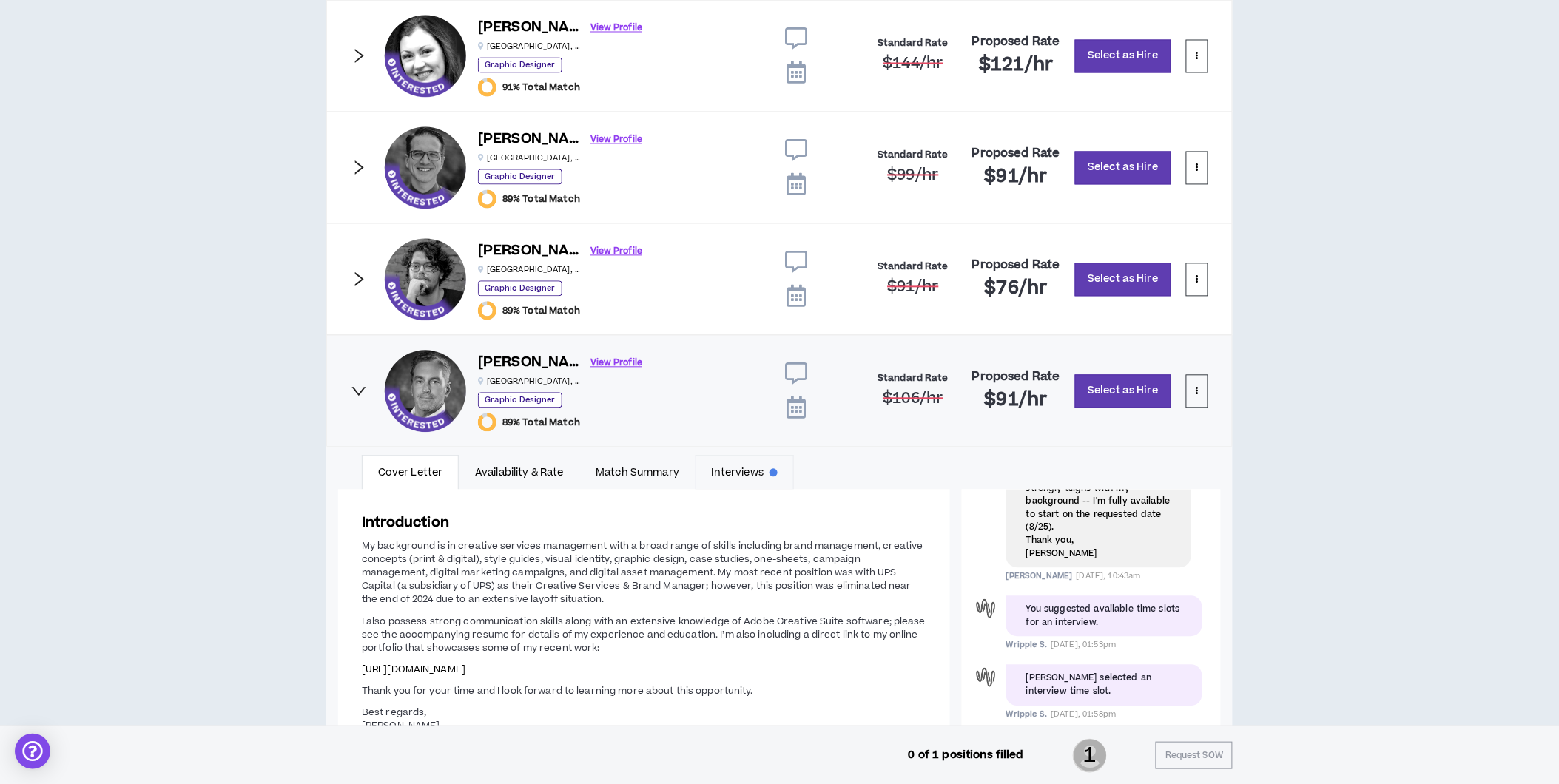
click at [758, 471] on link "Interviews" at bounding box center [745, 473] width 98 height 34
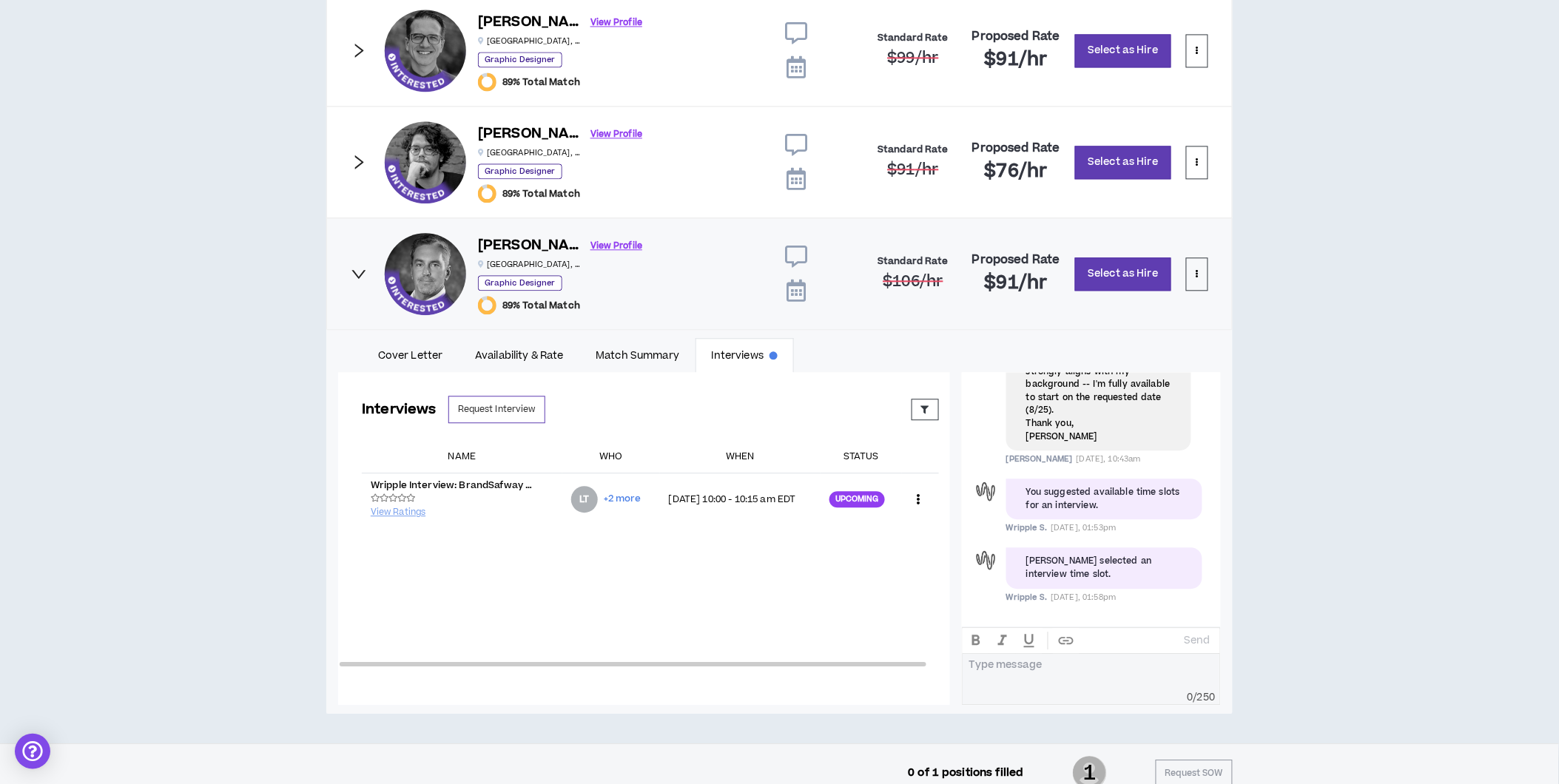
scroll to position [1115, 0]
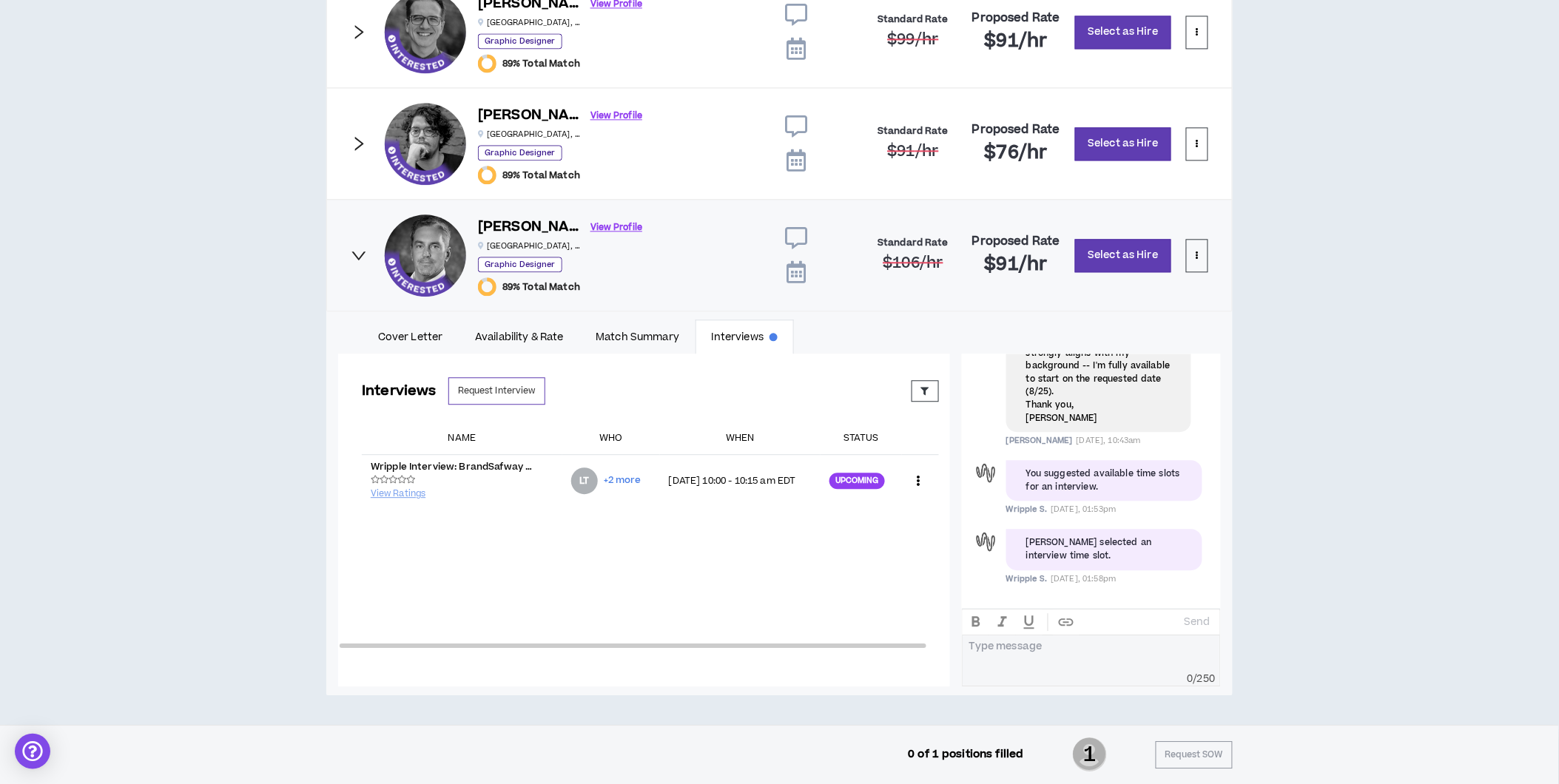
click at [357, 255] on icon "right" at bounding box center [359, 255] width 16 height 16
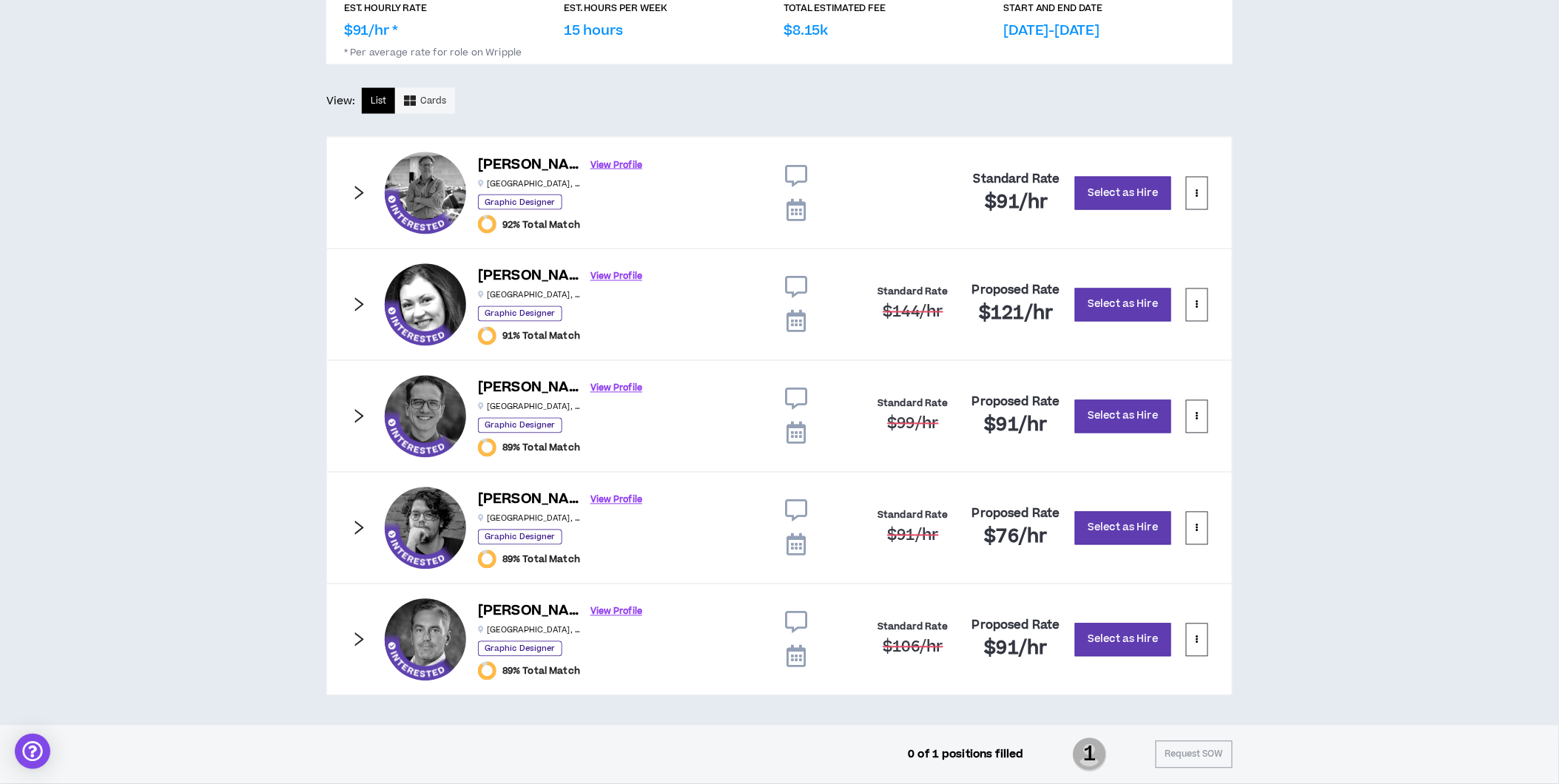
scroll to position [732, 0]
click at [794, 507] on icon at bounding box center [796, 511] width 22 height 22
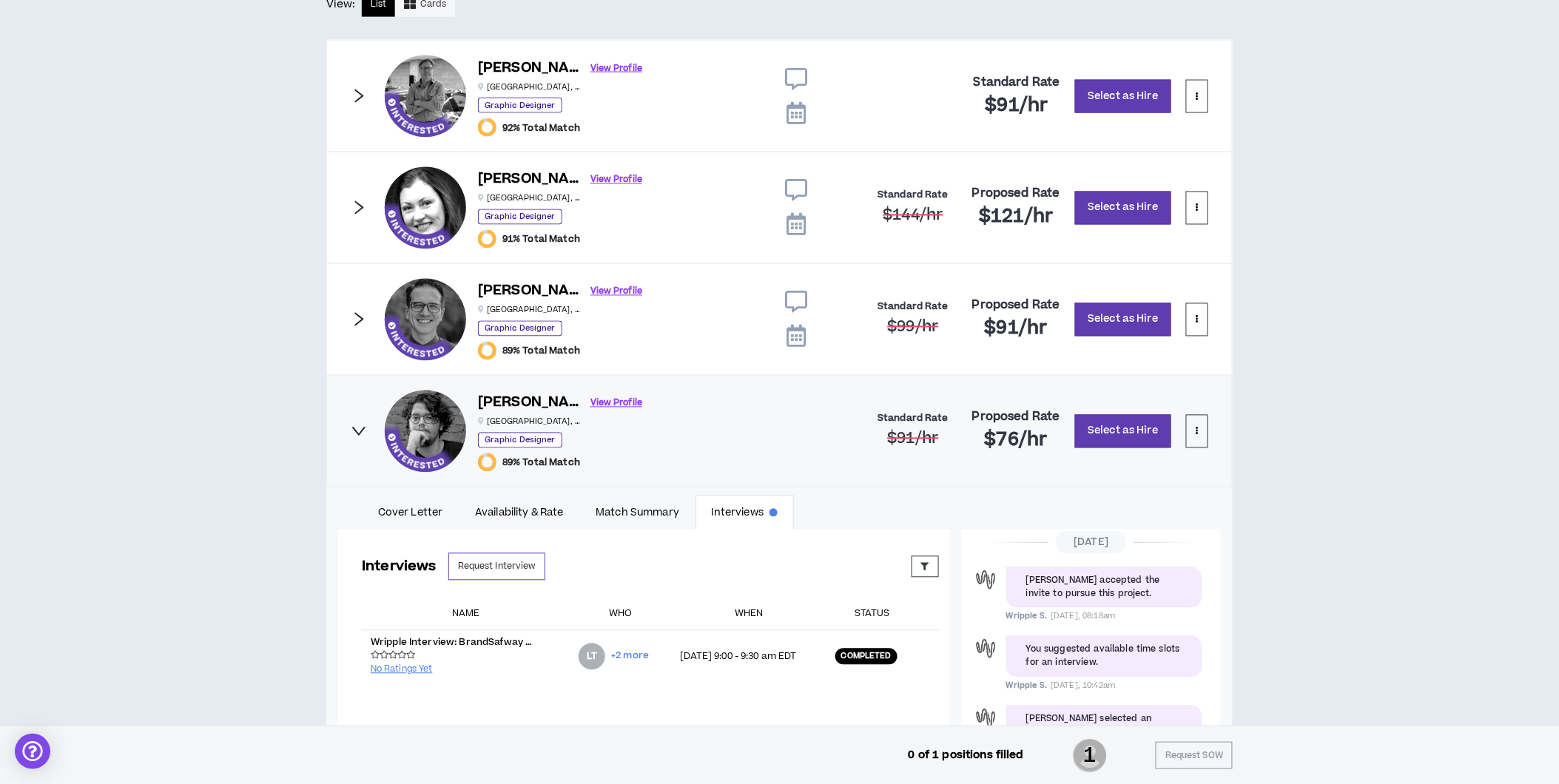
scroll to position [814, 0]
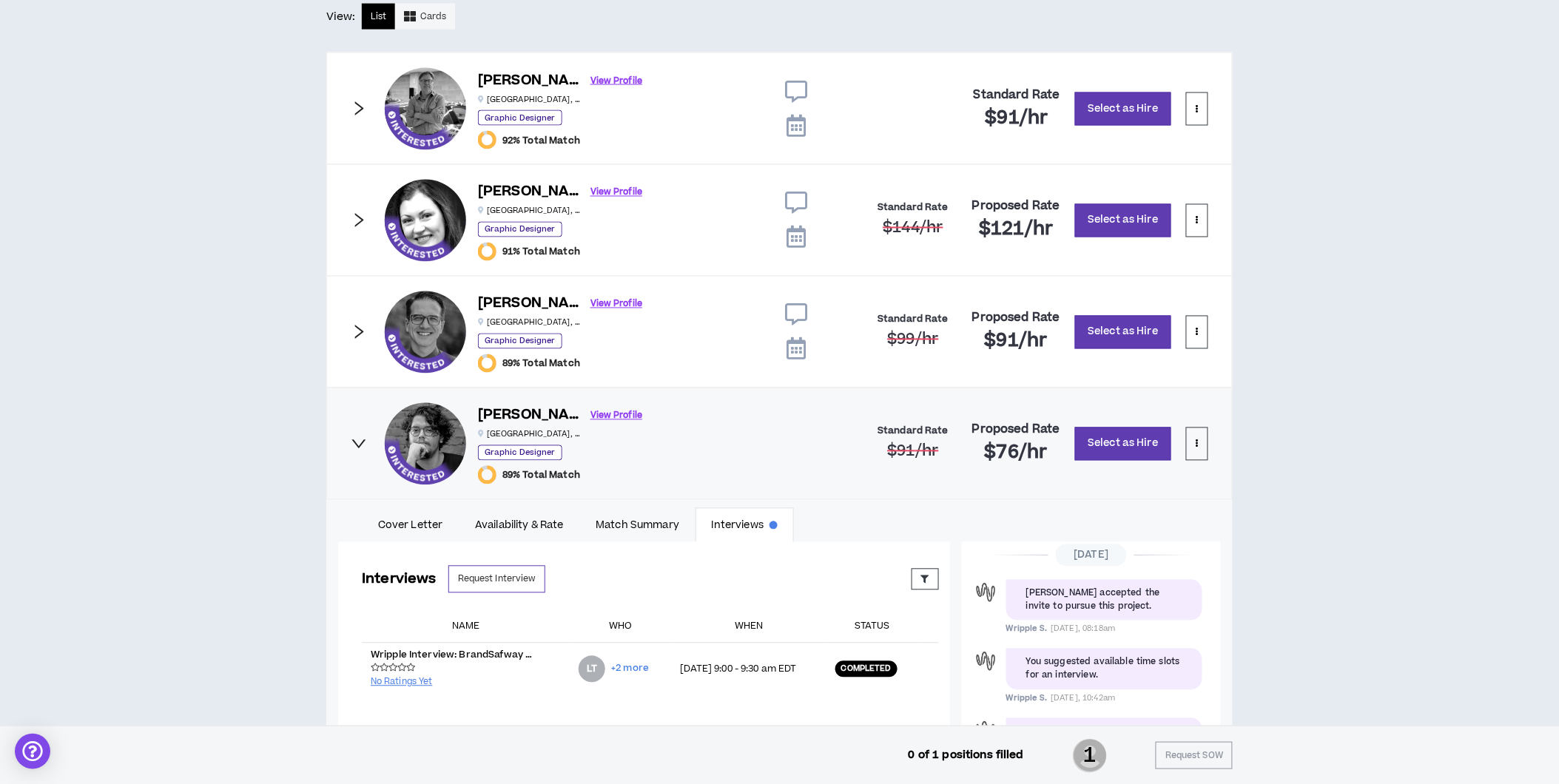
click at [795, 311] on icon at bounding box center [796, 315] width 22 height 22
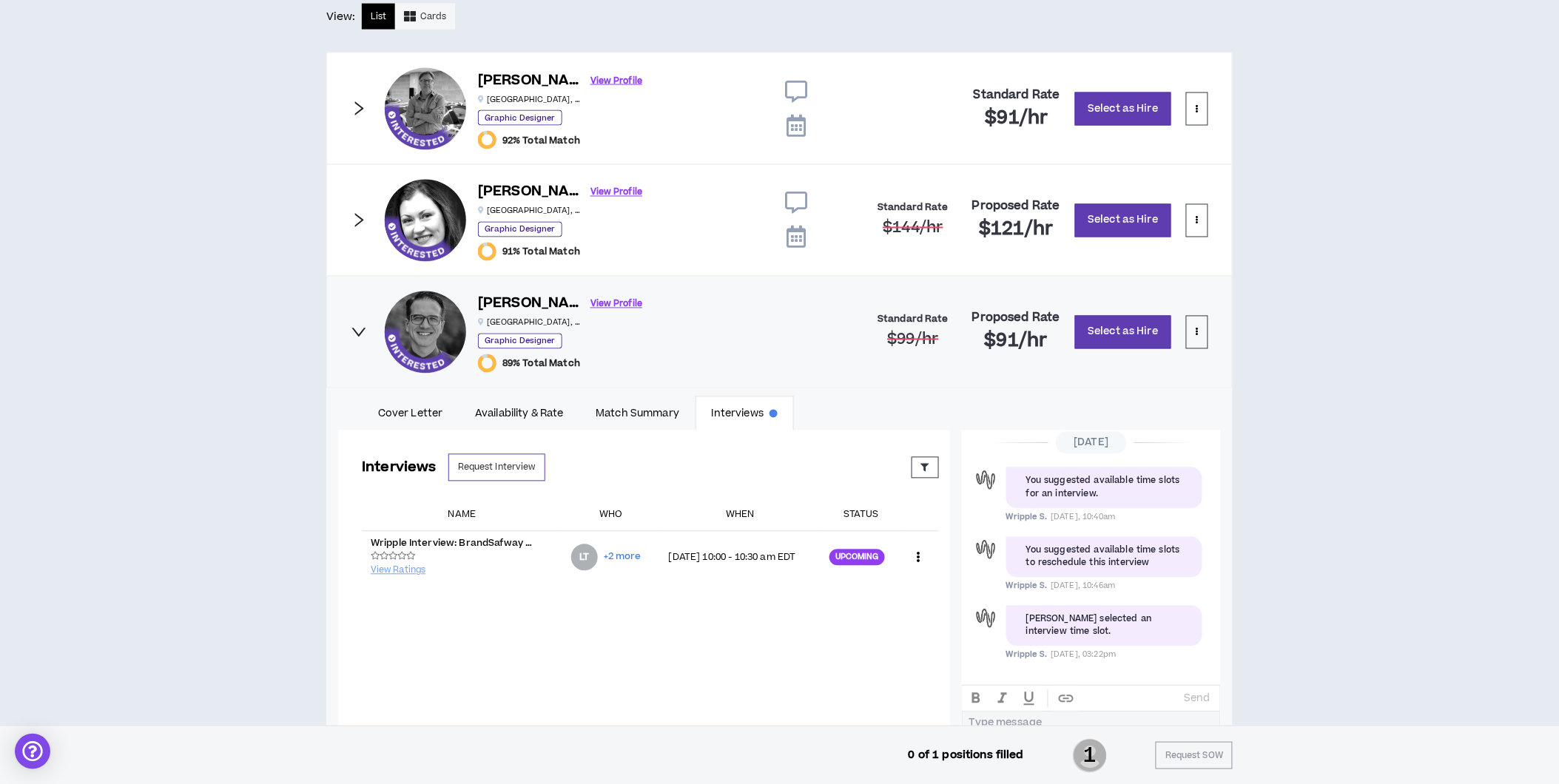
click at [795, 200] on icon at bounding box center [796, 203] width 22 height 22
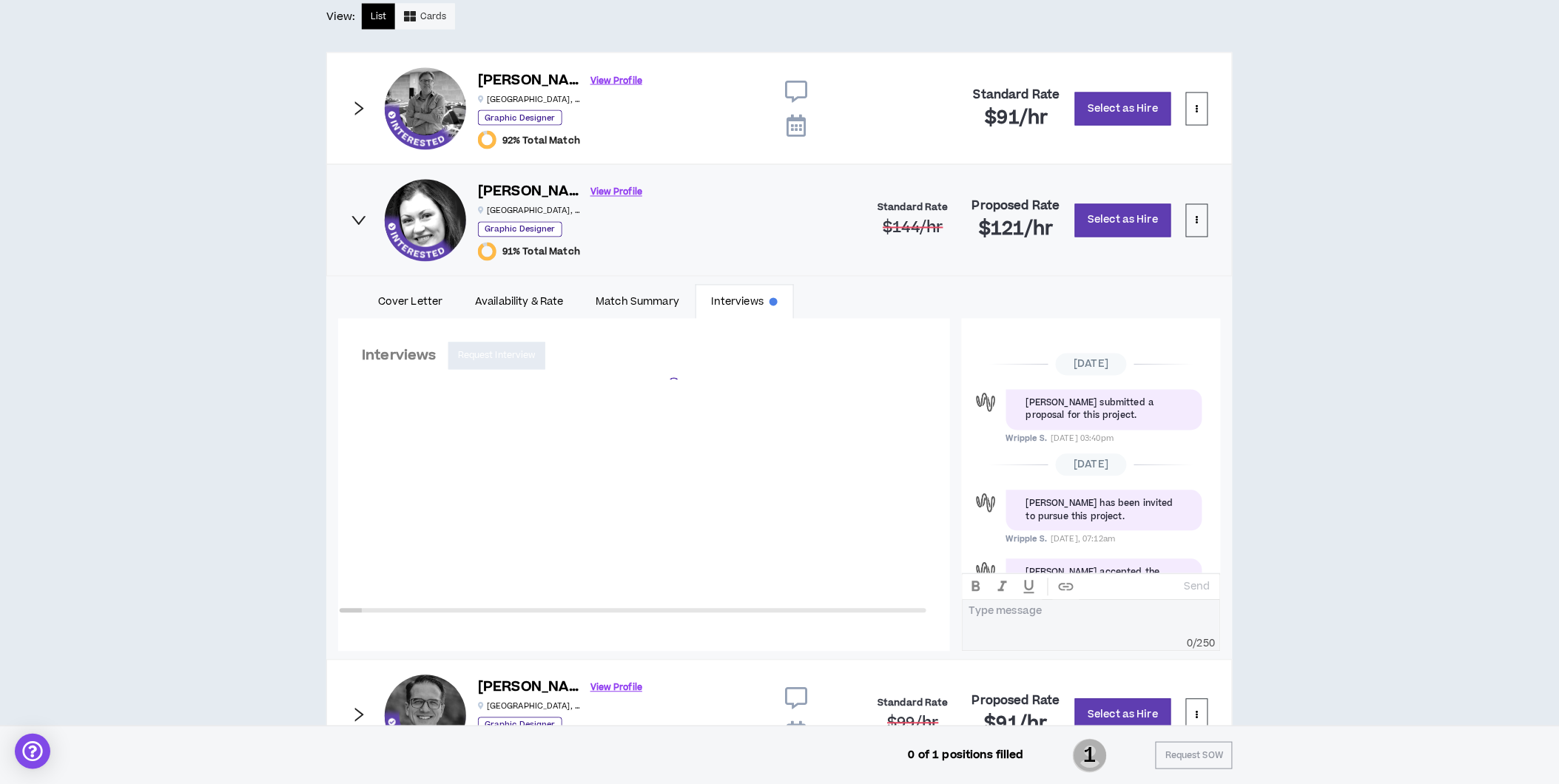
scroll to position [203, 0]
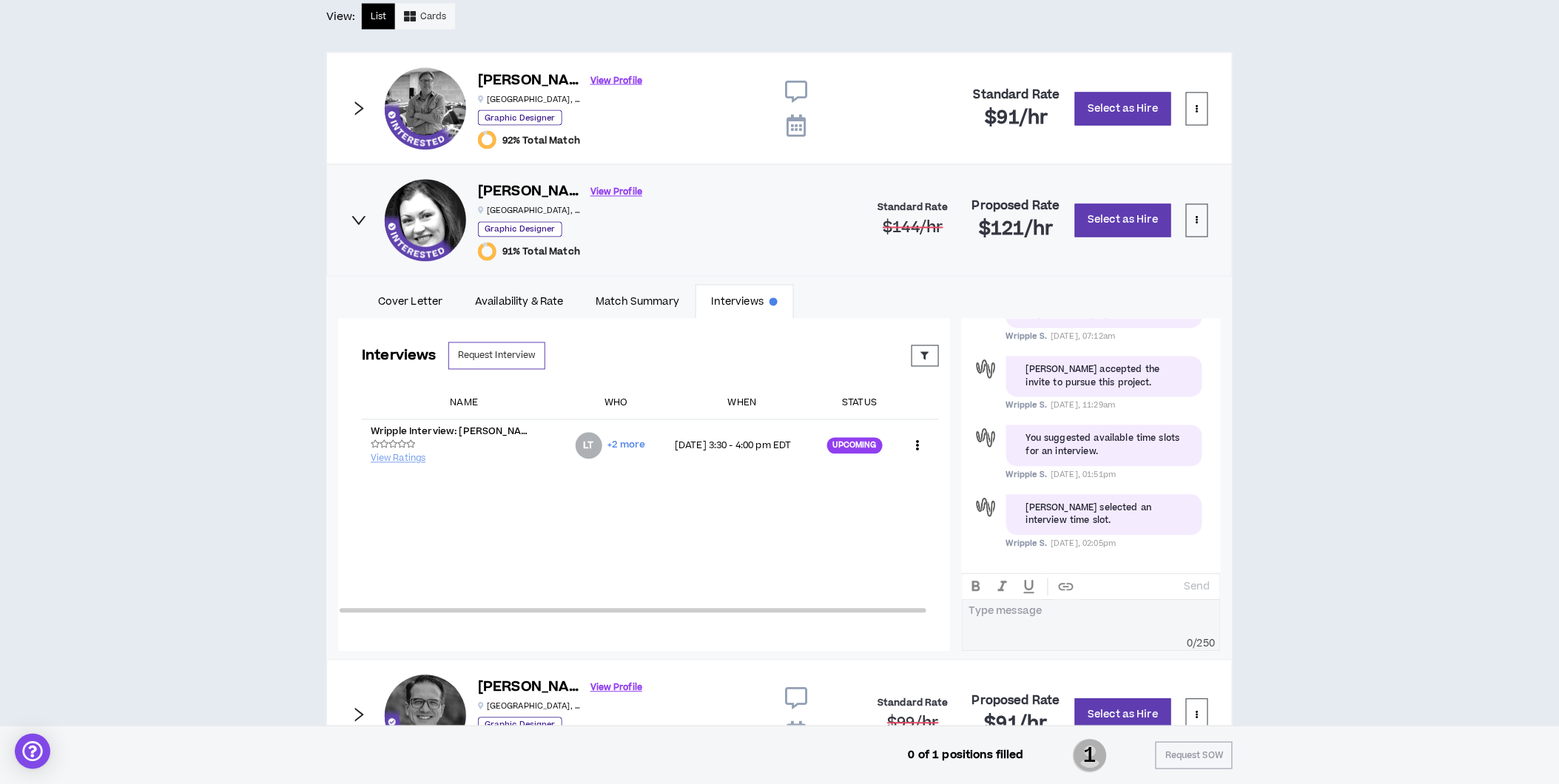
click at [792, 92] on icon at bounding box center [796, 91] width 22 height 22
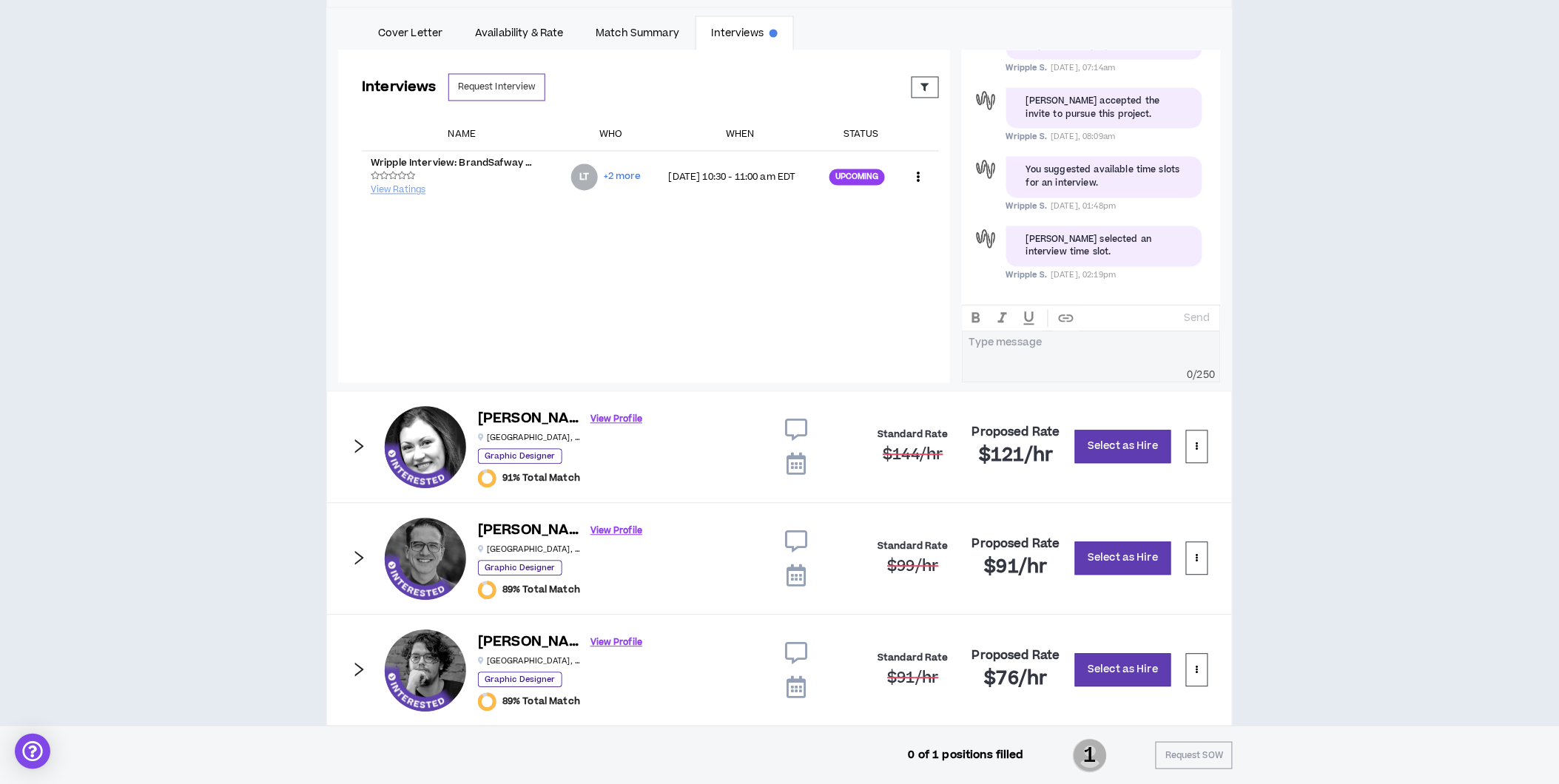
scroll to position [978, 0]
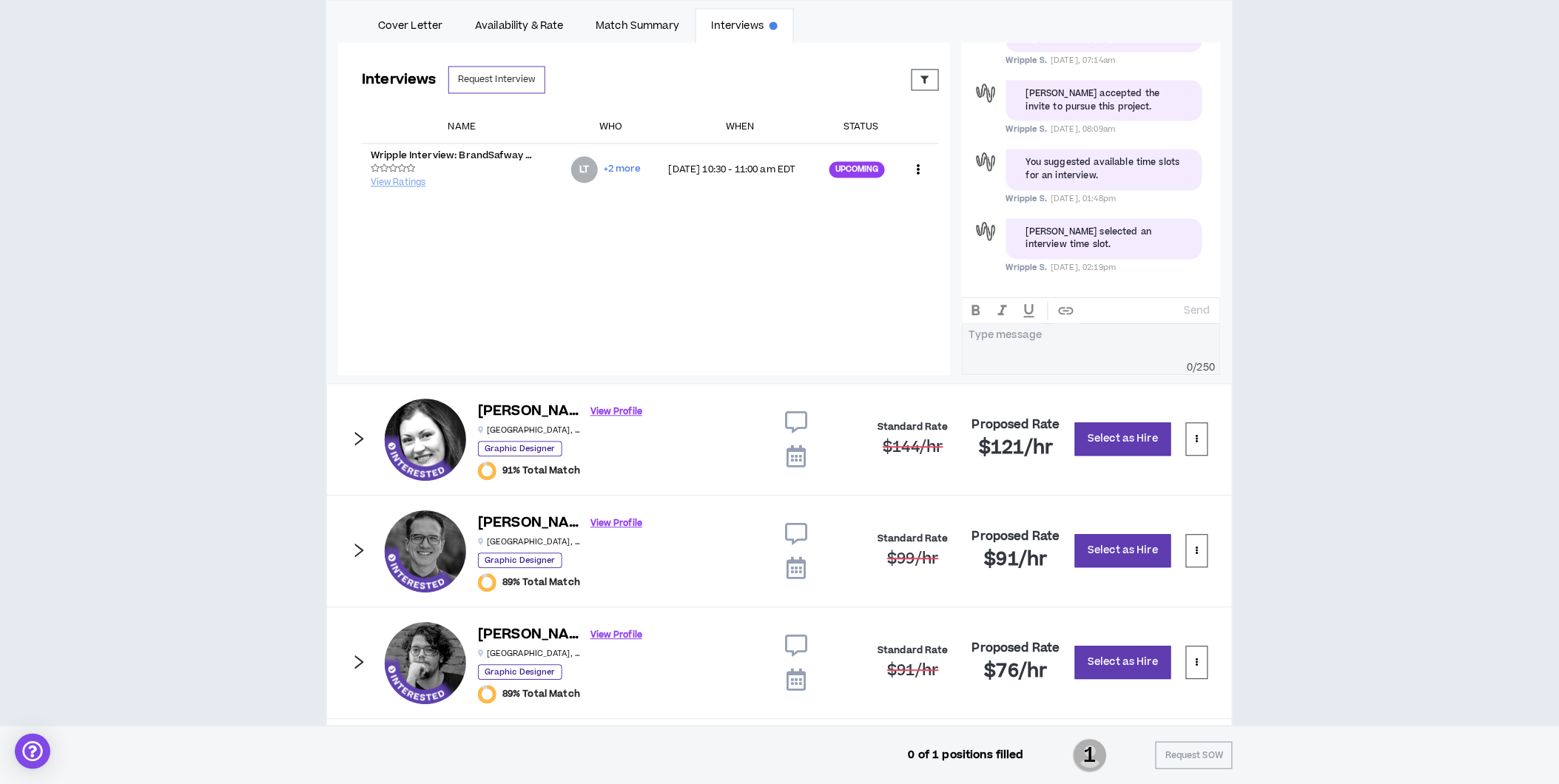
click at [354, 440] on icon "right" at bounding box center [359, 439] width 16 height 16
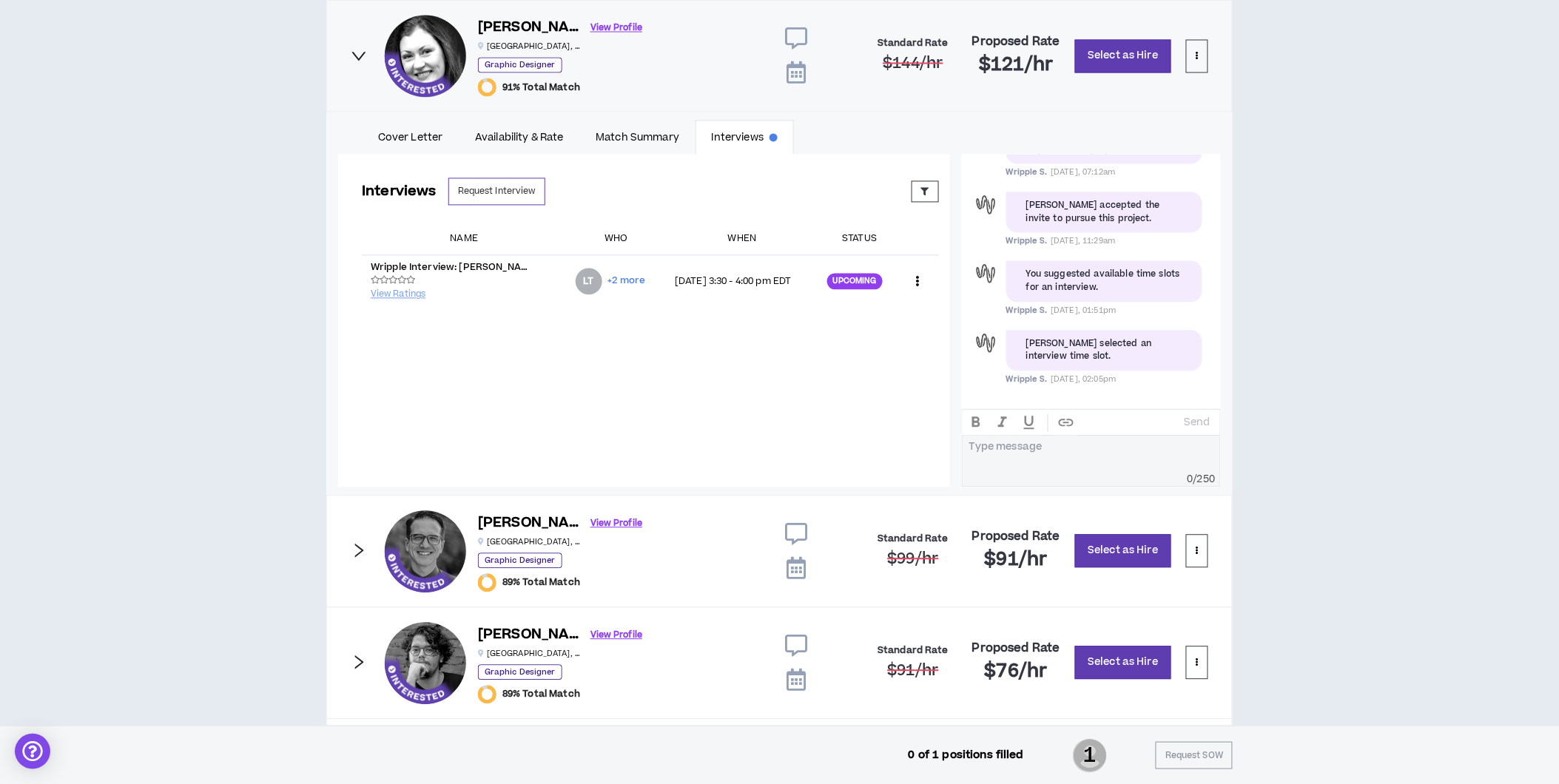
click at [786, 541] on icon at bounding box center [796, 534] width 22 height 22
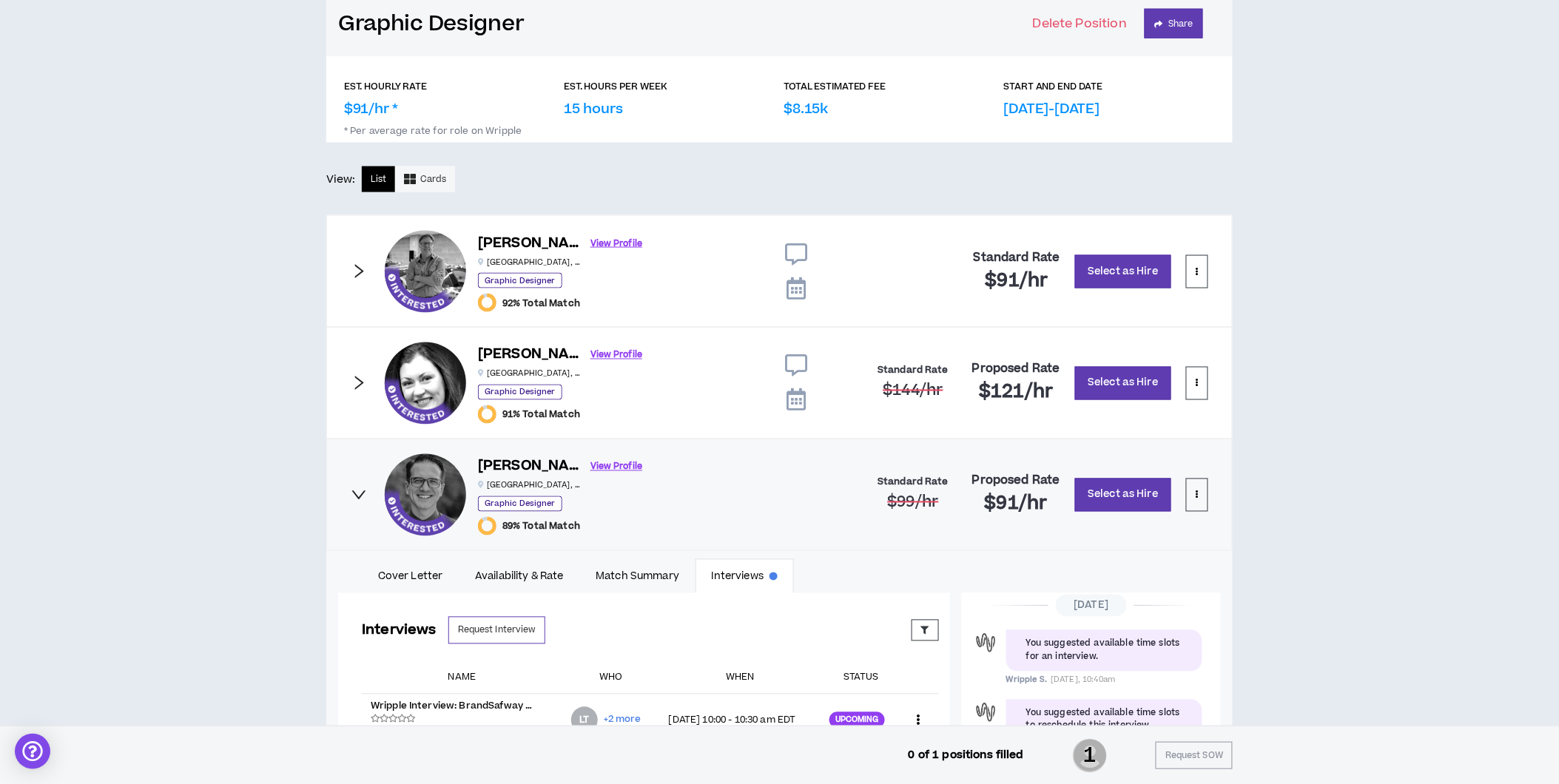
scroll to position [649, 0]
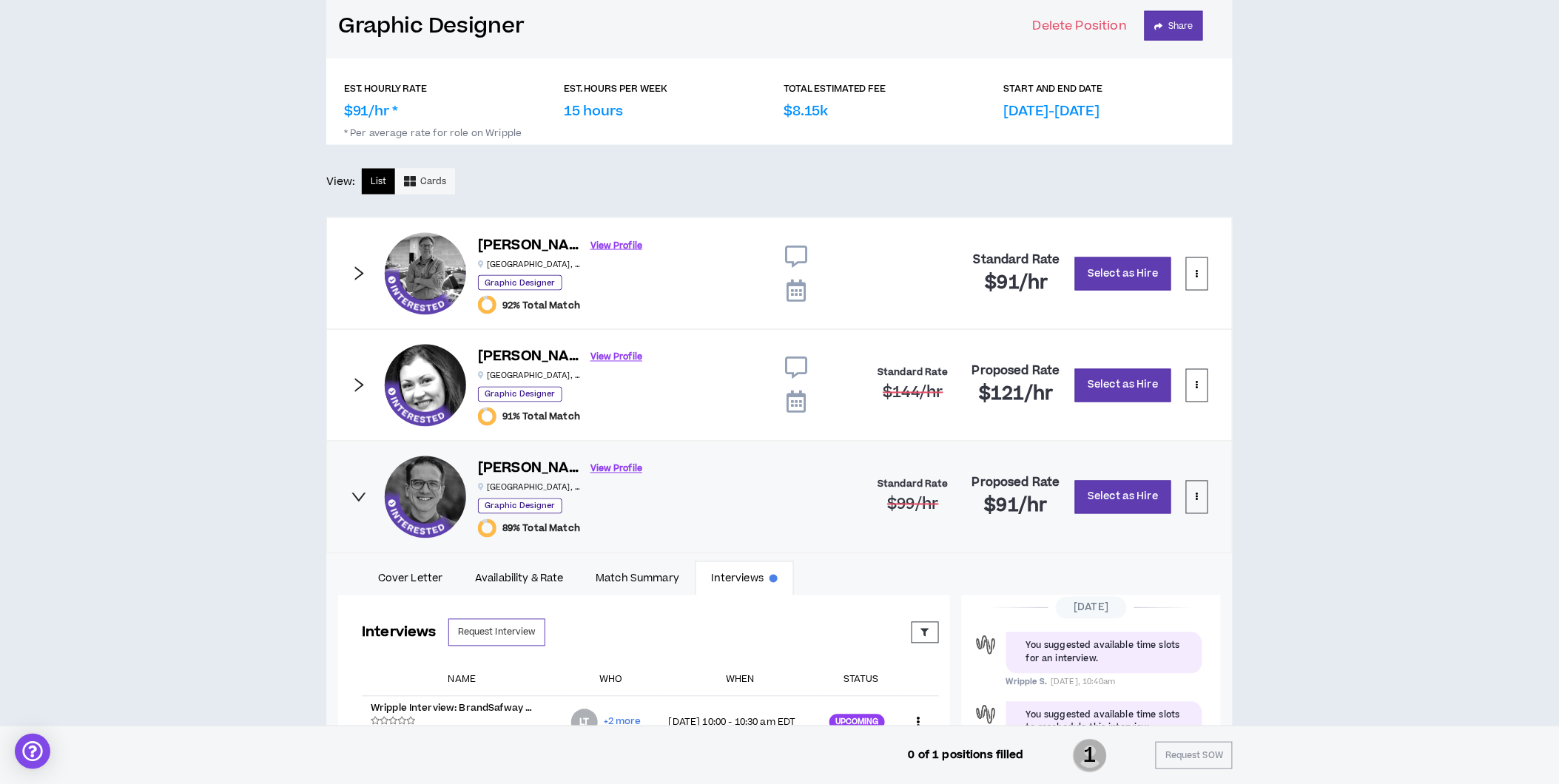
drag, startPoint x: 361, startPoint y: 268, endPoint x: 379, endPoint y: 278, distance: 20.6
click at [361, 268] on icon "right" at bounding box center [359, 273] width 16 height 16
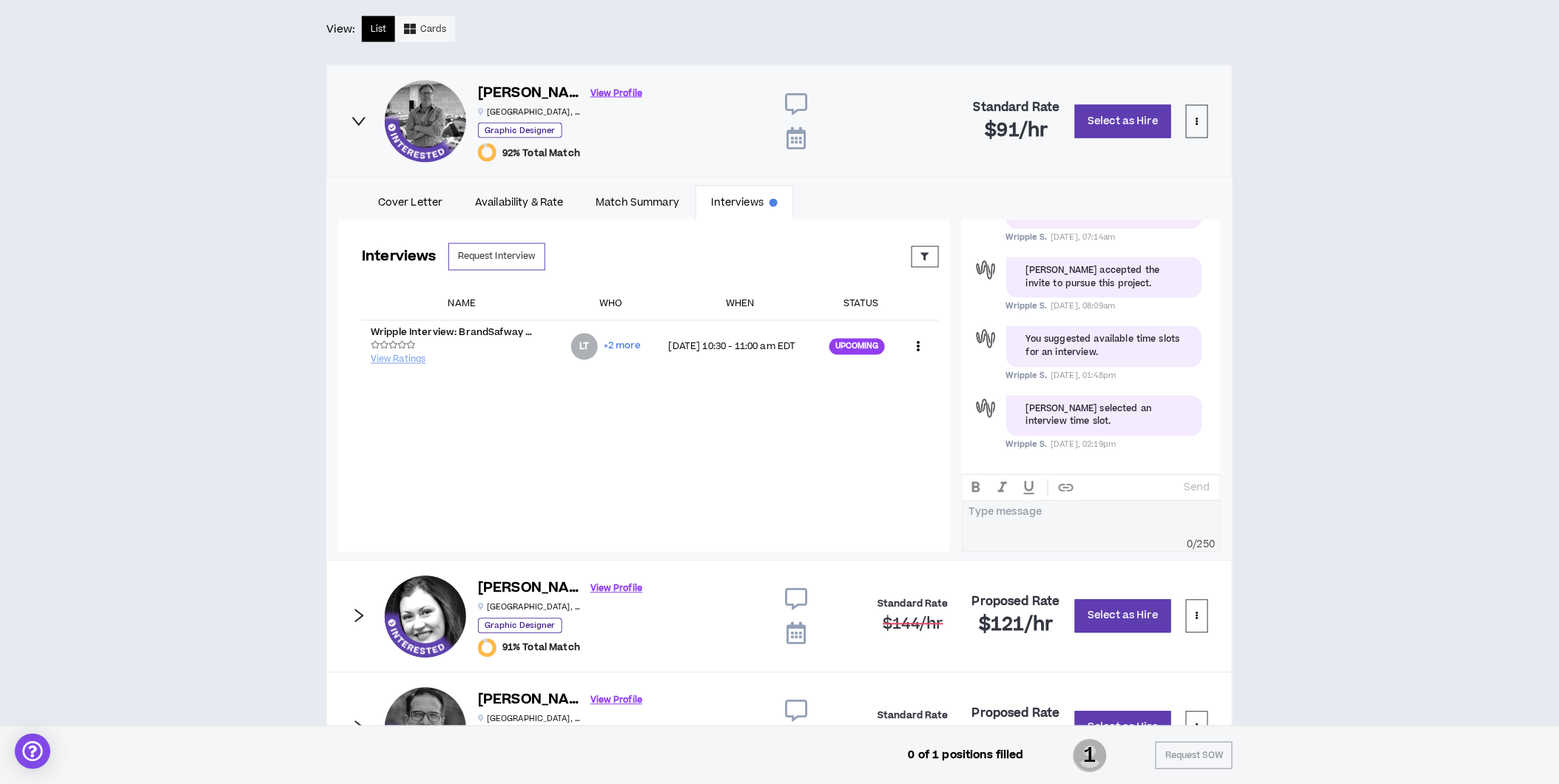
scroll to position [814, 0]
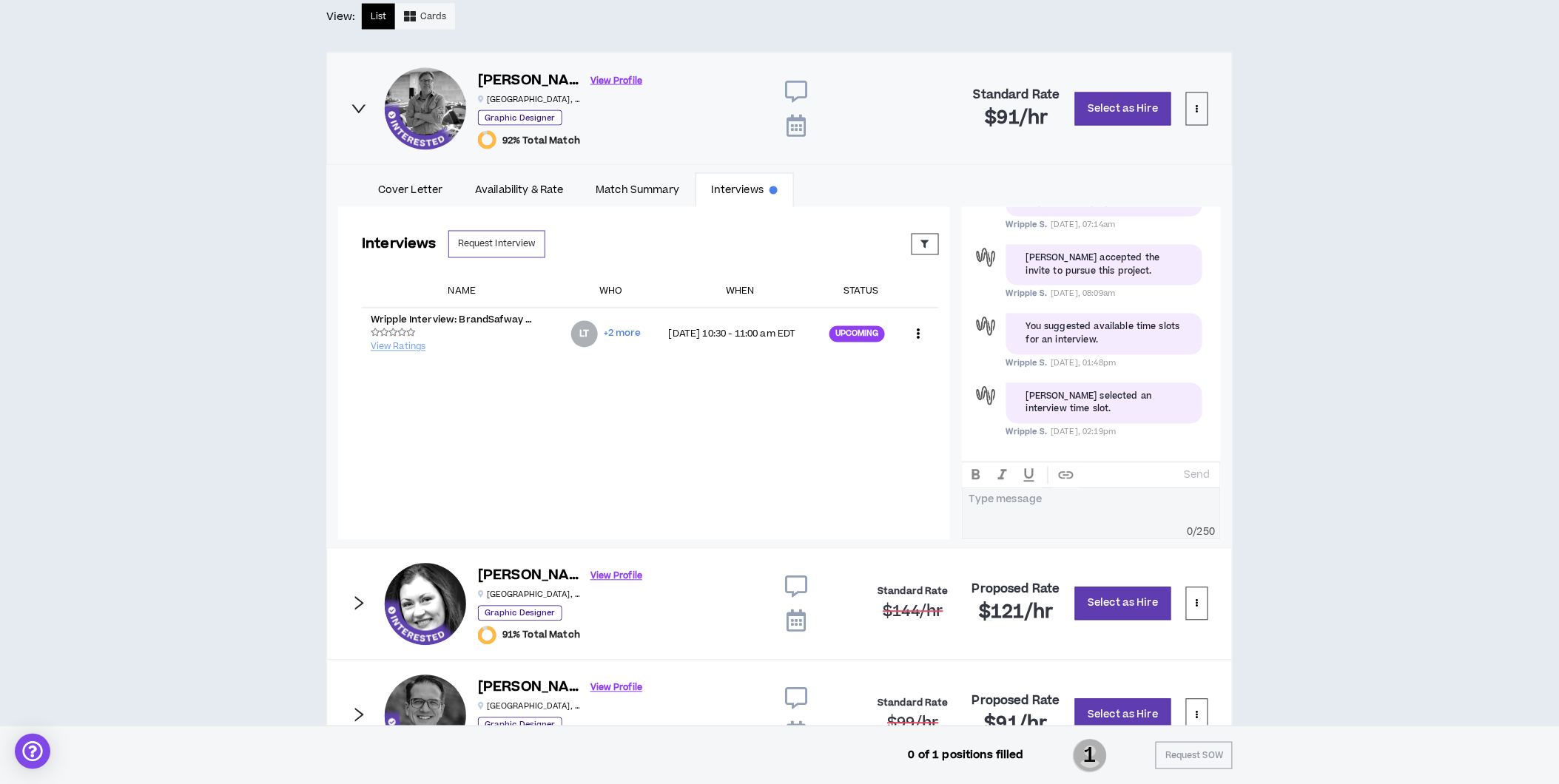
drag, startPoint x: 364, startPoint y: 112, endPoint x: 418, endPoint y: 155, distance: 69.0
click at [364, 112] on icon "right" at bounding box center [359, 109] width 16 height 16
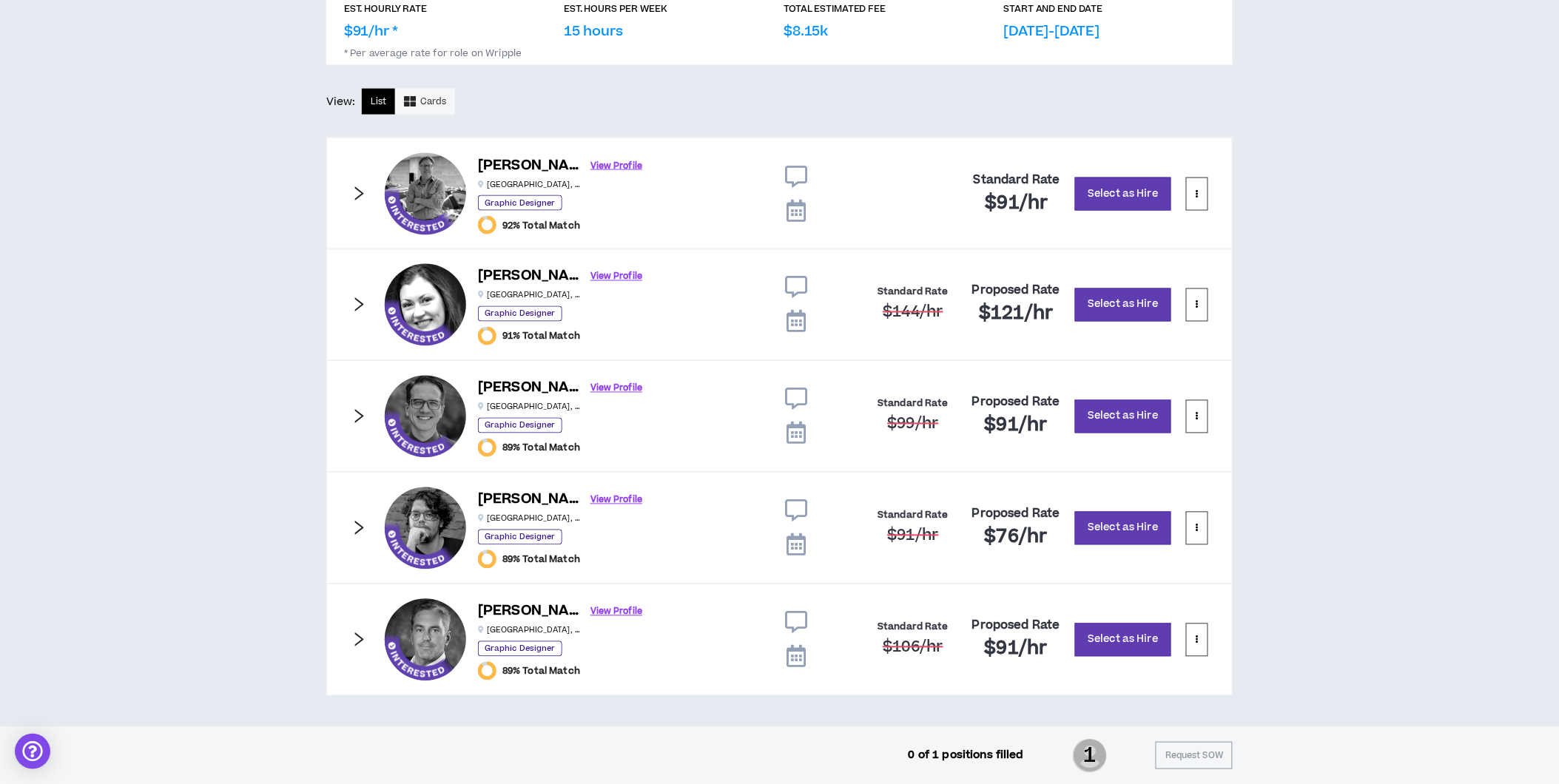
scroll to position [732, 0]
click at [364, 639] on icon "right" at bounding box center [359, 639] width 16 height 16
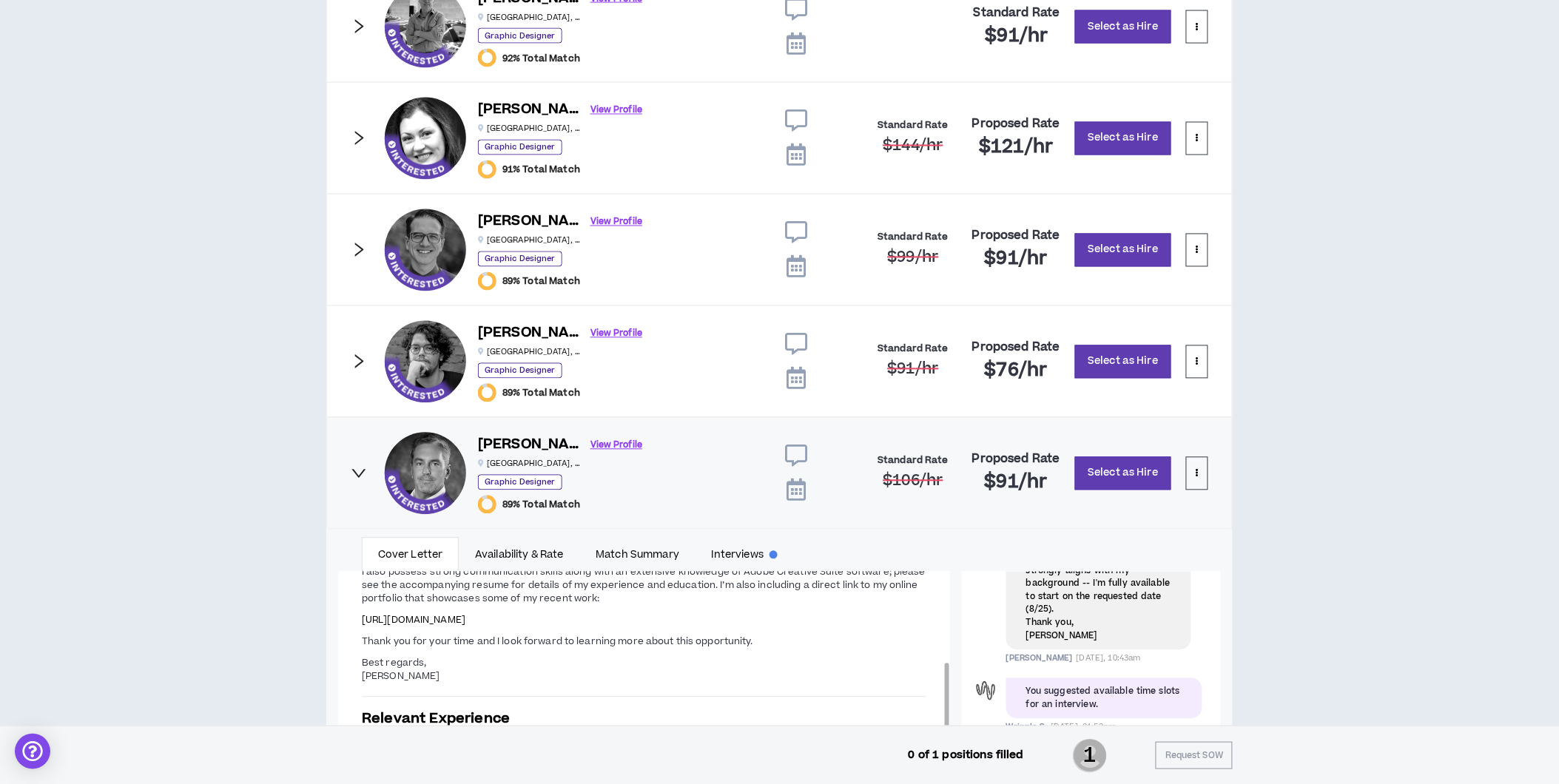
scroll to position [1017, 0]
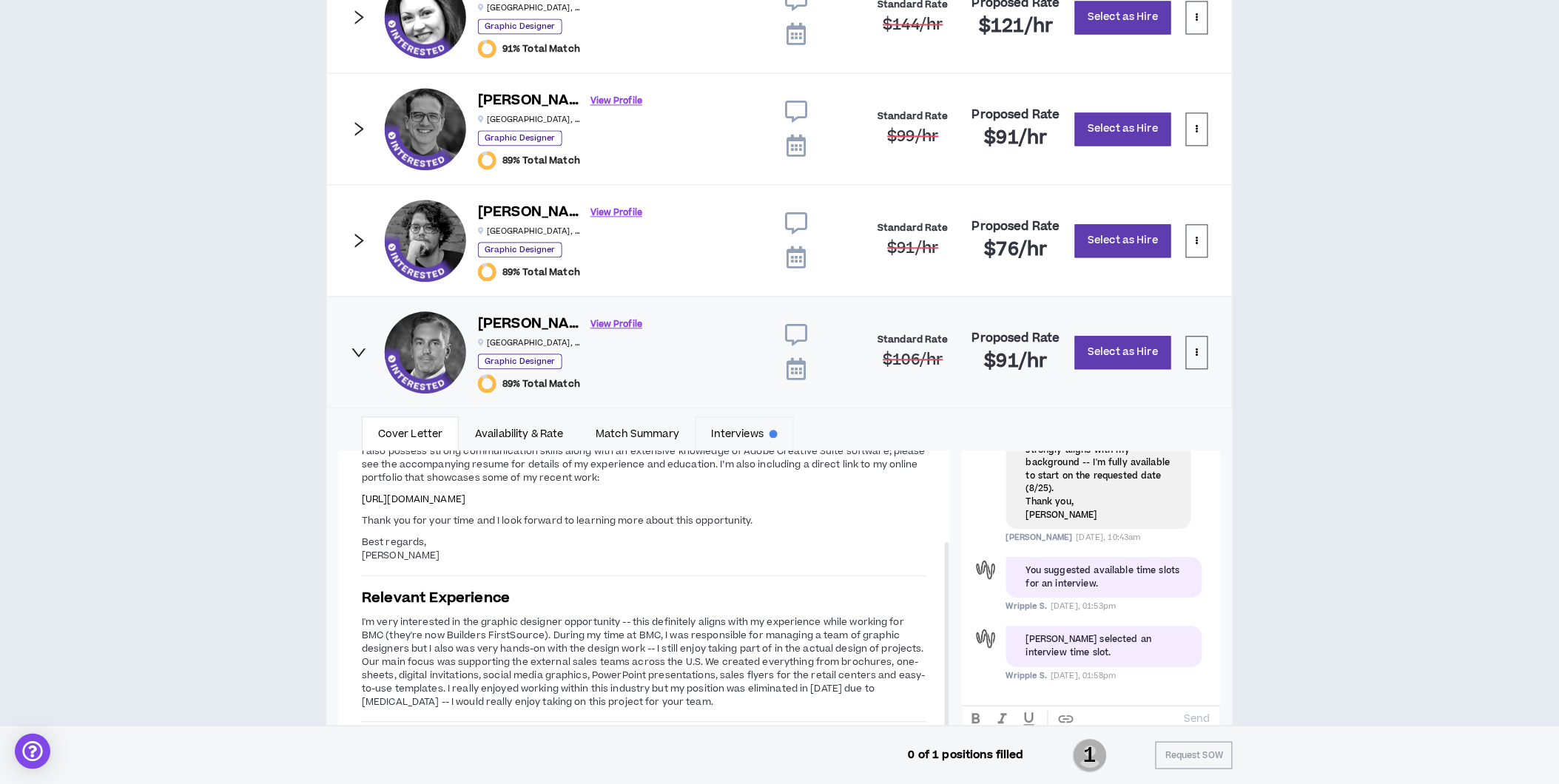
click at [728, 433] on link "Interviews" at bounding box center [745, 433] width 98 height 34
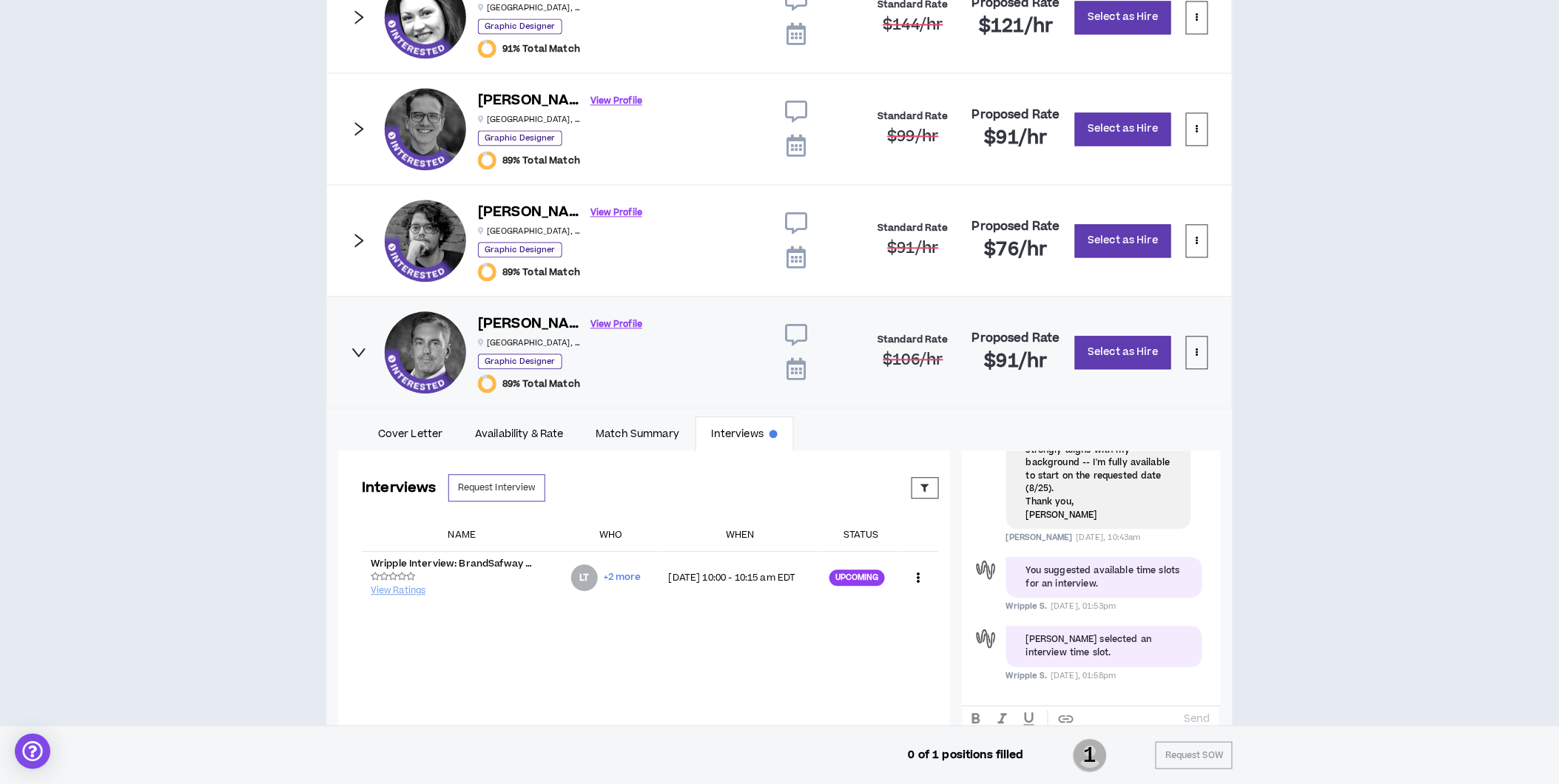
drag, startPoint x: 359, startPoint y: 354, endPoint x: 373, endPoint y: 353, distance: 14.0
click at [359, 354] on icon "right" at bounding box center [359, 352] width 16 height 16
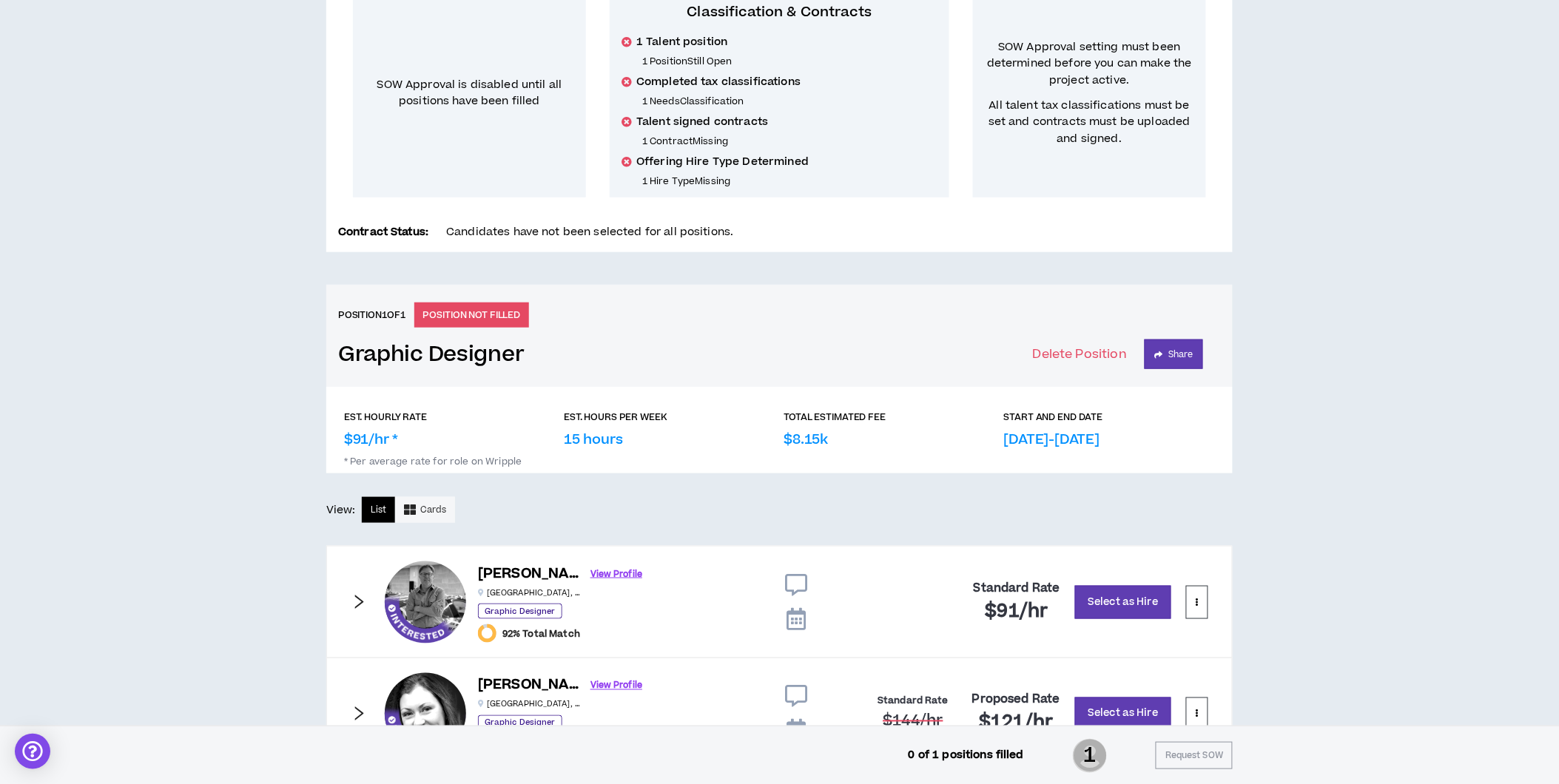
scroll to position [0, 0]
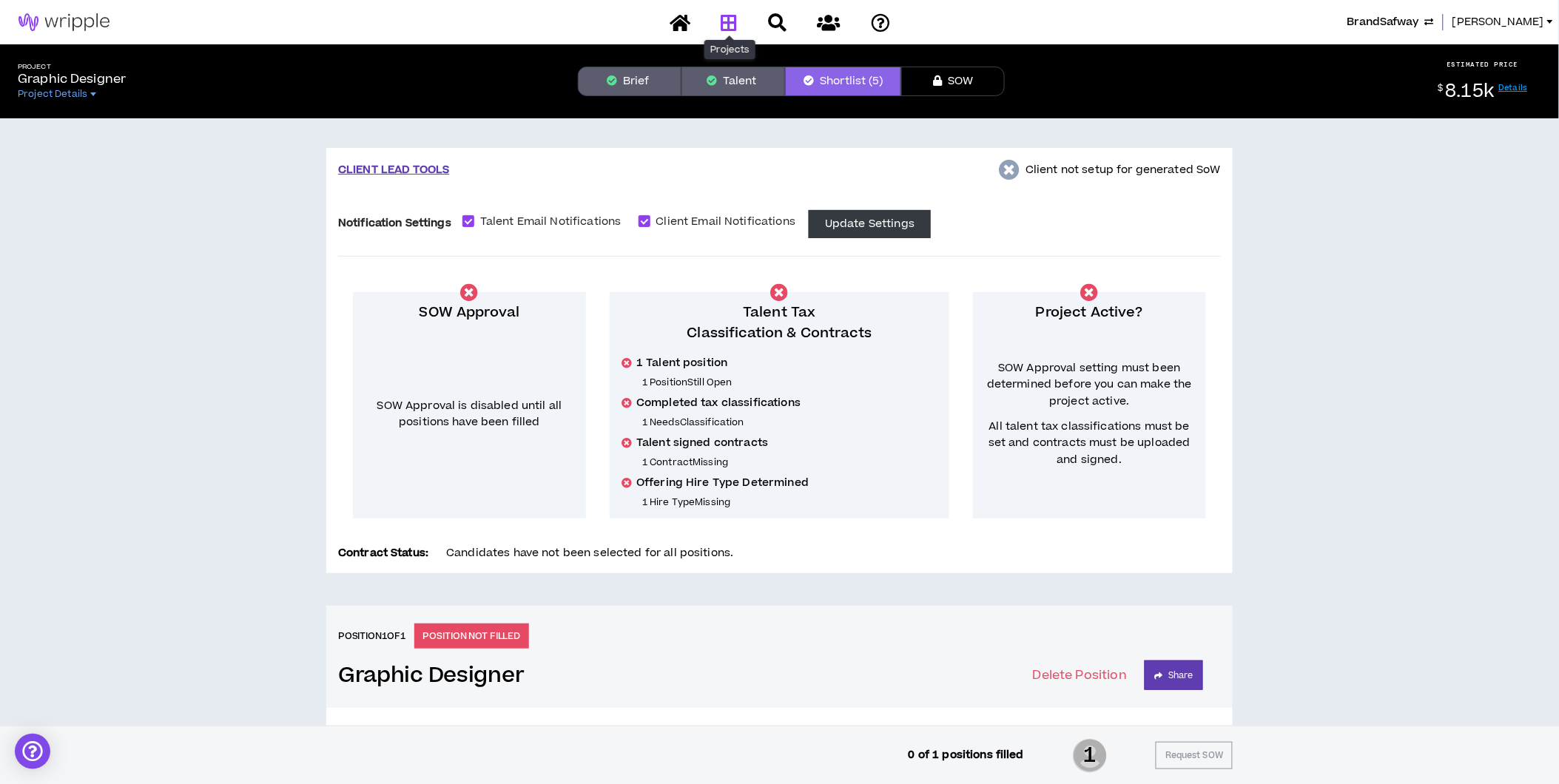
click at [727, 25] on icon at bounding box center [729, 22] width 16 height 19
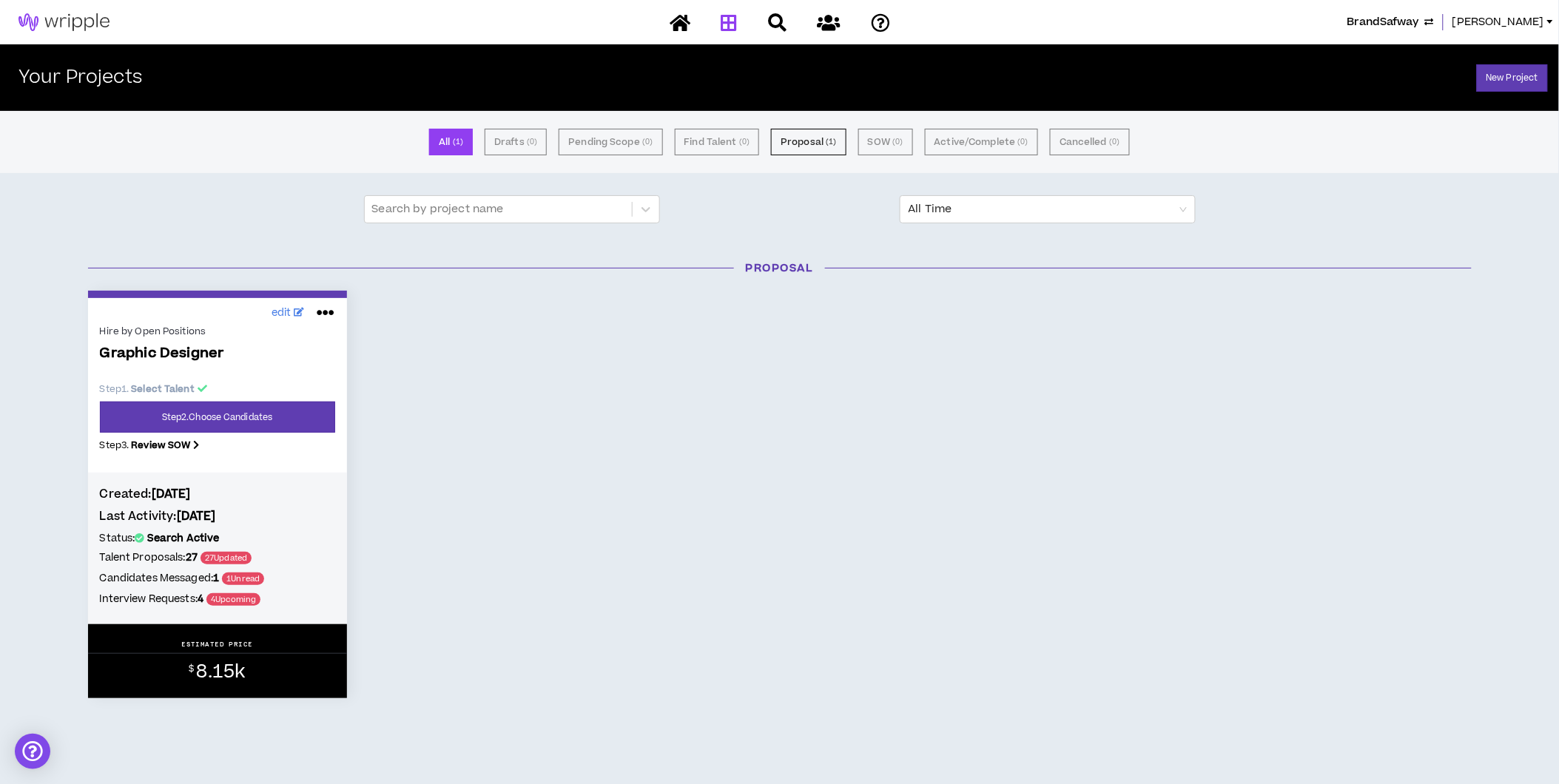
click at [1229, 20] on span "BrandSafway" at bounding box center [1383, 22] width 72 height 16
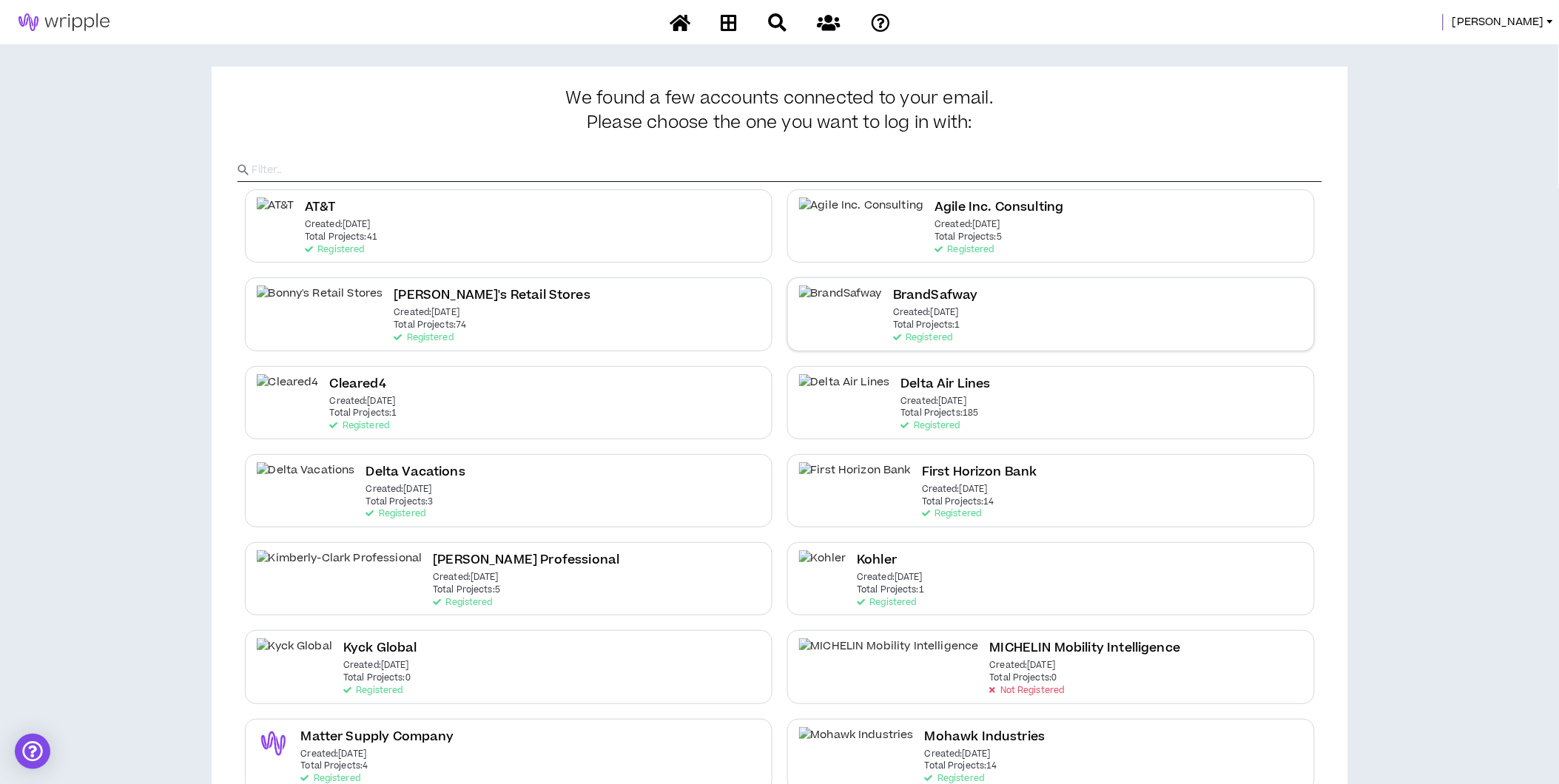
click at [997, 318] on div "BrandSafway Created: Oct 21 2024 Total Projects: 1 Registered" at bounding box center [1050, 314] width 527 height 73
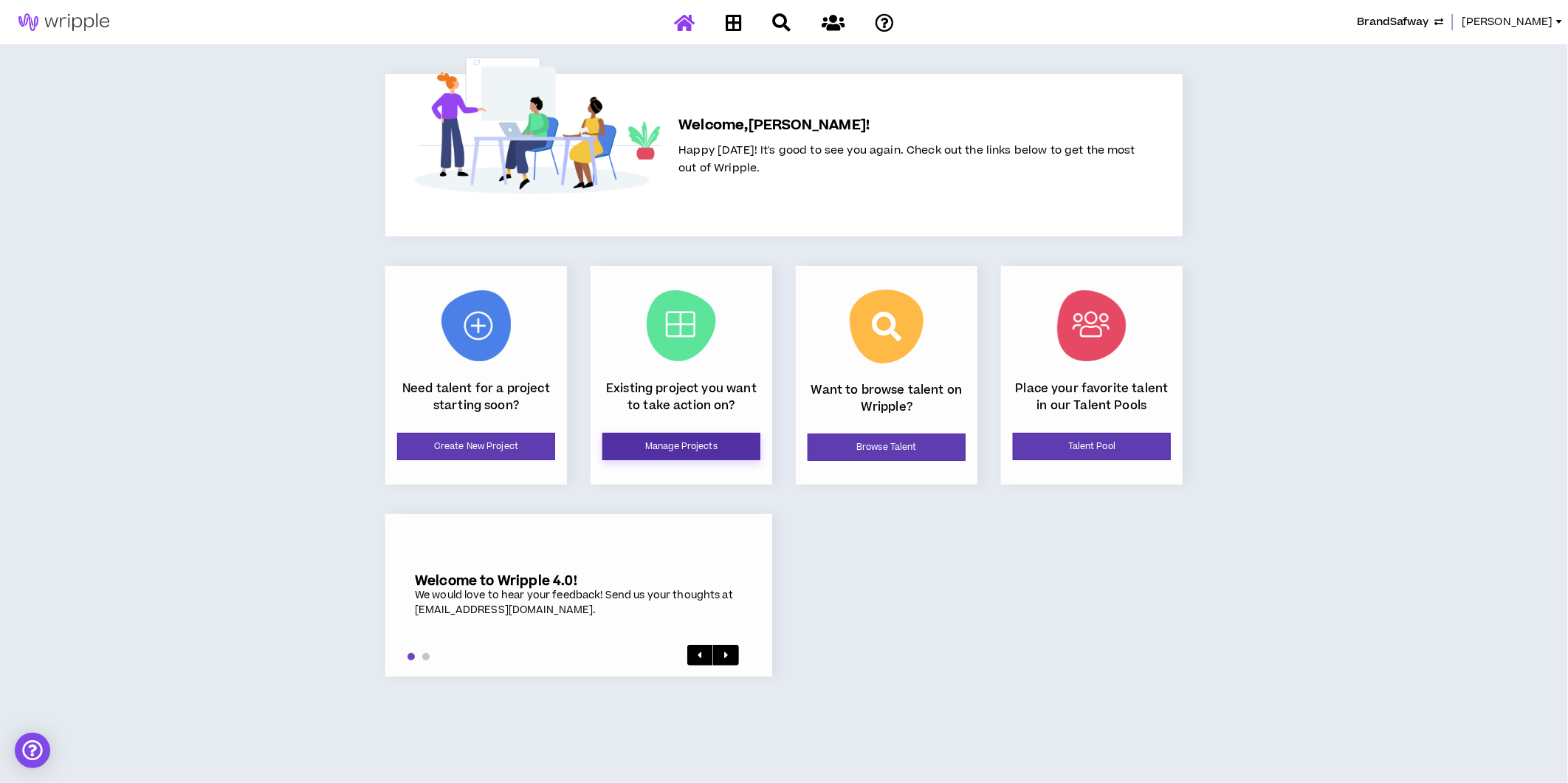
click at [711, 440] on link "Manage Projects" at bounding box center [681, 447] width 158 height 28
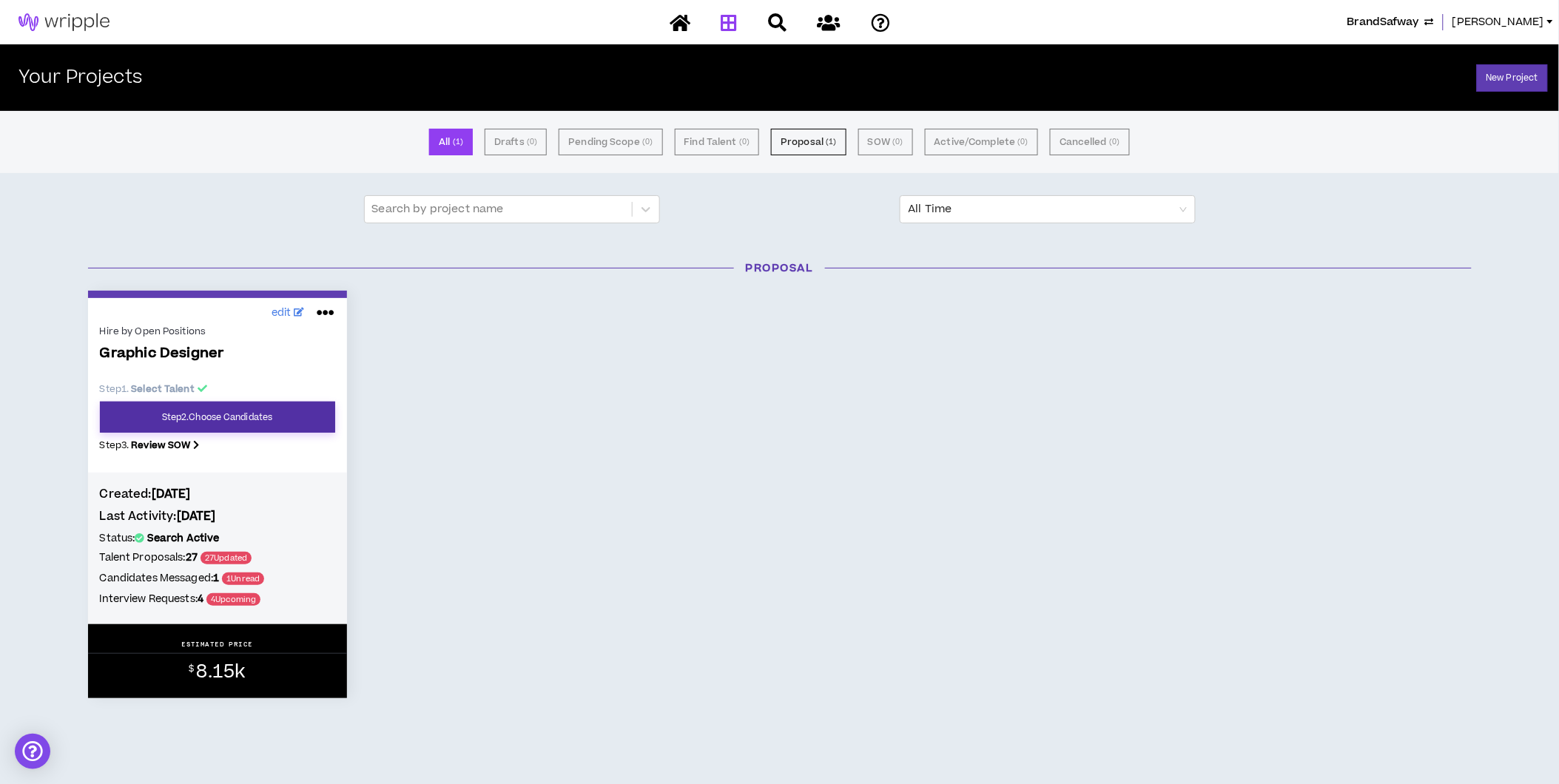
click at [174, 420] on link "Step 2 . Choose Candidates" at bounding box center [217, 417] width 235 height 31
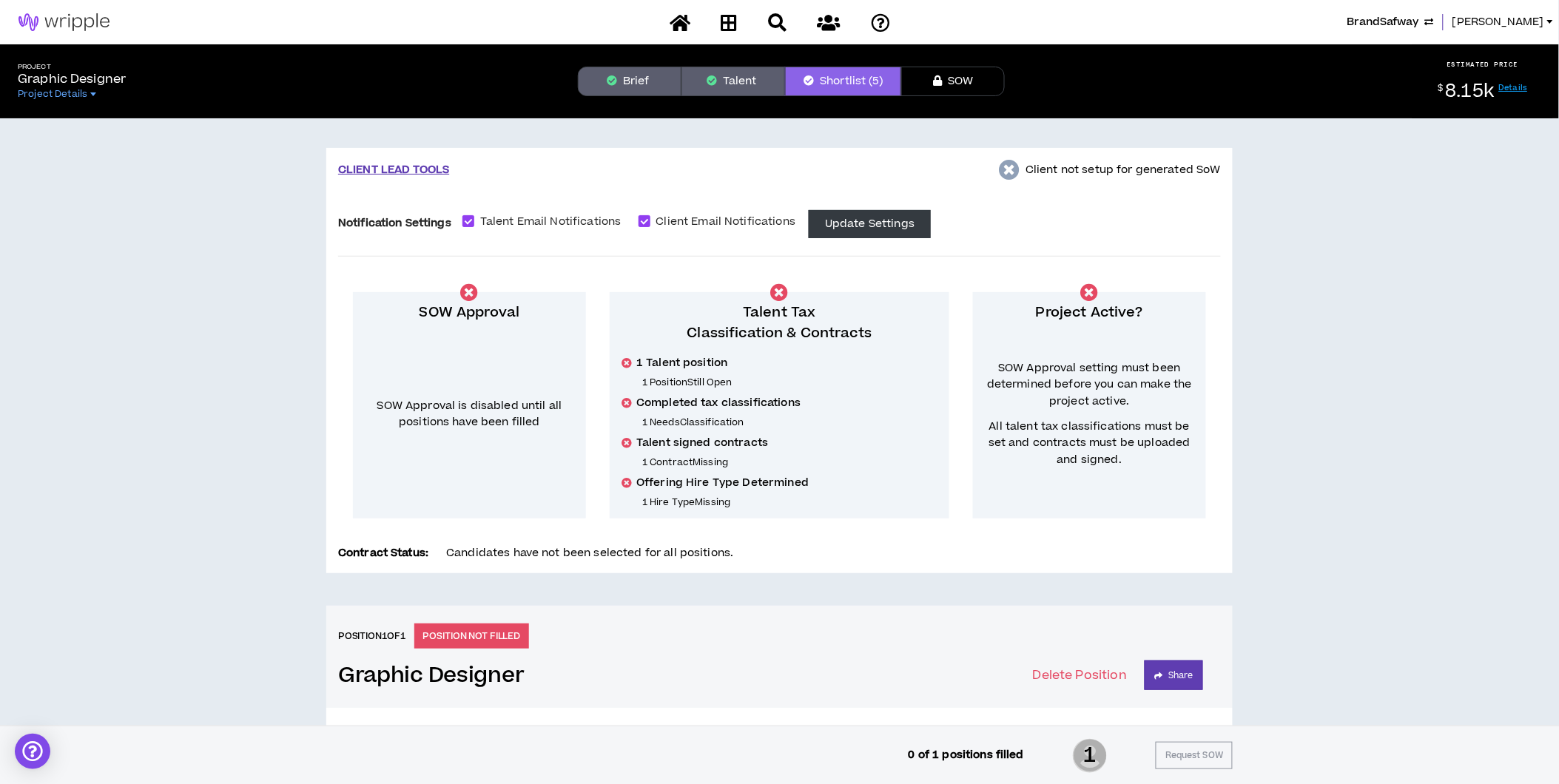
click at [625, 79] on button "Brief" at bounding box center [629, 81] width 103 height 29
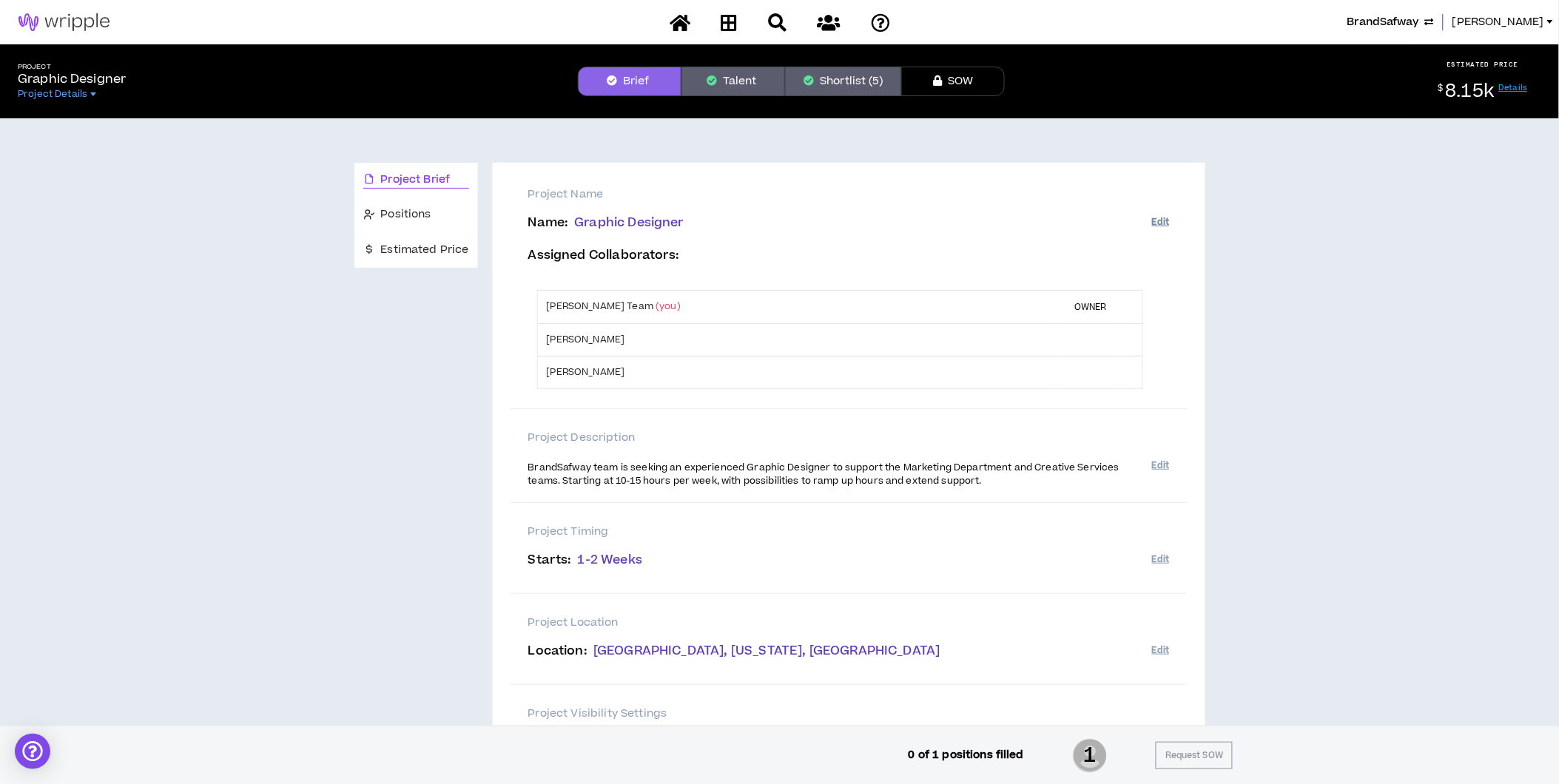
click at [1161, 218] on button "Edit" at bounding box center [1160, 222] width 17 height 24
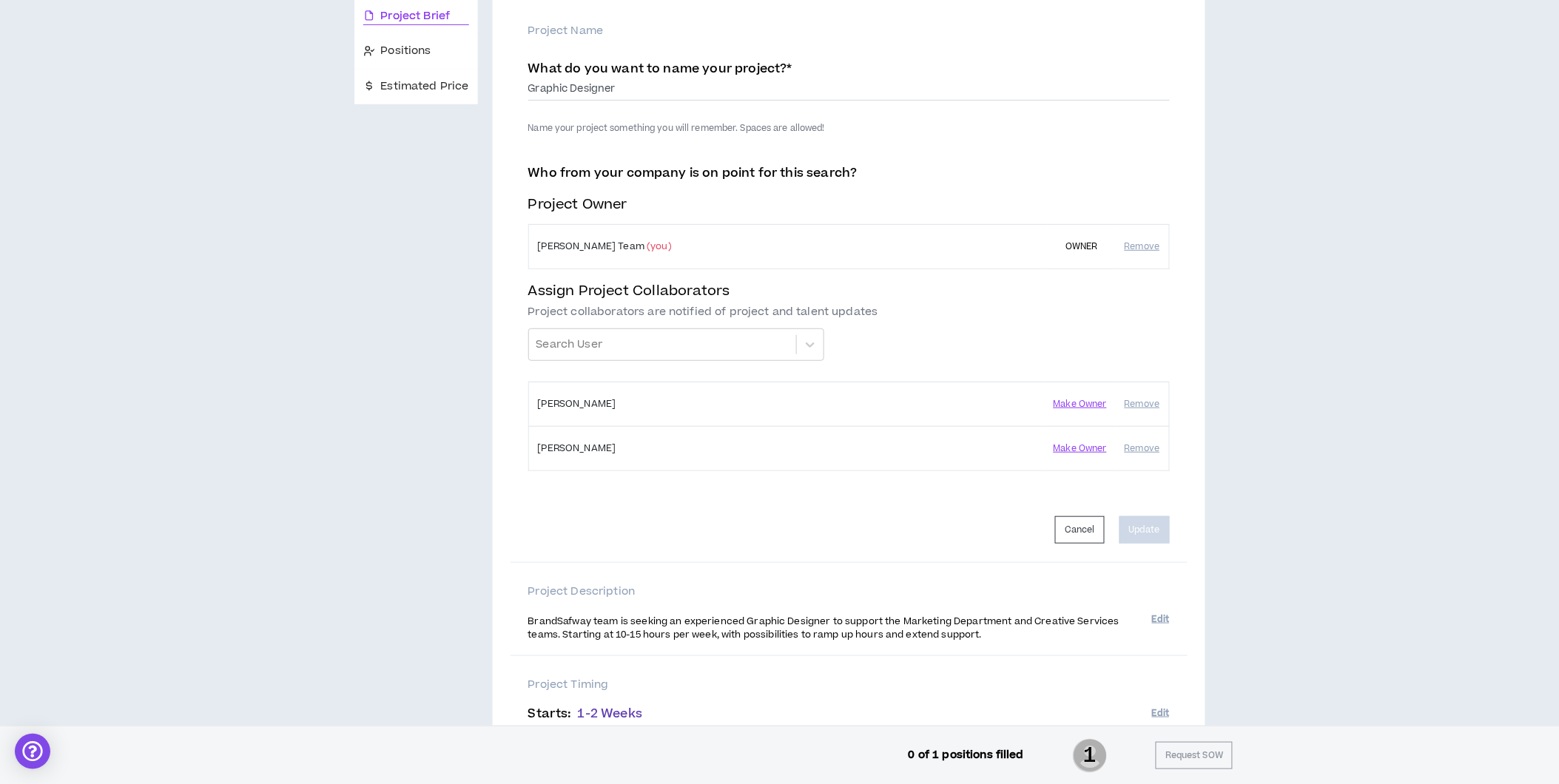
scroll to position [164, 0]
click at [639, 345] on div at bounding box center [662, 343] width 252 height 25
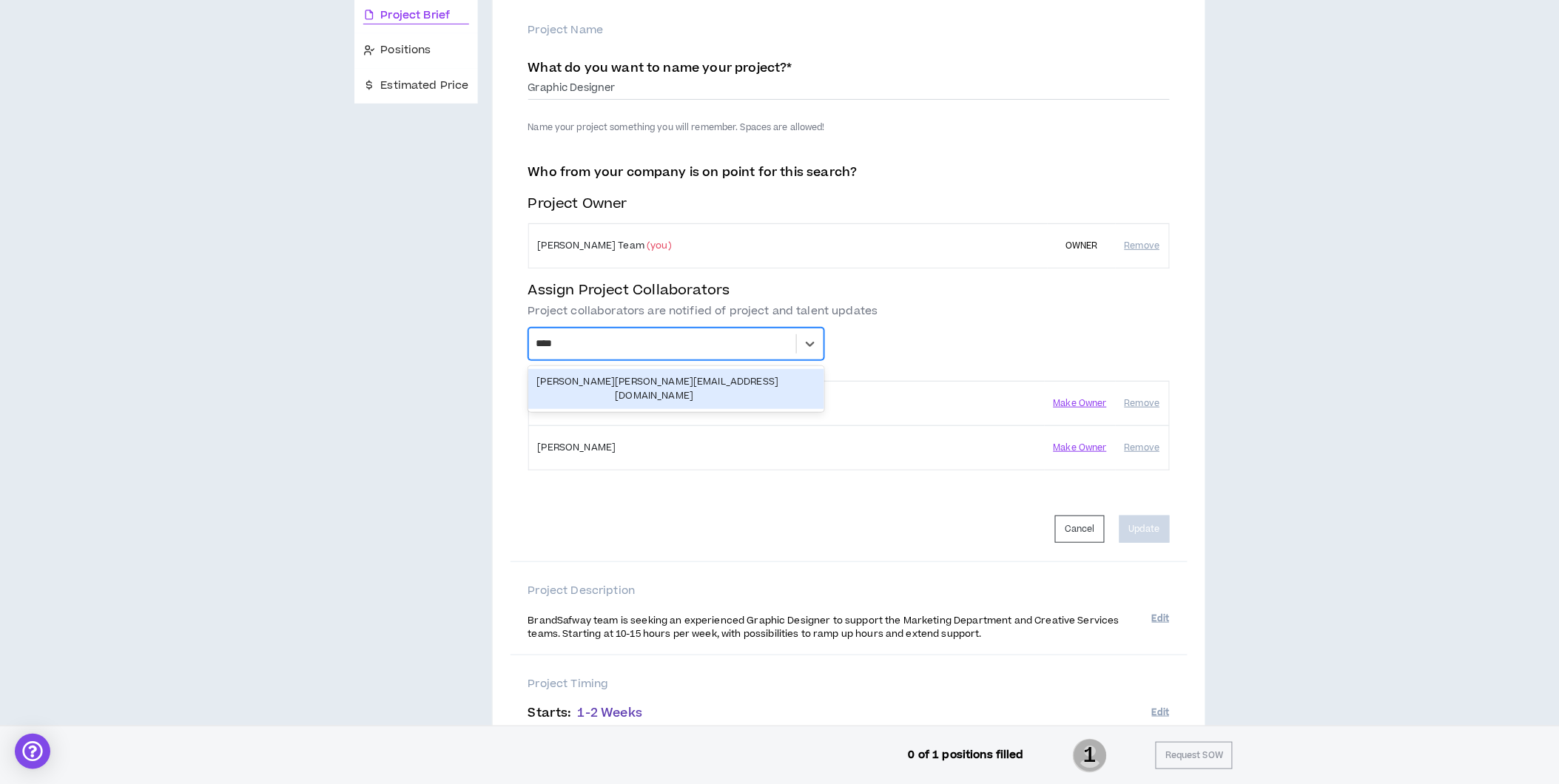
type input "*****"
click at [596, 387] on div "Leigh Cook leigh@wripple.com" at bounding box center [676, 389] width 278 height 28
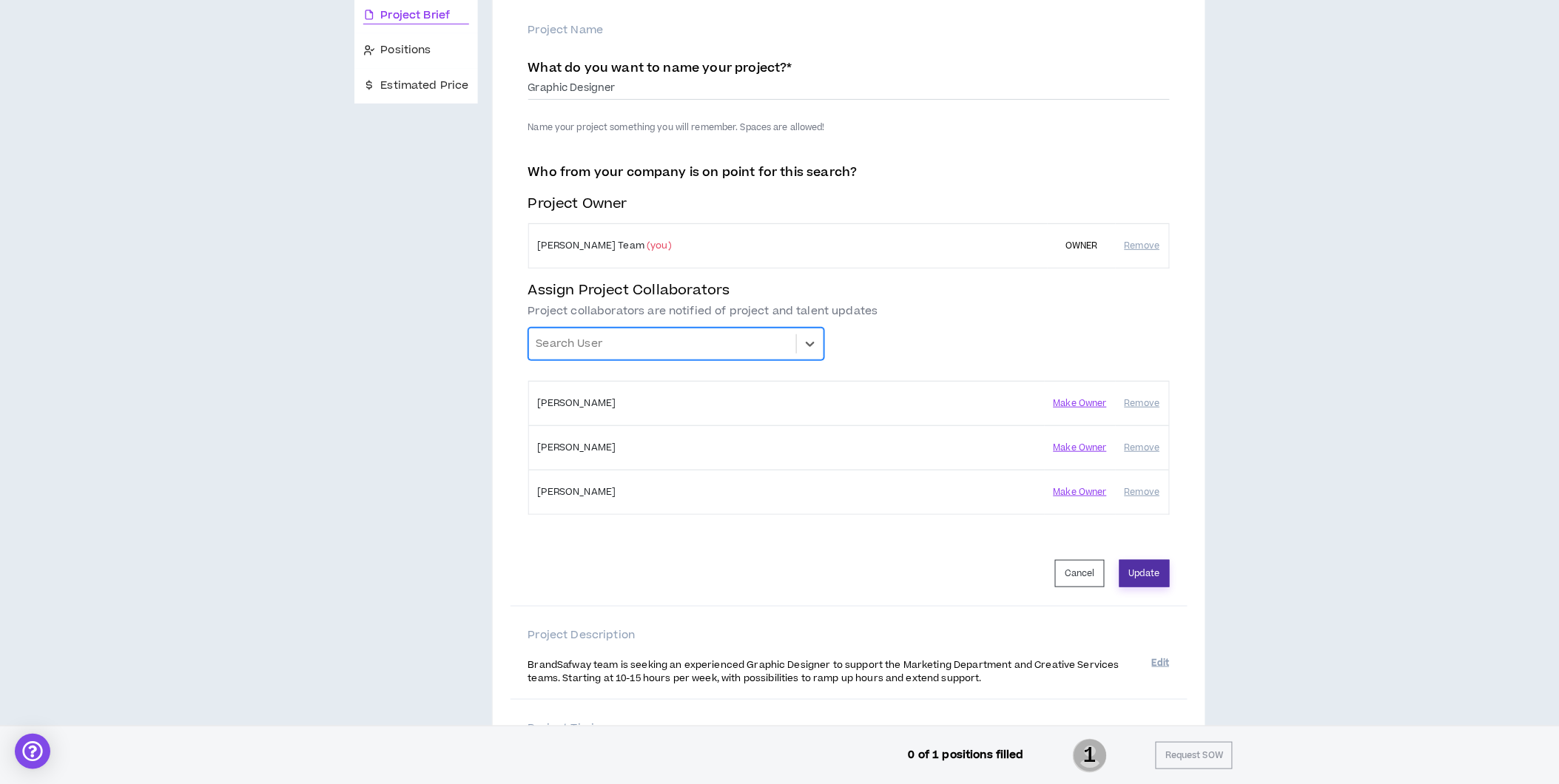
click at [1140, 575] on button "Update" at bounding box center [1145, 573] width 50 height 28
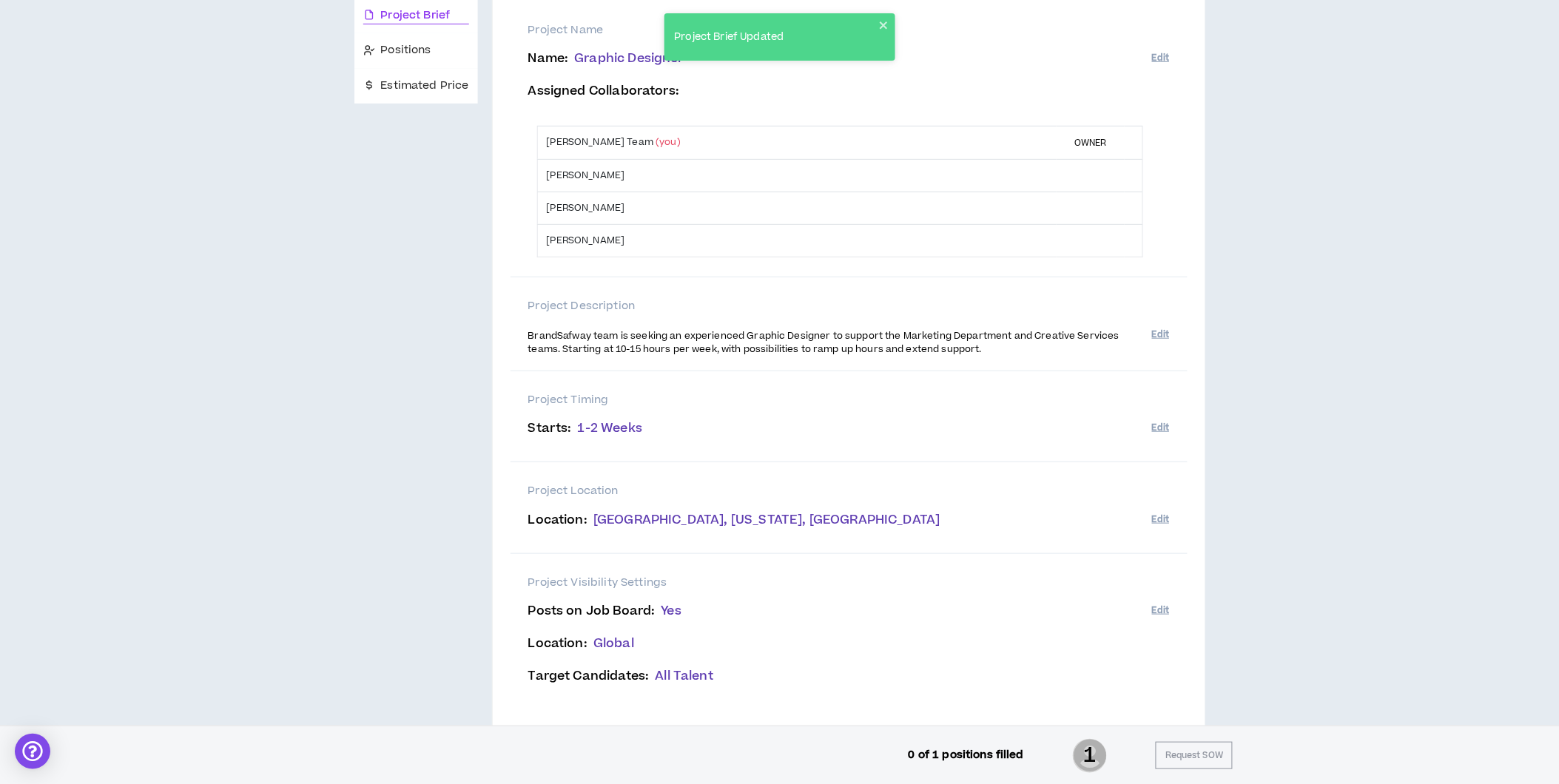
scroll to position [0, 0]
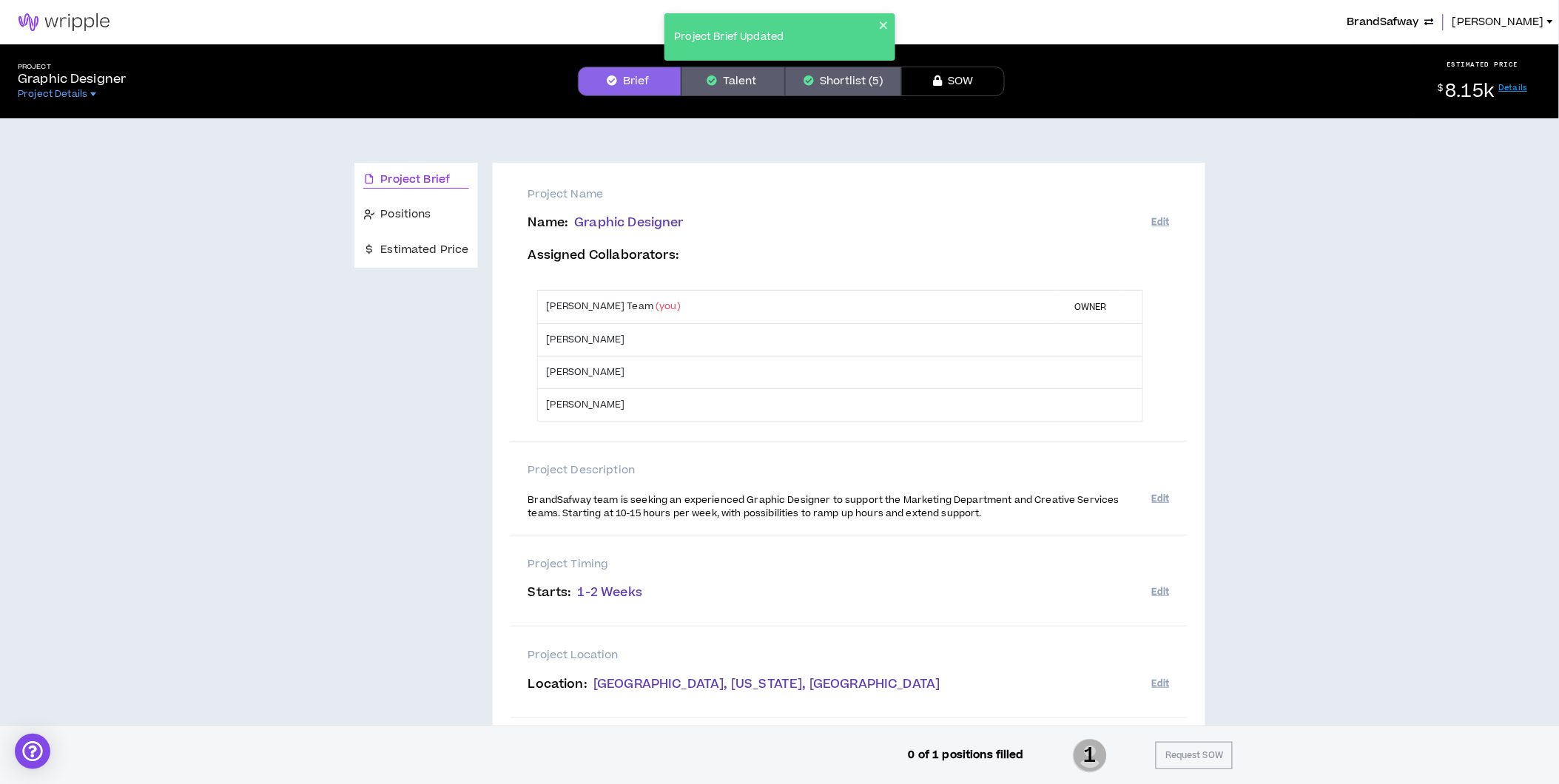
click at [1229, 20] on span "BrandSafway" at bounding box center [1383, 22] width 72 height 16
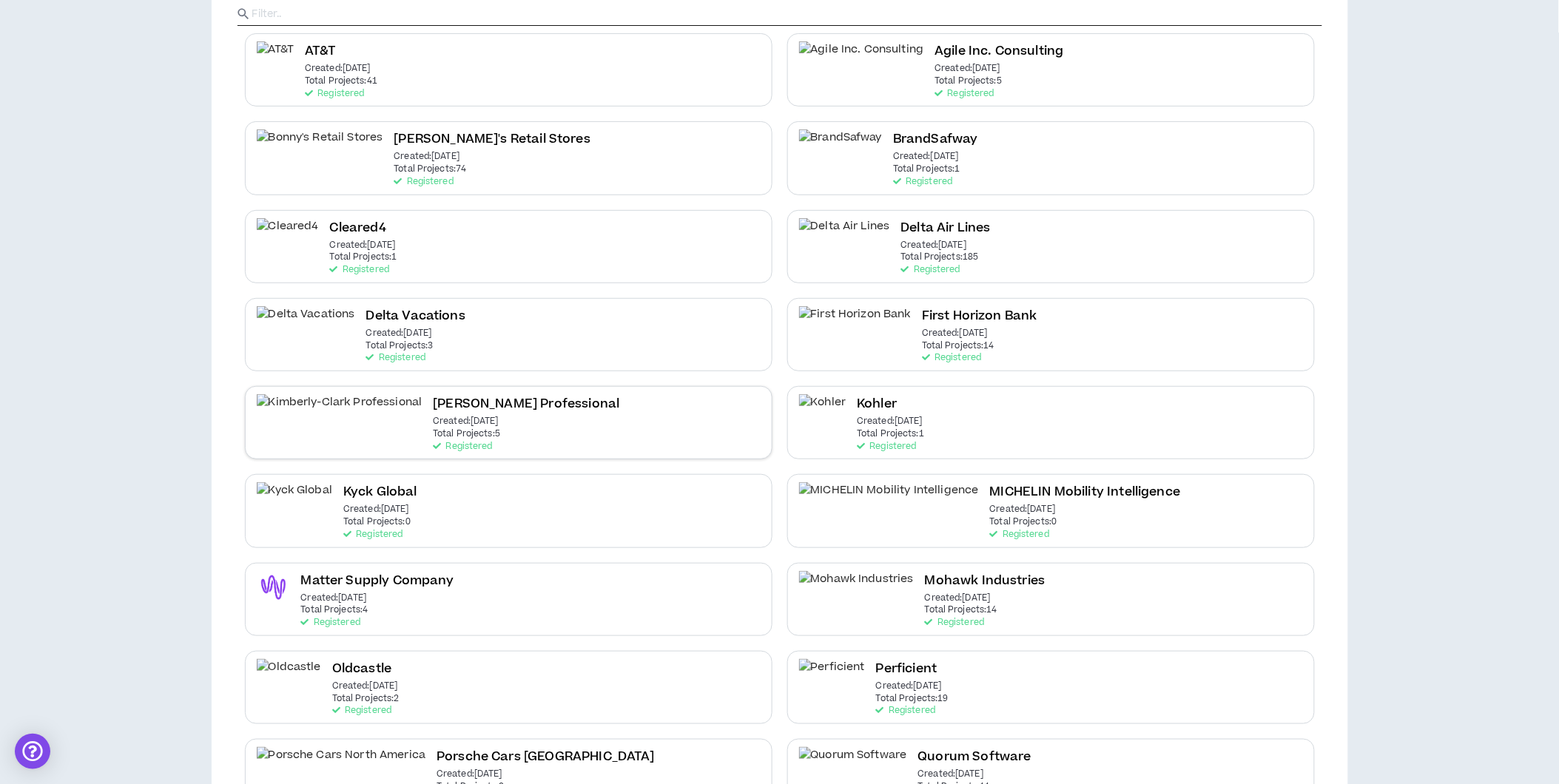
scroll to position [246, 0]
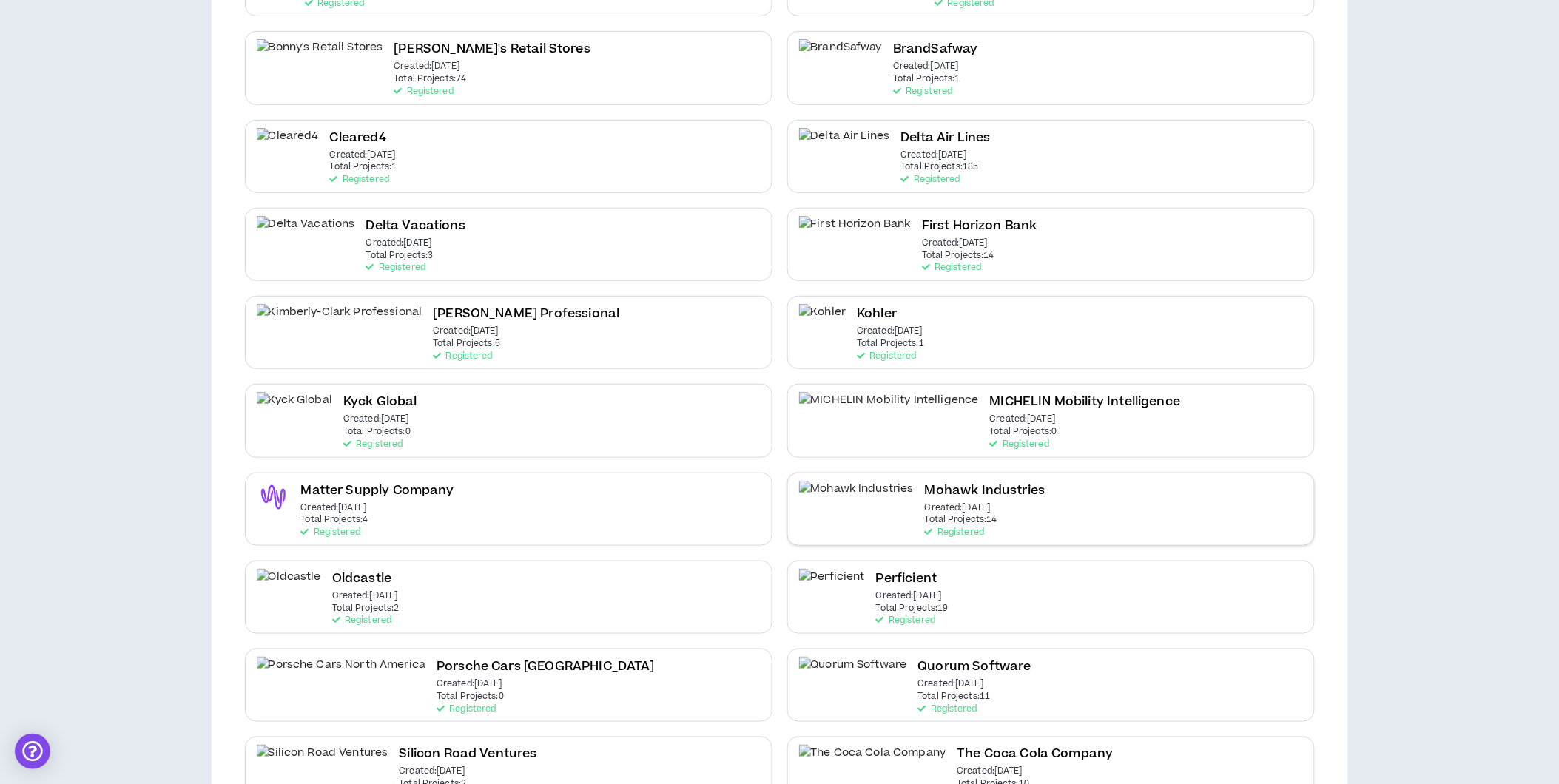
click at [924, 503] on p "Created: Jun 28 2022" at bounding box center [957, 507] width 66 height 11
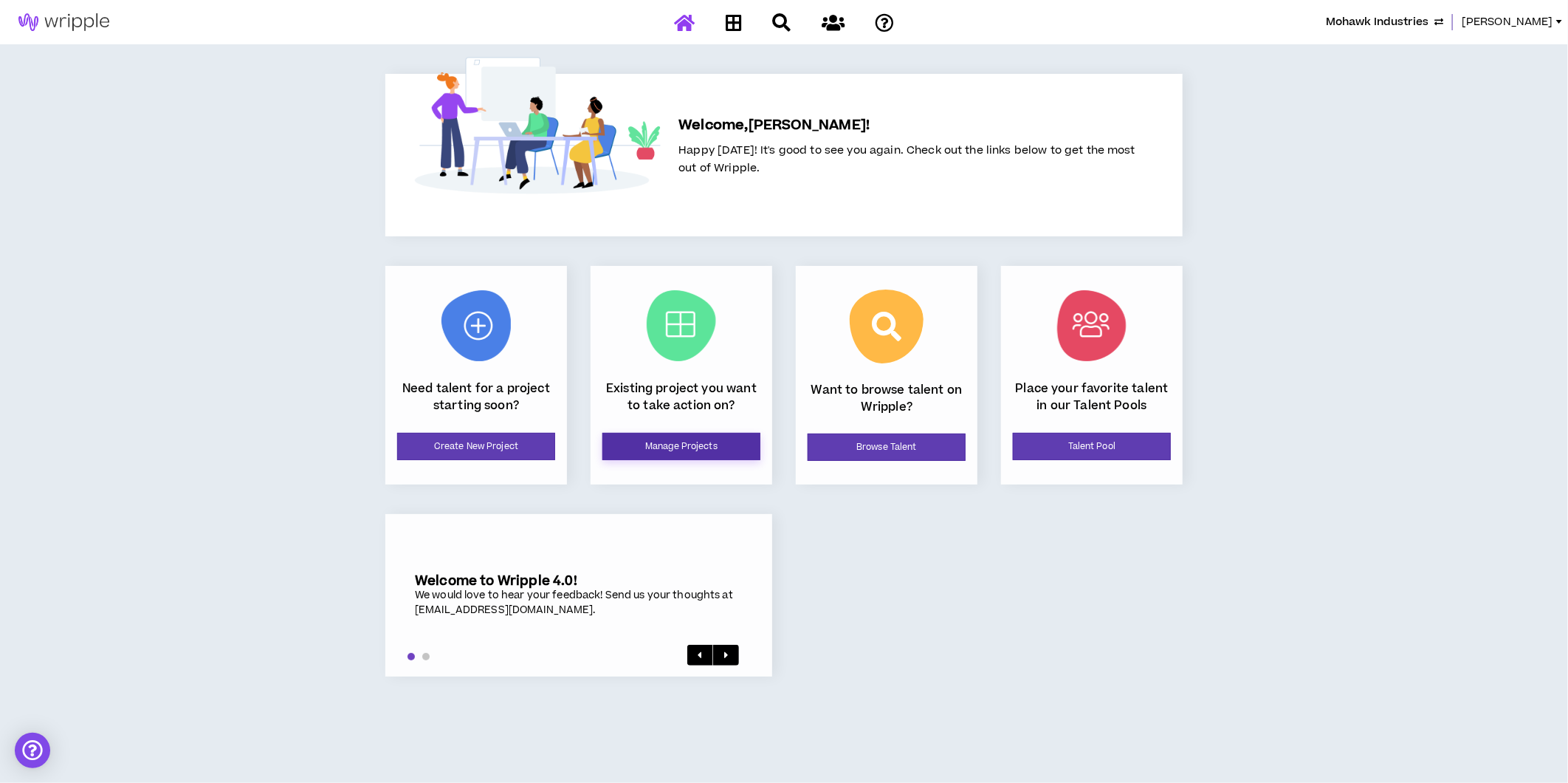
click at [646, 452] on link "Manage Projects" at bounding box center [681, 447] width 158 height 28
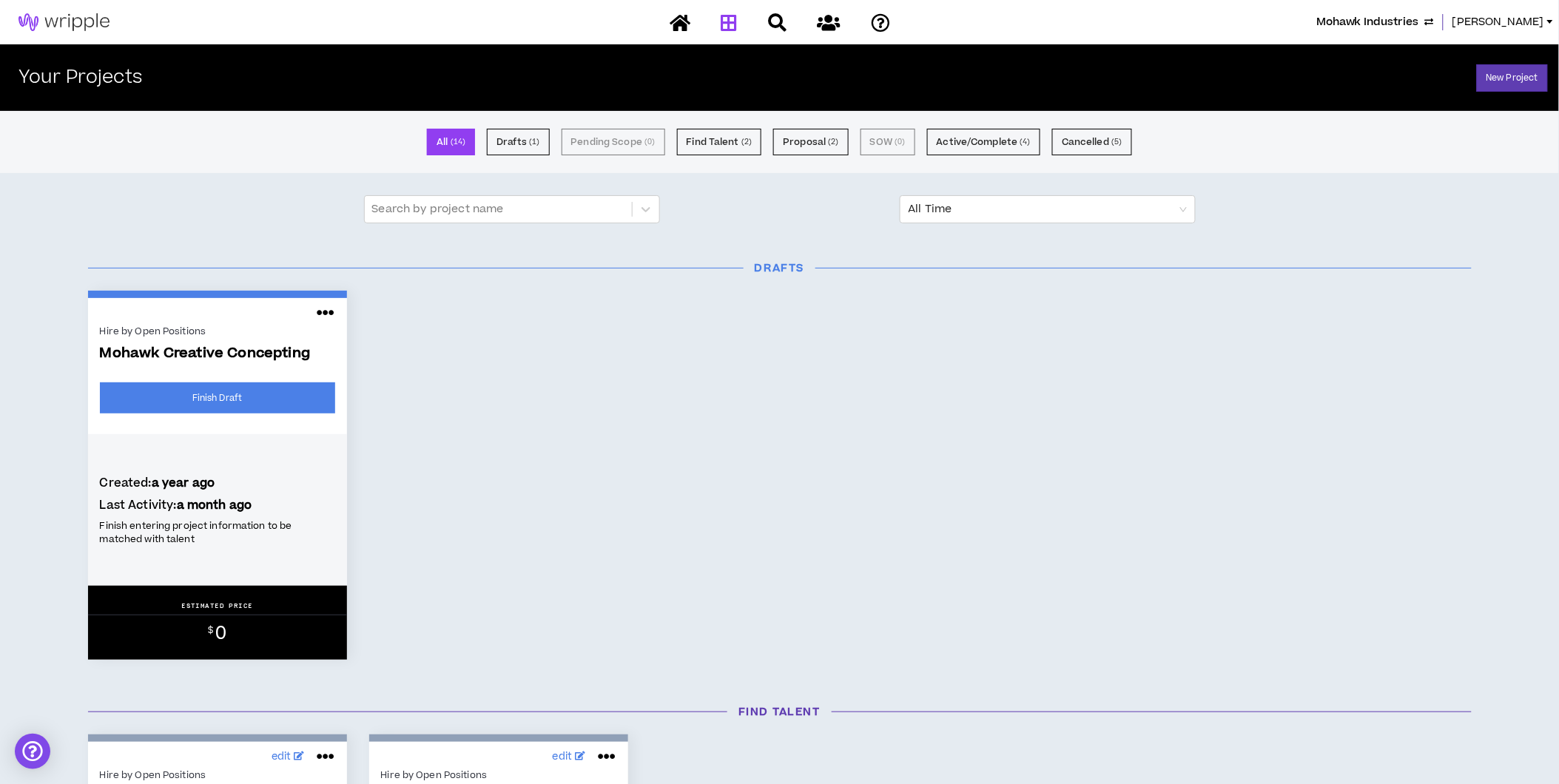
click at [1229, 20] on span "Mohawk Industries" at bounding box center [1367, 22] width 103 height 16
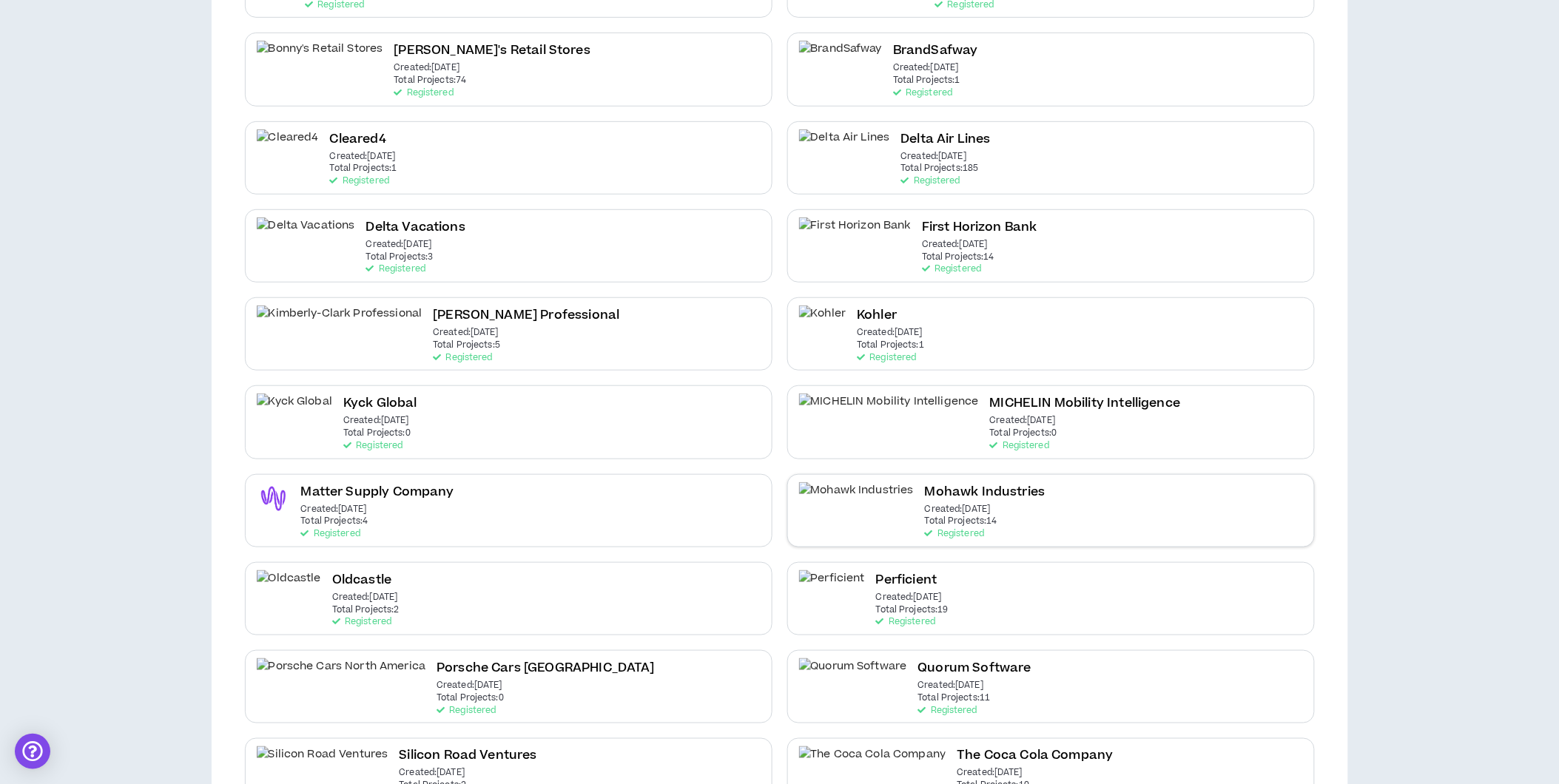
scroll to position [246, 0]
click at [1072, 426] on div "MICHELIN Mobility Intelligence Created: Aug 19 2025 Total Projects: 0 Registered" at bounding box center [1050, 420] width 527 height 73
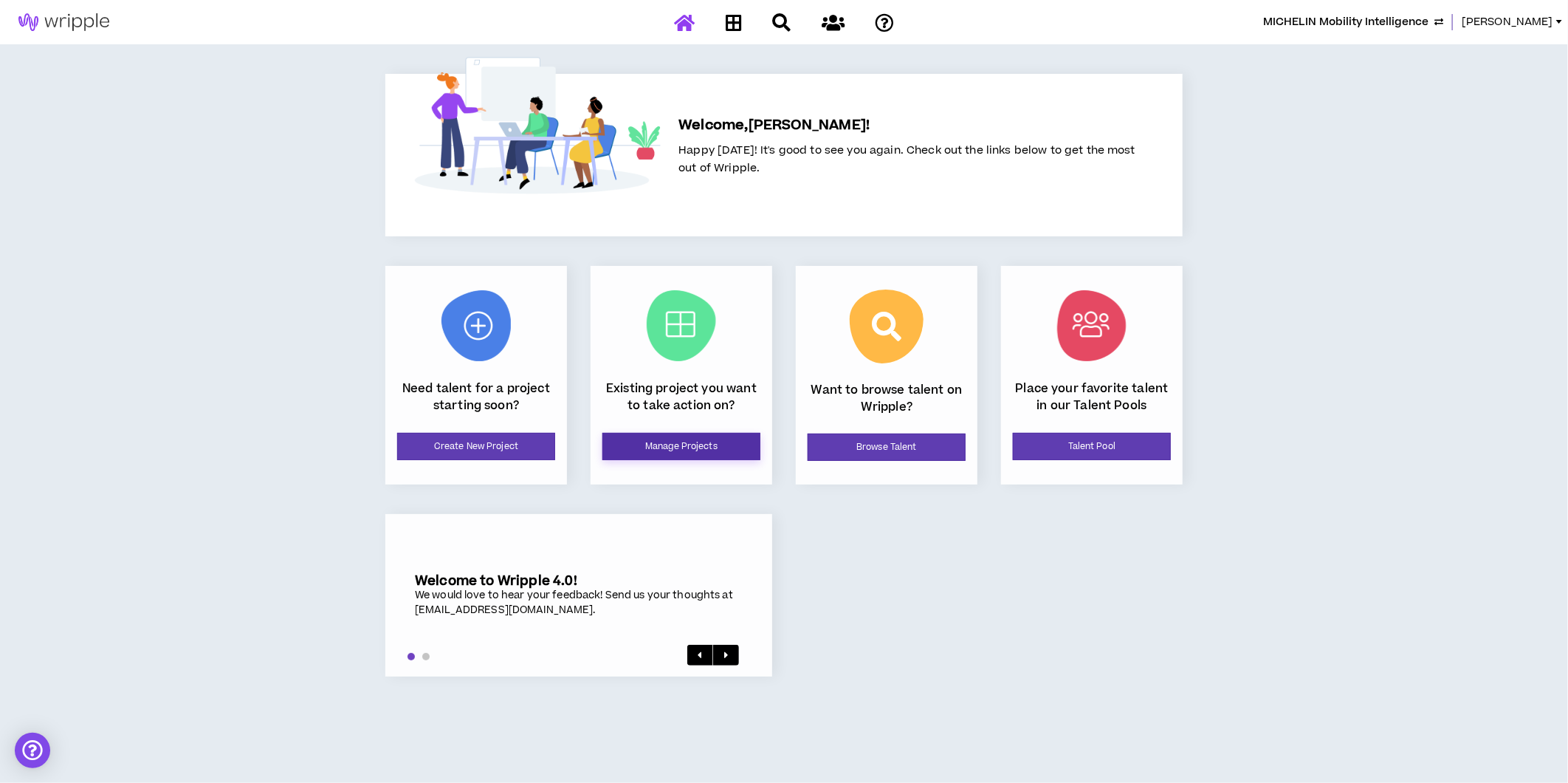
click at [722, 433] on link "Manage Projects" at bounding box center [681, 447] width 158 height 28
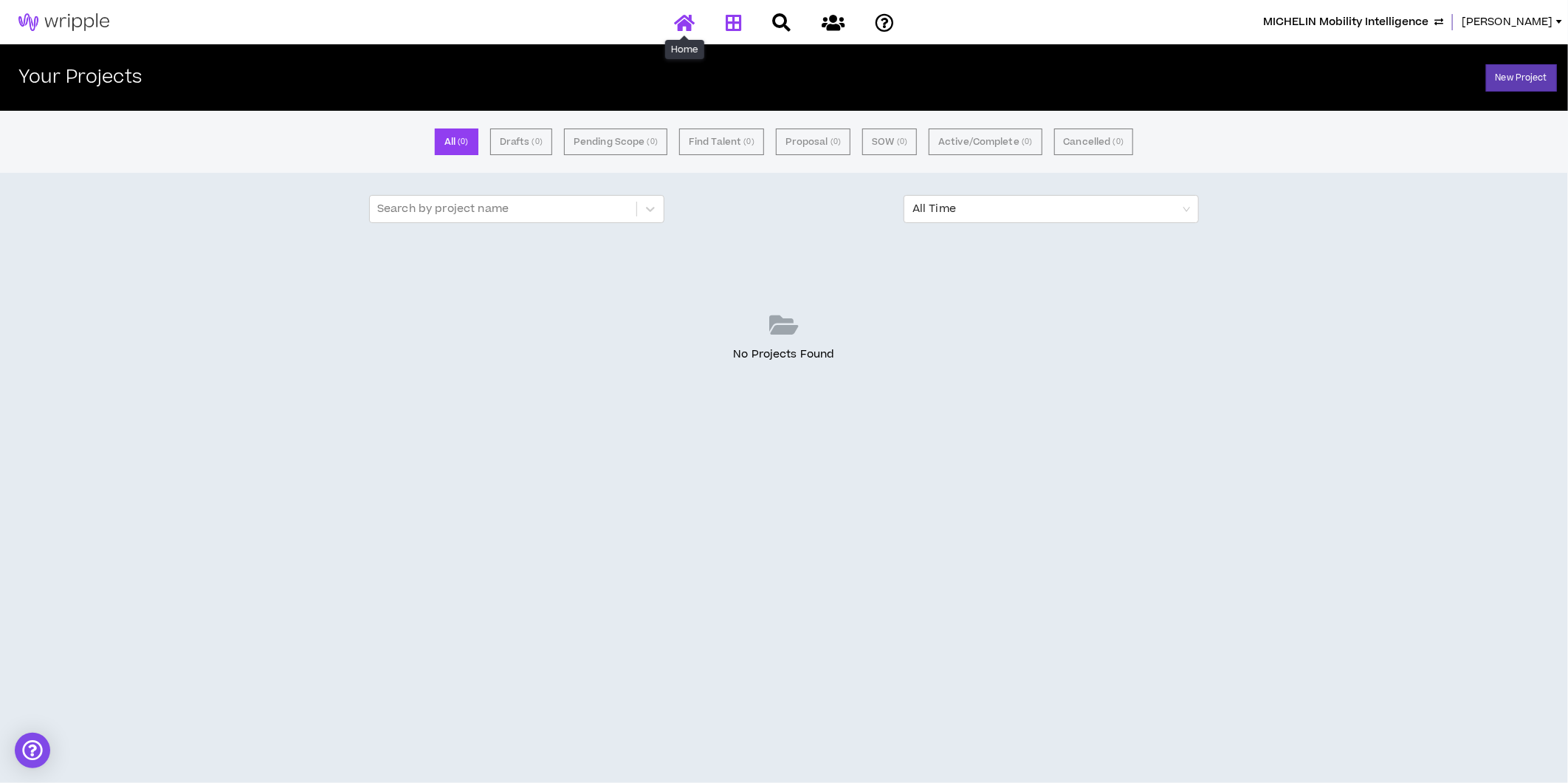
click at [680, 19] on icon at bounding box center [684, 22] width 20 height 19
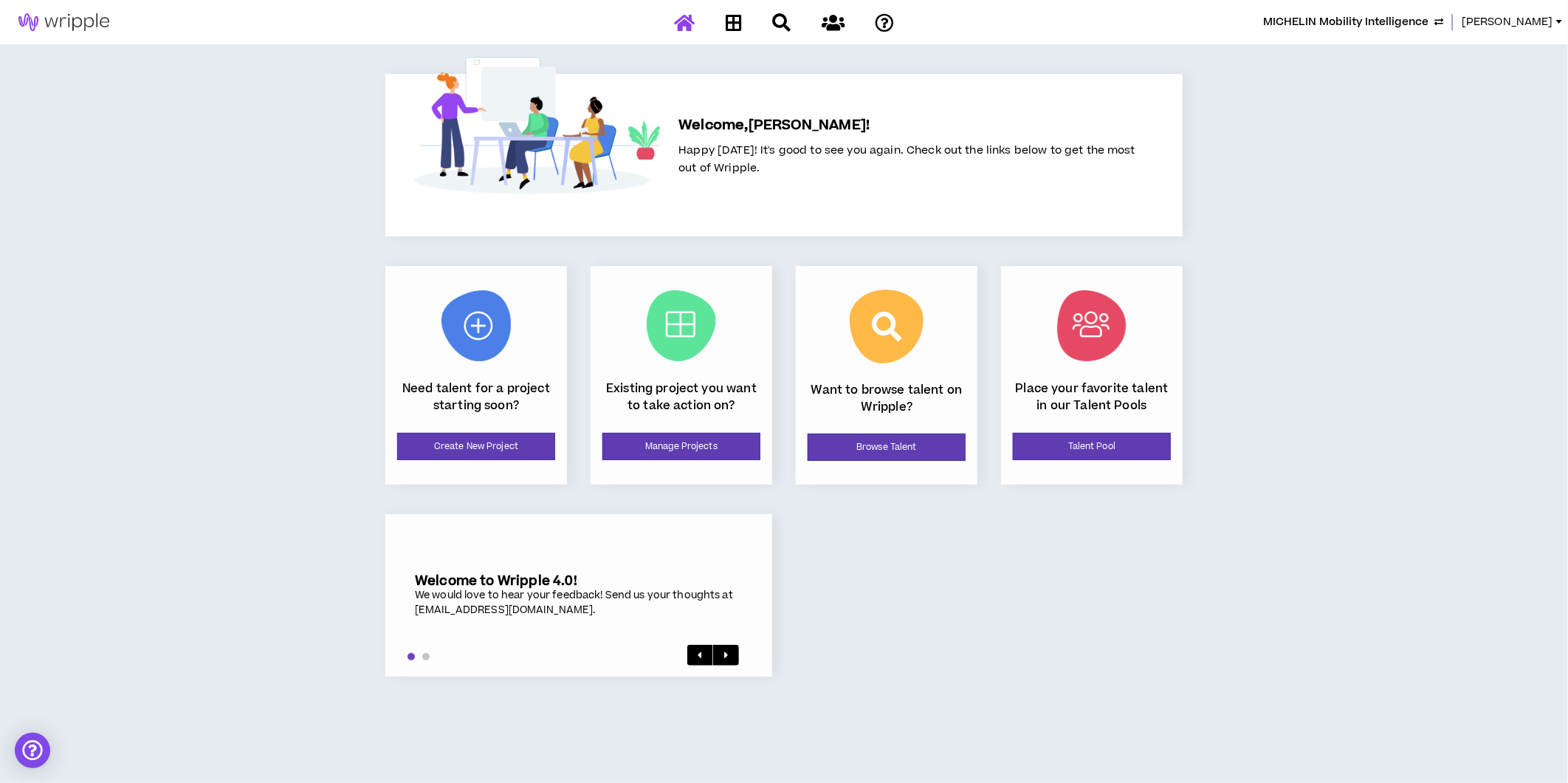
click at [1226, 19] on span "MICHELIN Mobility Intelligence" at bounding box center [1346, 22] width 166 height 16
